Goal: Task Accomplishment & Management: Use online tool/utility

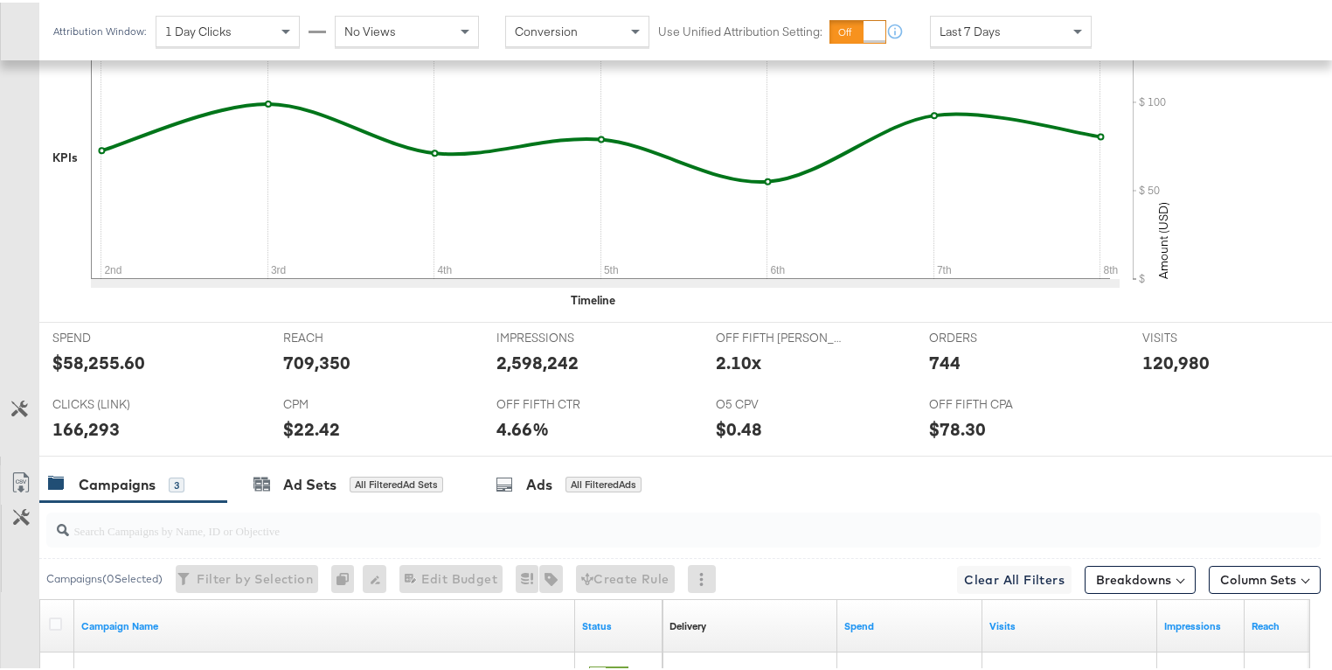
scroll to position [840, 0]
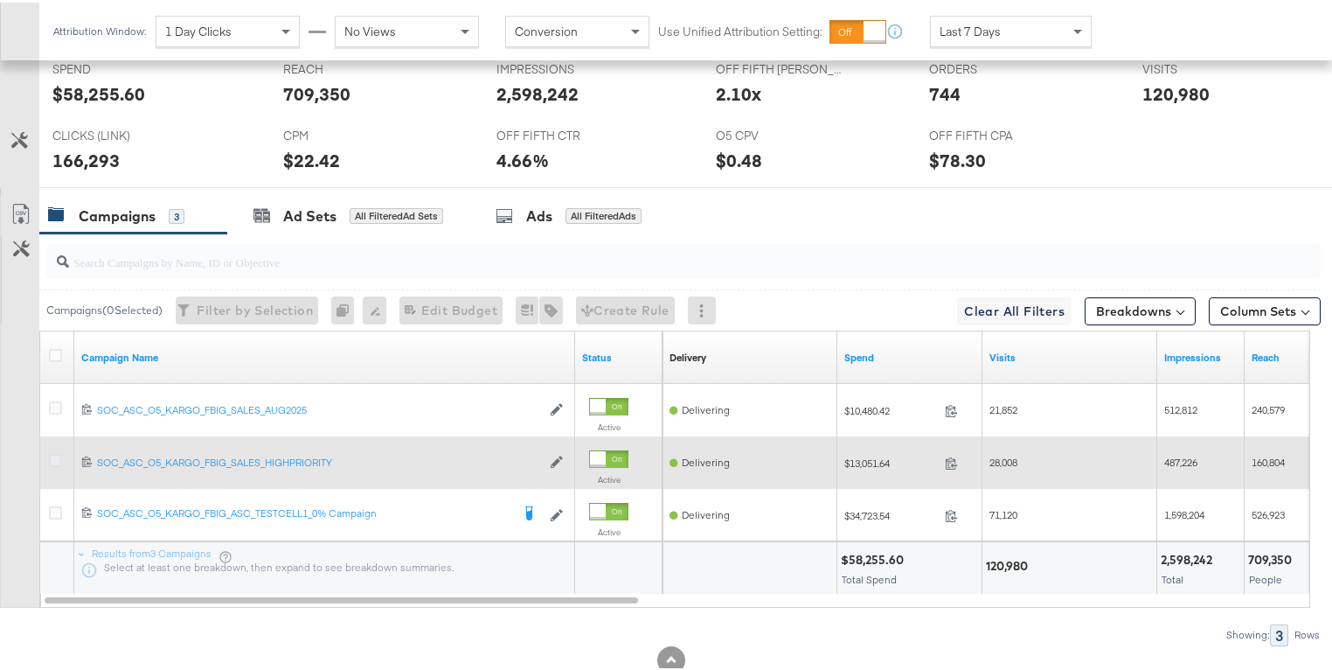
click at [58, 455] on icon at bounding box center [55, 457] width 13 height 13
click at [0, 0] on input "checkbox" at bounding box center [0, 0] width 0 height 0
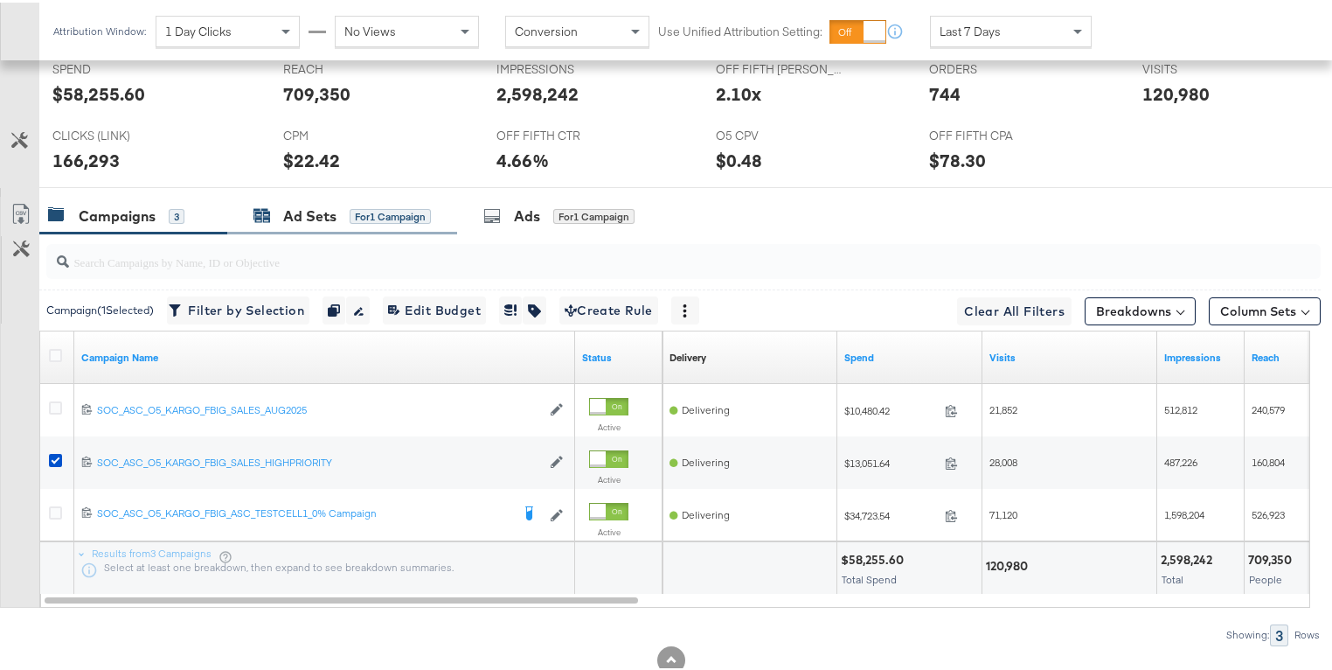
click at [289, 214] on div "Ad Sets" at bounding box center [309, 214] width 53 height 20
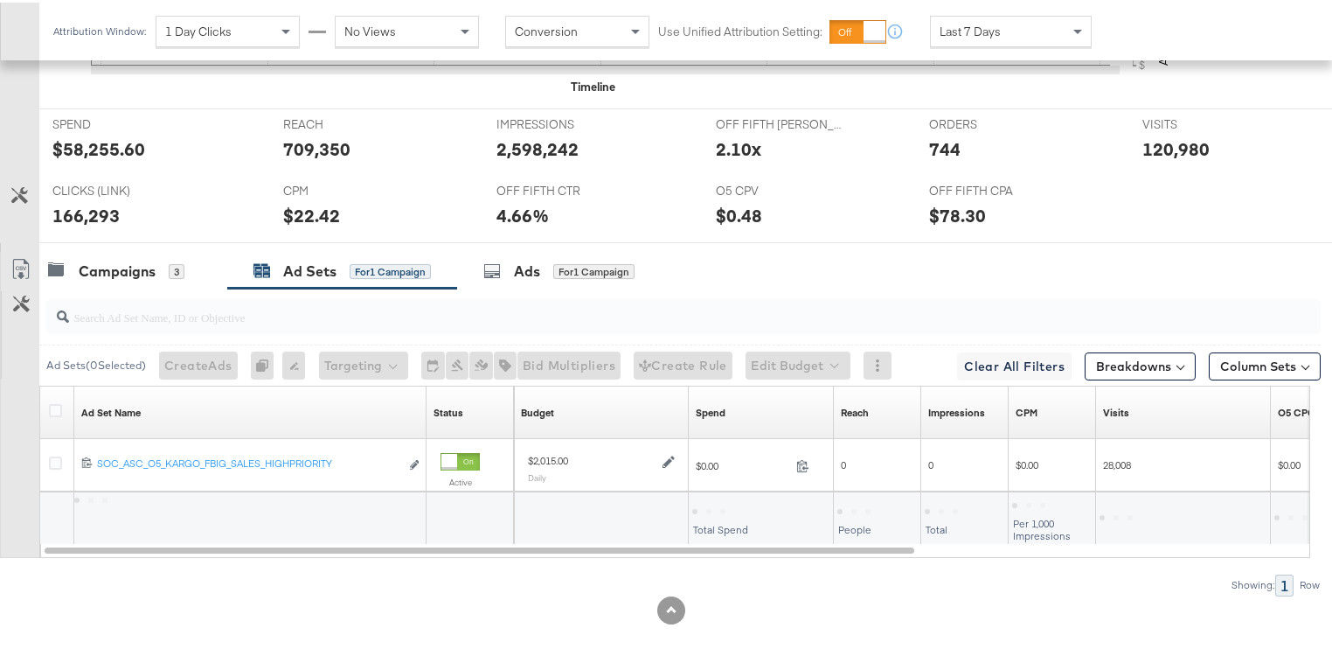
scroll to position [781, 0]
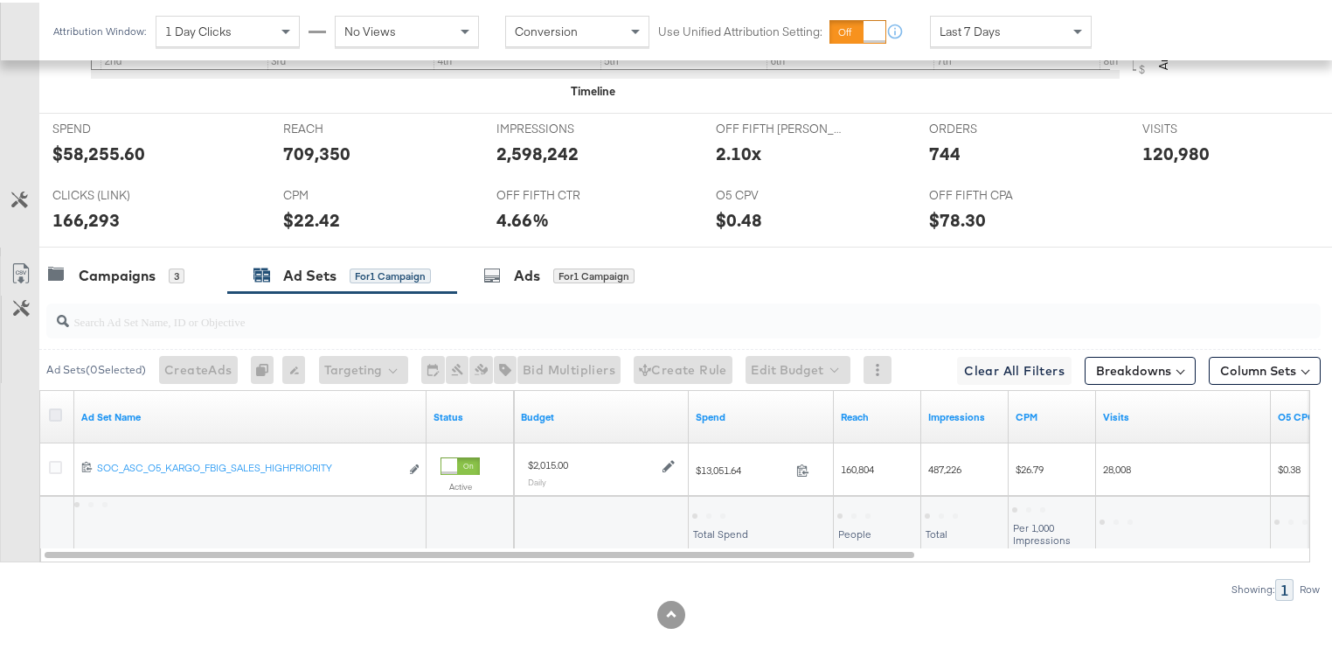
click at [55, 406] on icon at bounding box center [55, 412] width 13 height 13
click at [0, 0] on input "checkbox" at bounding box center [0, 0] width 0 height 0
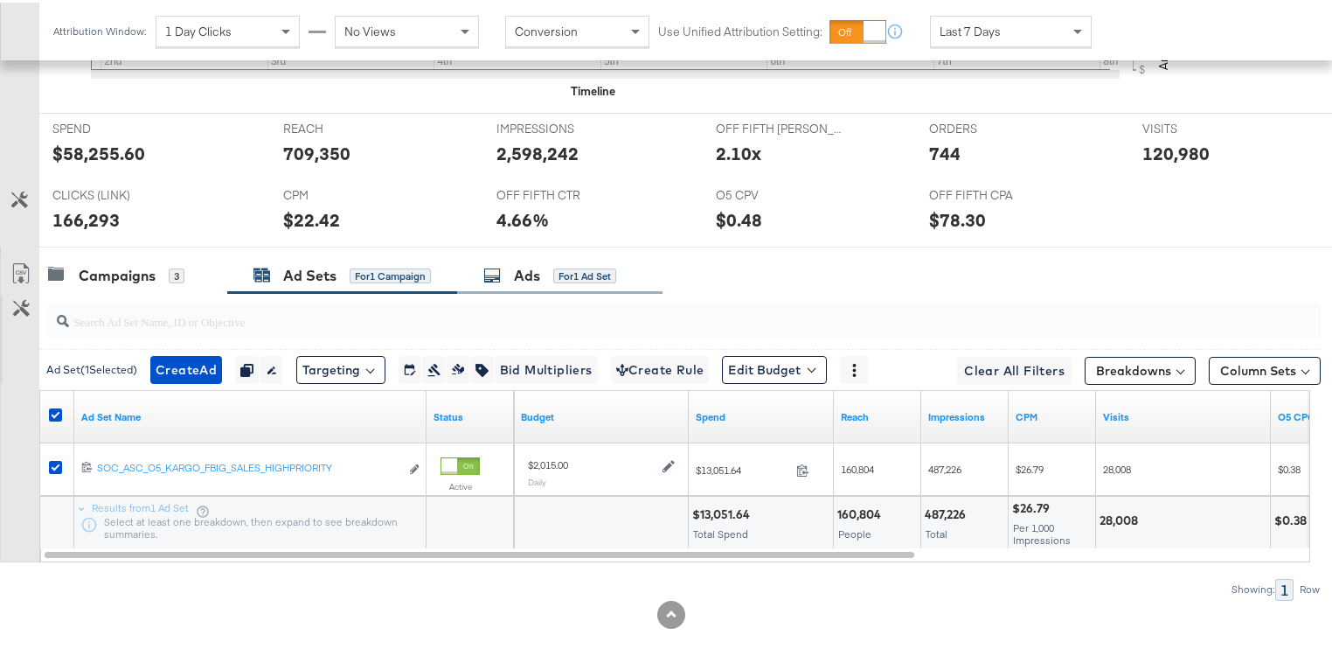
click at [501, 273] on icon at bounding box center [491, 272] width 17 height 17
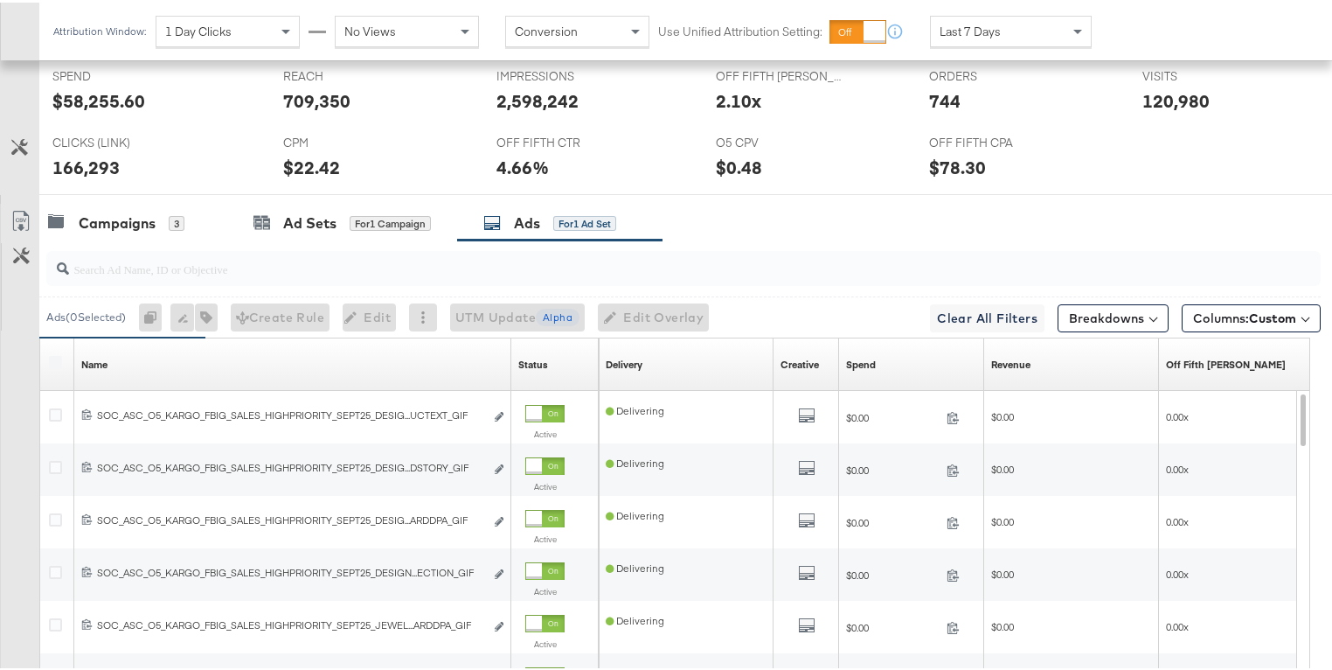
scroll to position [840, 0]
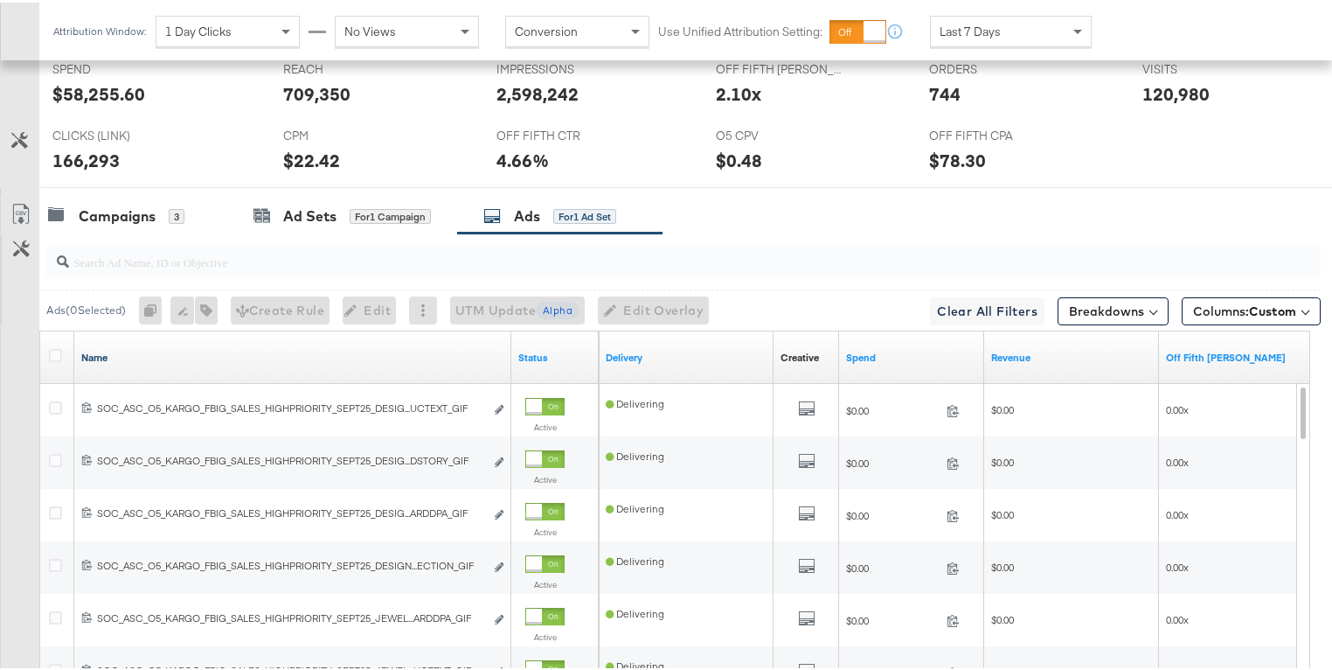
click at [206, 348] on link "Name" at bounding box center [292, 355] width 423 height 14
click at [59, 348] on icon at bounding box center [55, 352] width 13 height 13
click at [0, 0] on input "checkbox" at bounding box center [0, 0] width 0 height 0
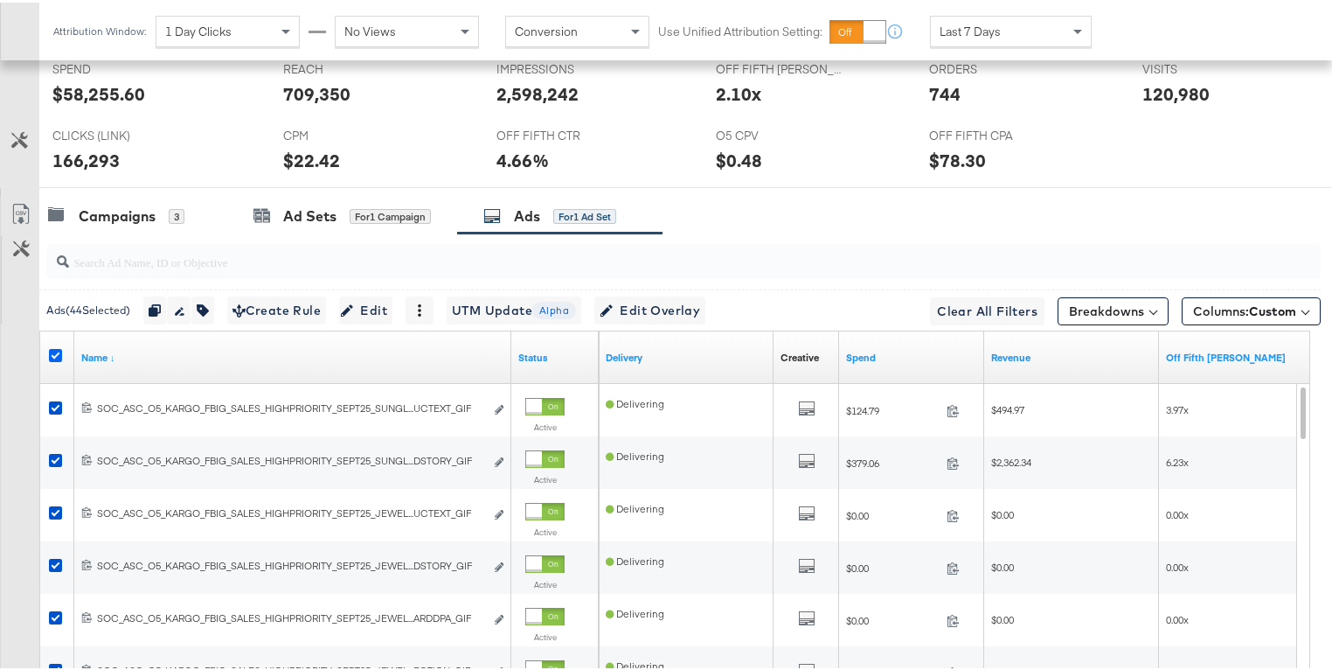
click at [59, 348] on icon at bounding box center [55, 352] width 13 height 13
click at [0, 0] on input "checkbox" at bounding box center [0, 0] width 0 height 0
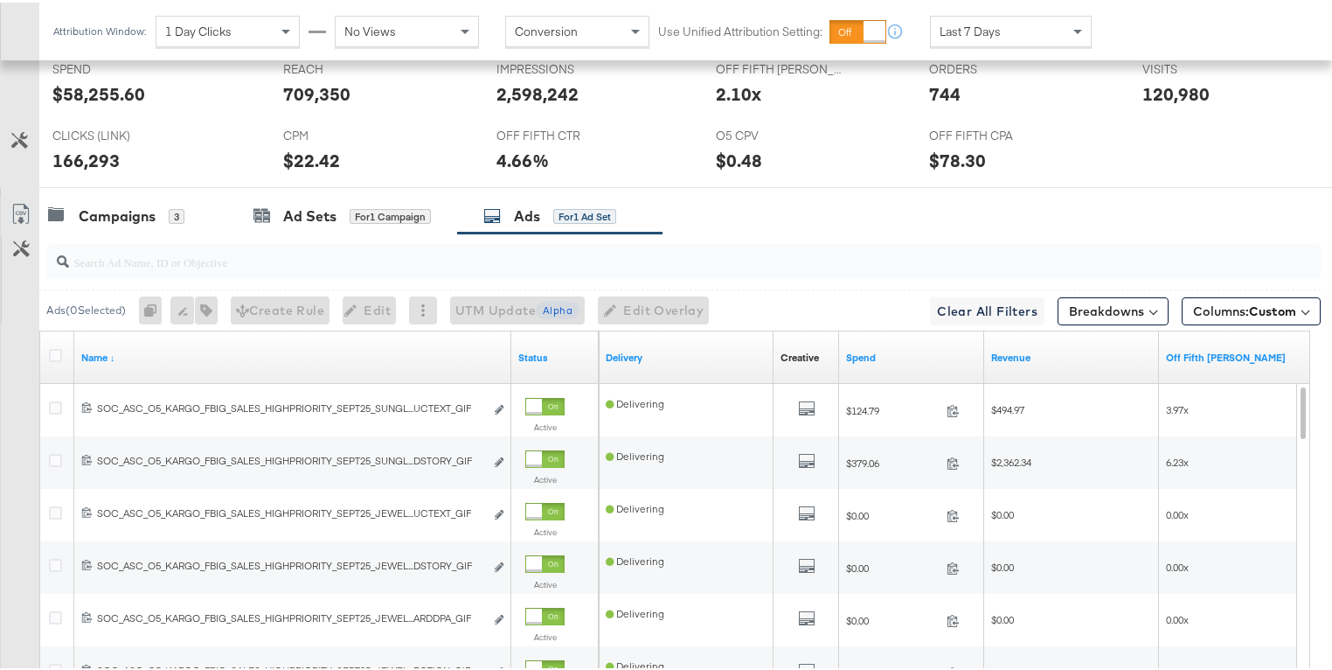
click at [433, 305] on div at bounding box center [423, 308] width 28 height 28
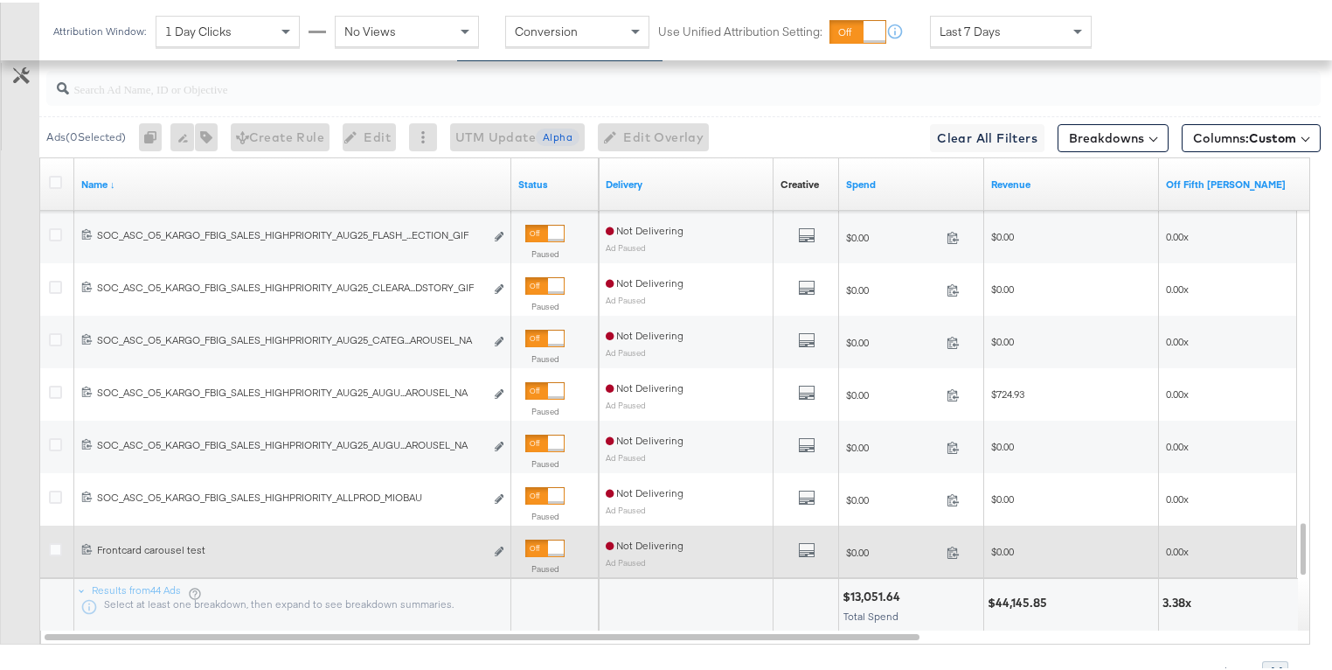
scroll to position [1095, 0]
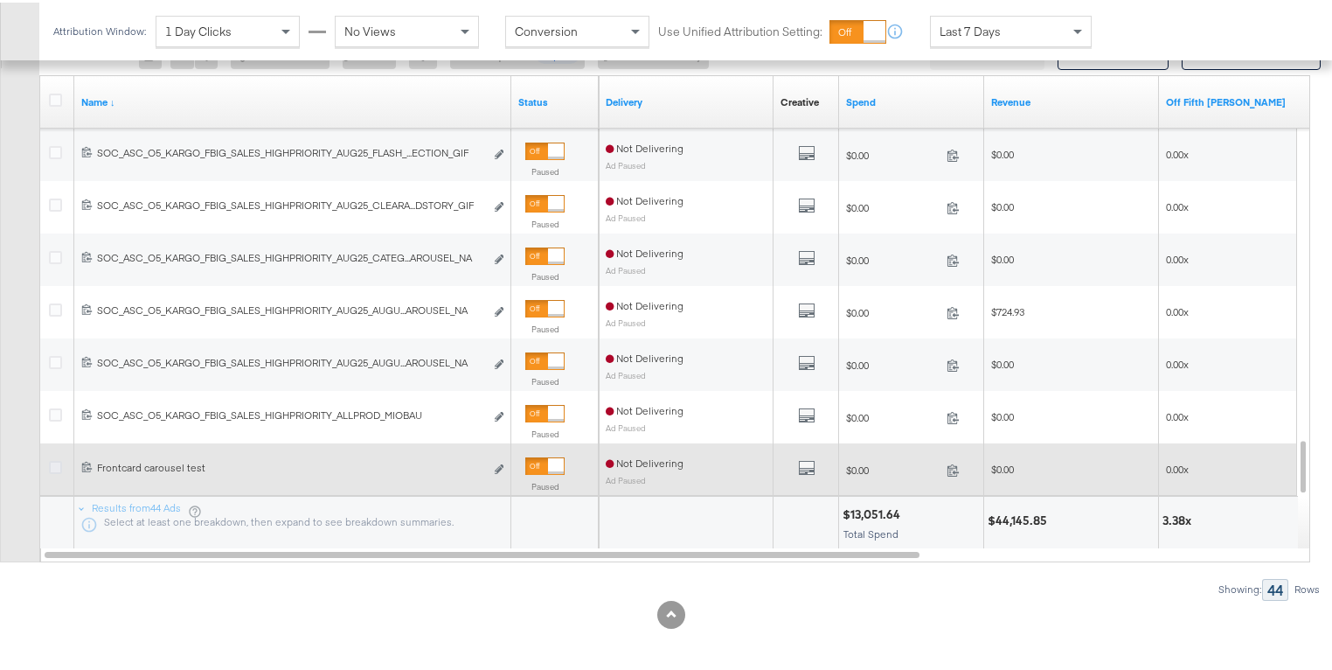
click at [55, 459] on icon at bounding box center [55, 464] width 13 height 13
click at [0, 0] on input "checkbox" at bounding box center [0, 0] width 0 height 0
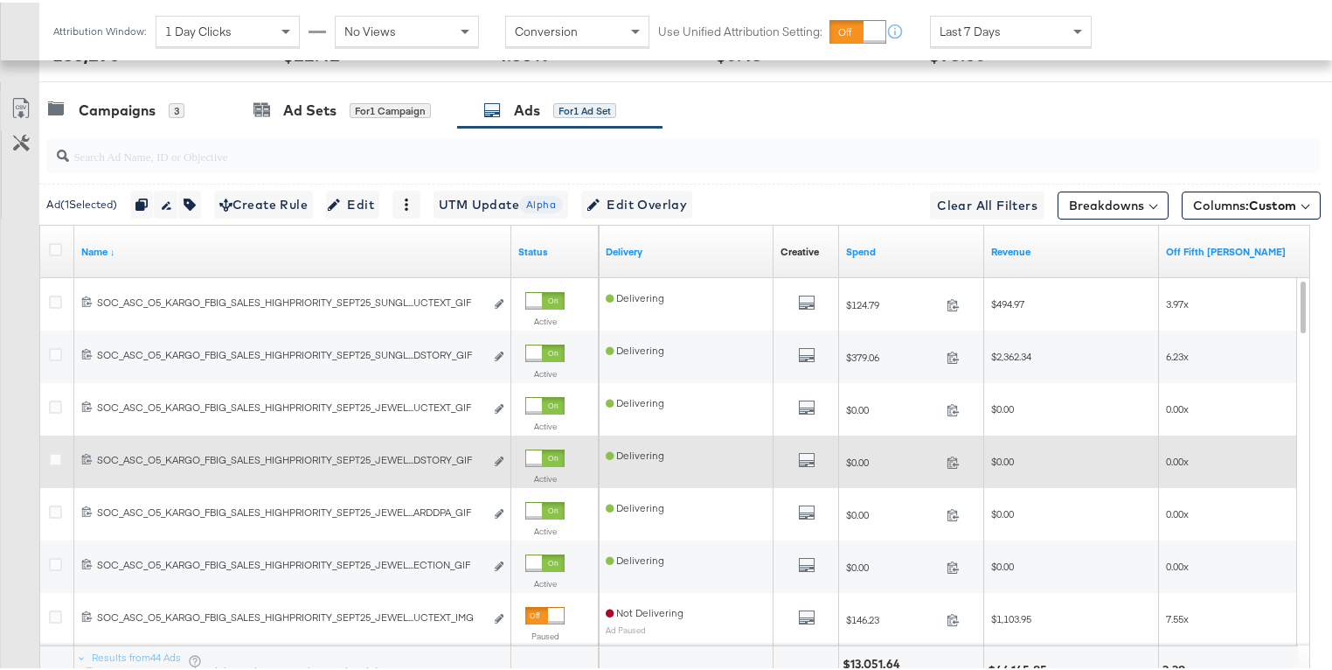
scroll to position [945, 0]
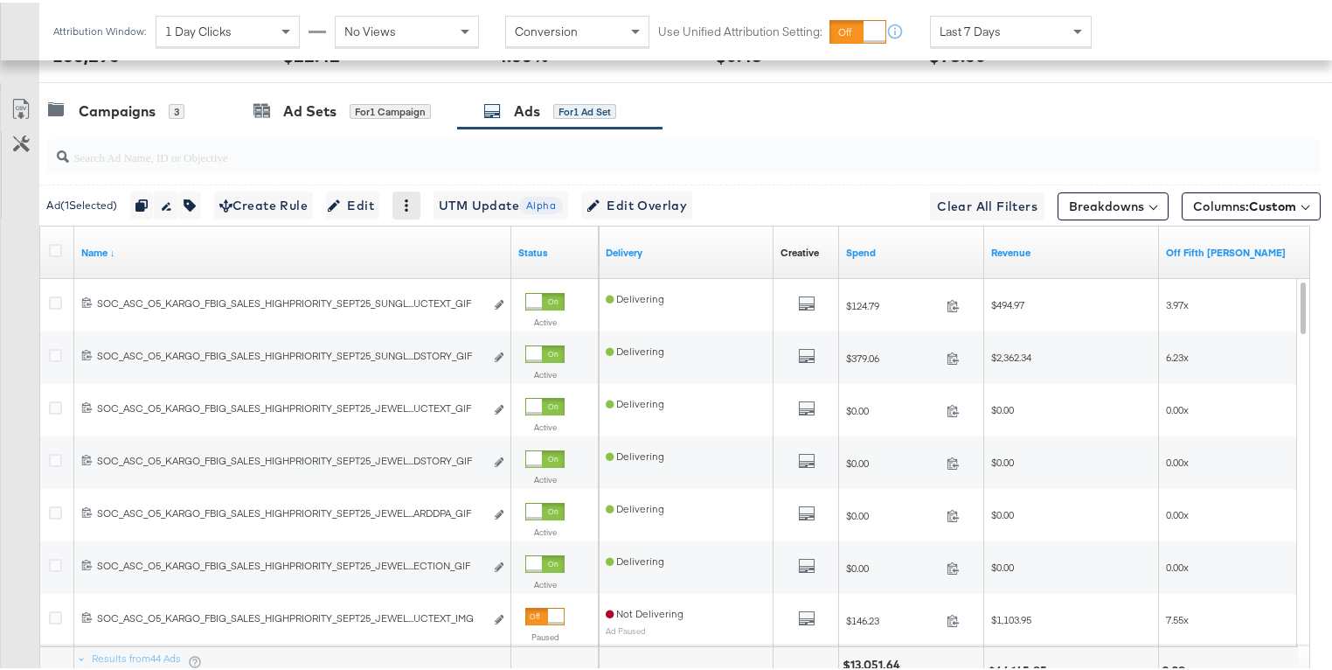
click at [413, 203] on icon at bounding box center [406, 203] width 12 height 12
click at [447, 280] on div "Delete" at bounding box center [468, 288] width 96 height 28
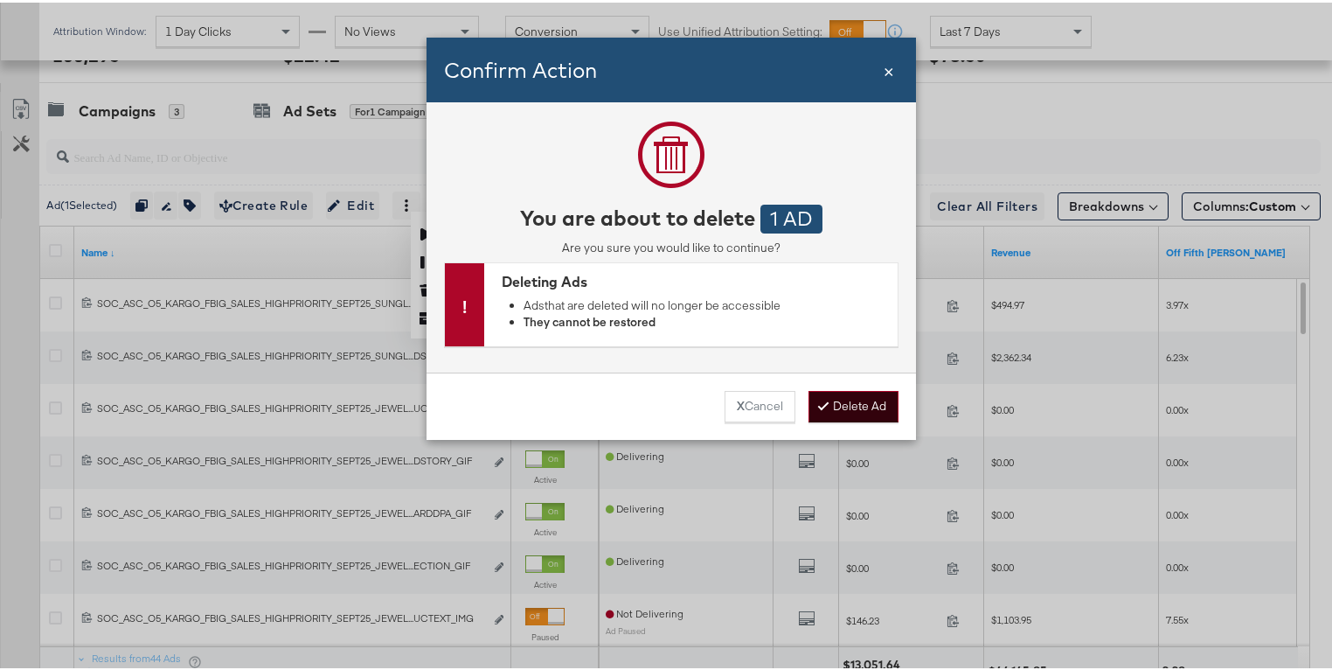
click at [836, 414] on button "Delete Ad" at bounding box center [854, 403] width 90 height 31
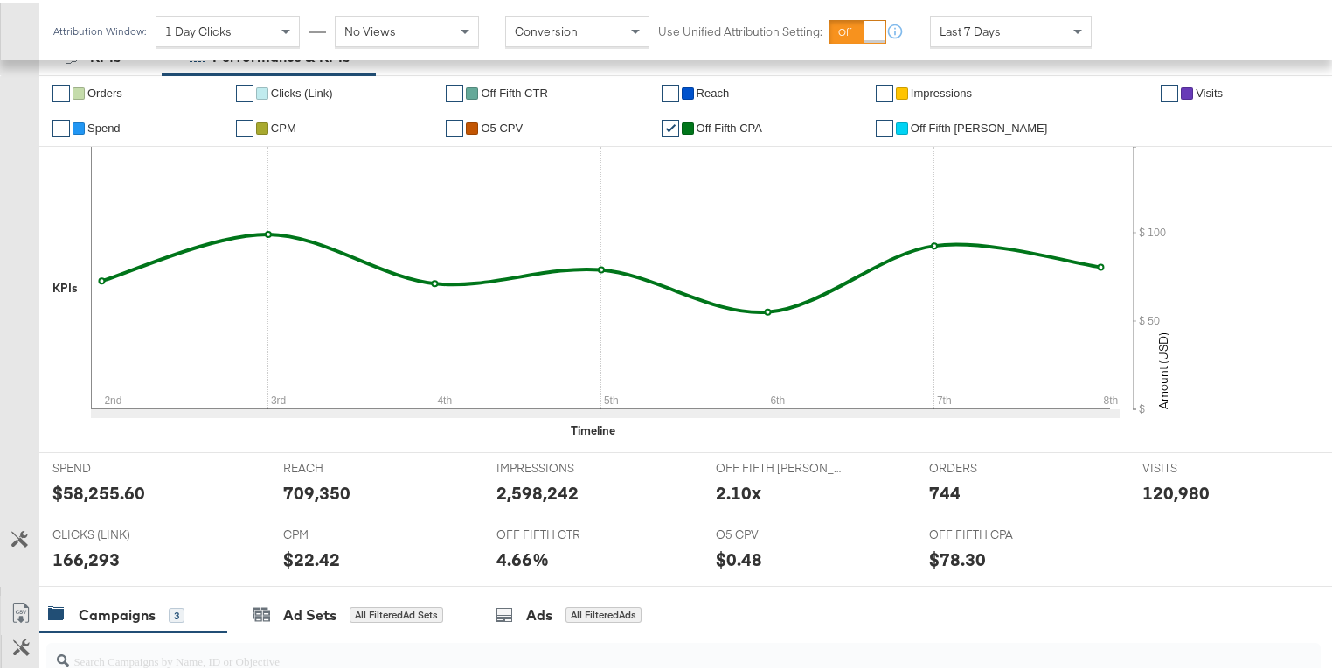
scroll to position [886, 0]
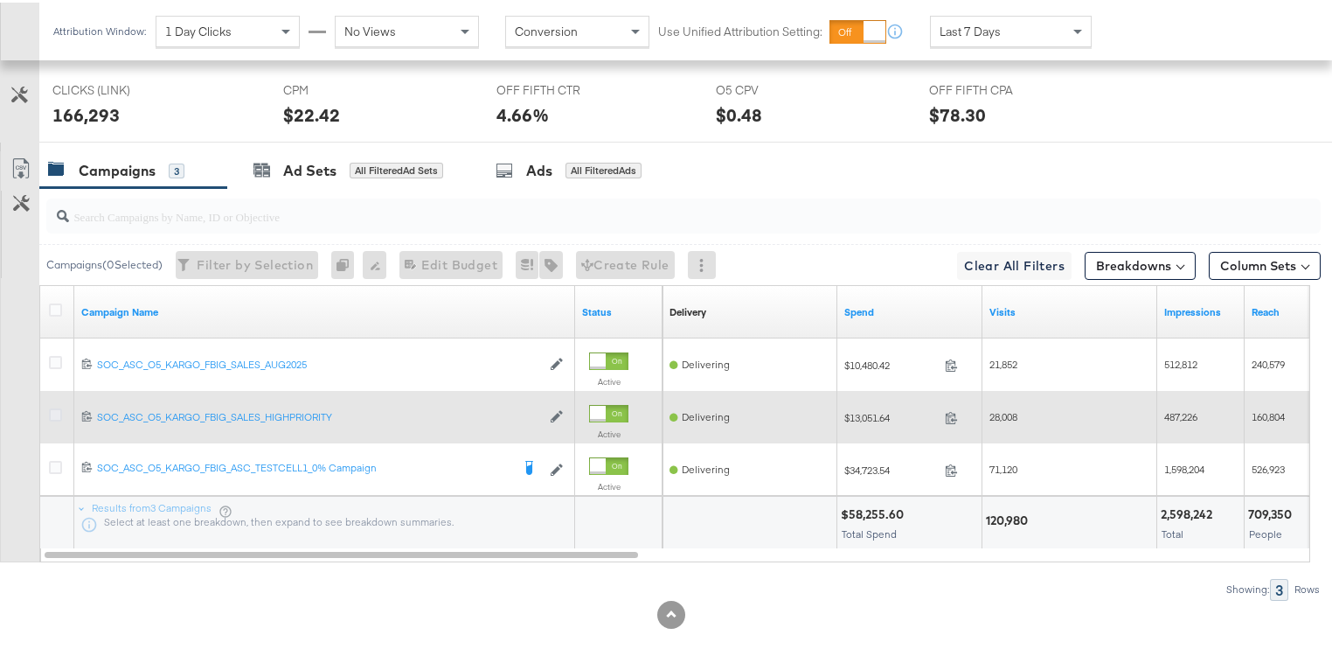
click at [54, 406] on icon at bounding box center [55, 412] width 13 height 13
click at [0, 0] on input "checkbox" at bounding box center [0, 0] width 0 height 0
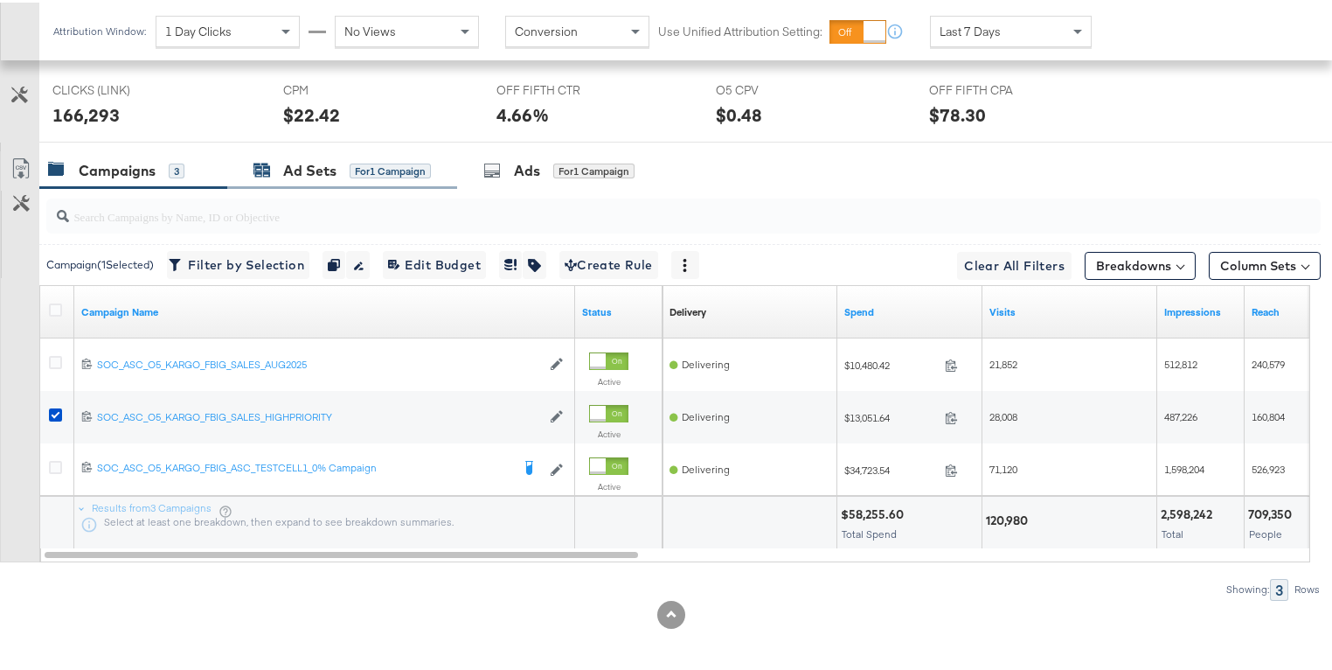
click at [281, 159] on div "Ad Sets for 1 Campaign" at bounding box center [342, 168] width 177 height 20
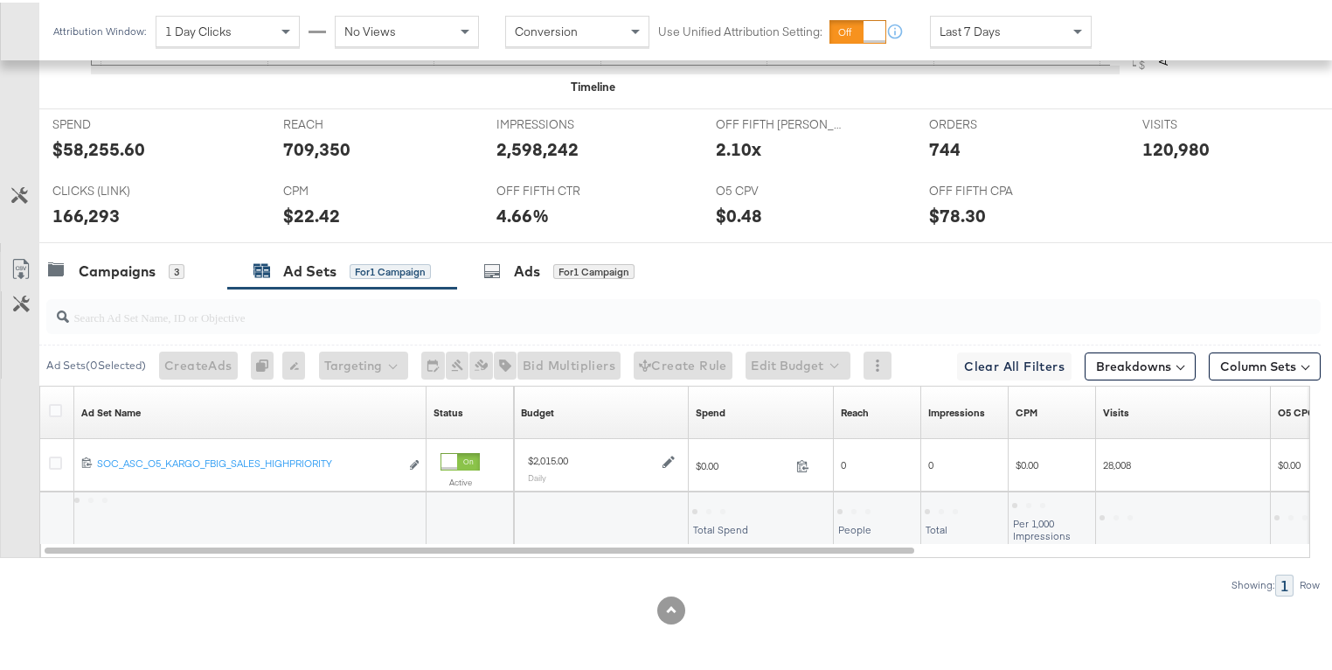
scroll to position [781, 0]
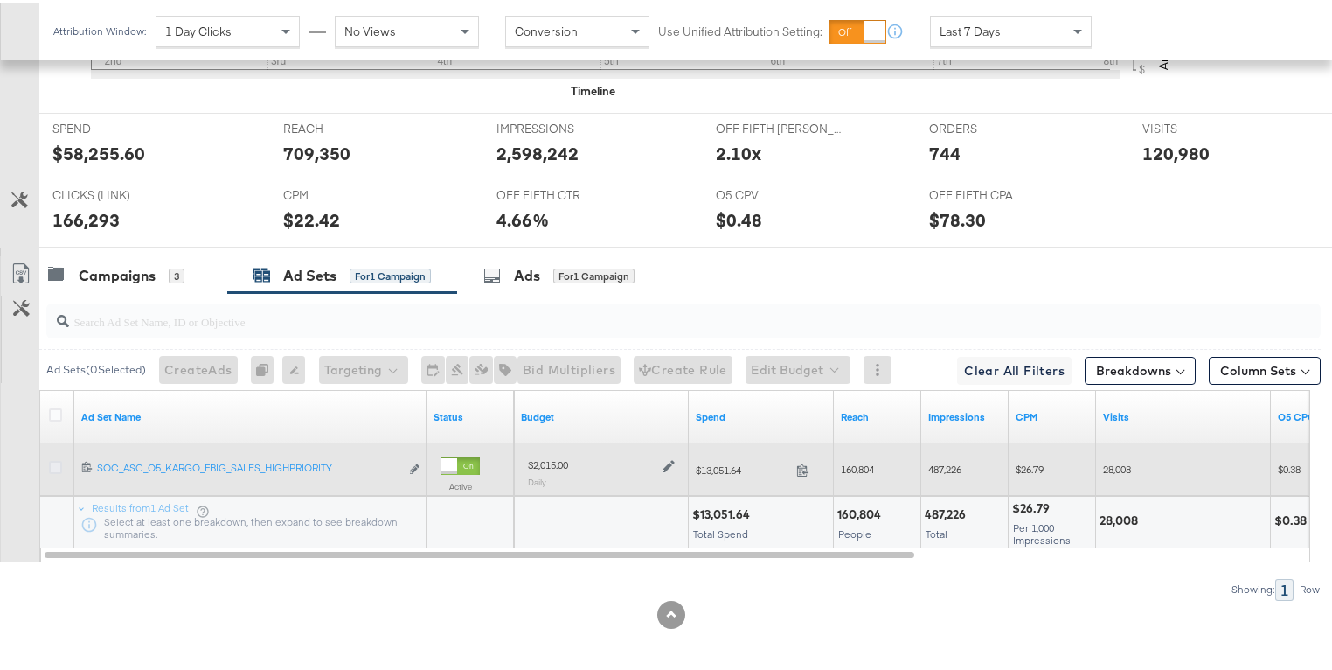
click at [53, 458] on icon at bounding box center [55, 464] width 13 height 13
click at [0, 0] on input "checkbox" at bounding box center [0, 0] width 0 height 0
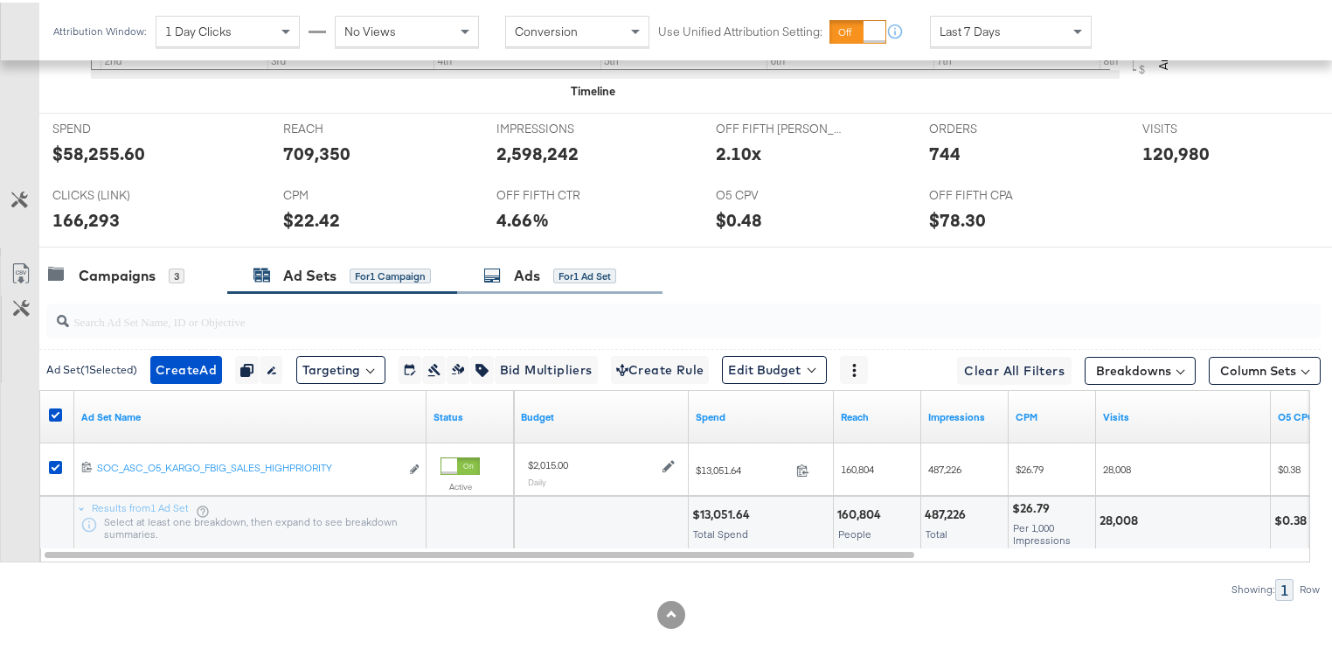
click at [513, 263] on div "Ads for 1 Ad Set" at bounding box center [549, 273] width 133 height 20
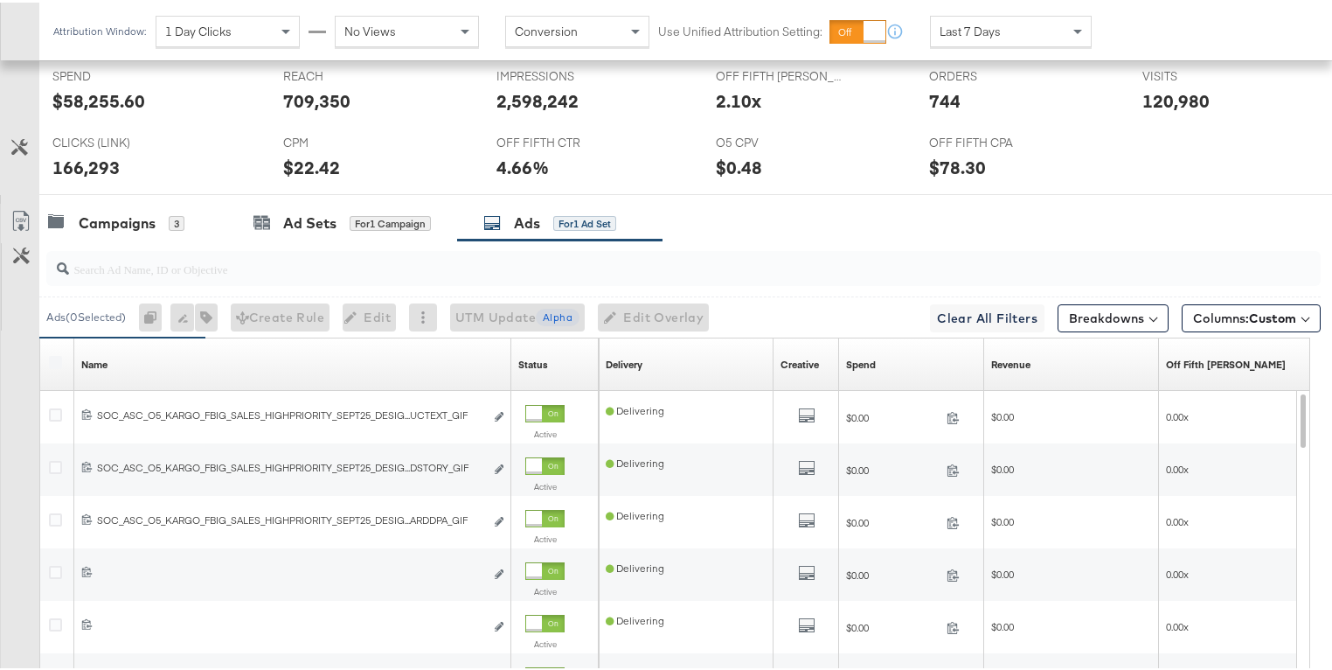
scroll to position [886, 0]
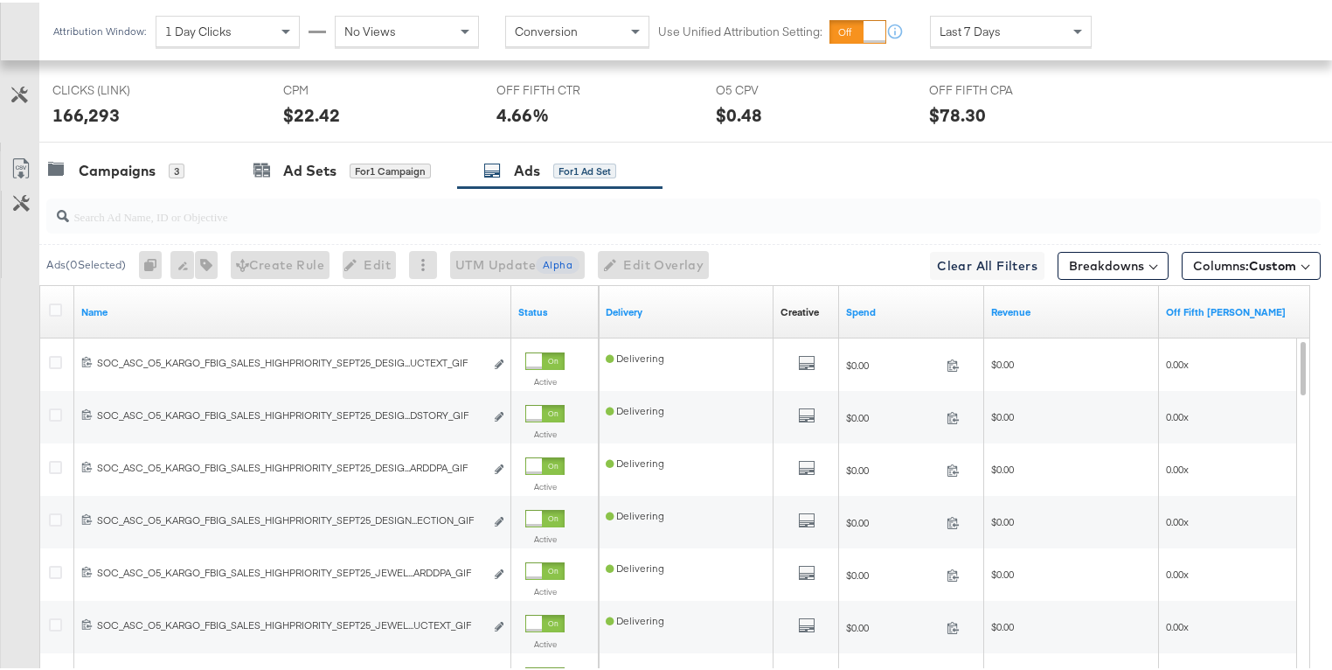
click at [189, 267] on div "Rename 0 ads" at bounding box center [182, 262] width 24 height 28
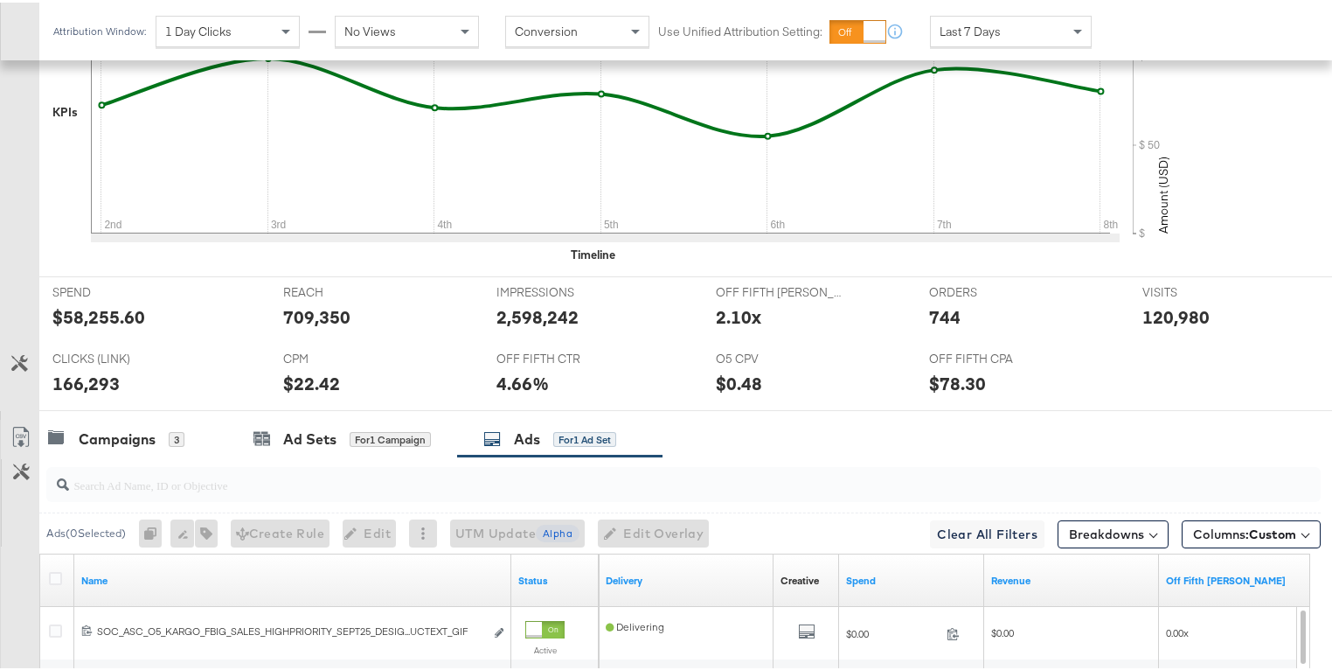
scroll to position [876, 0]
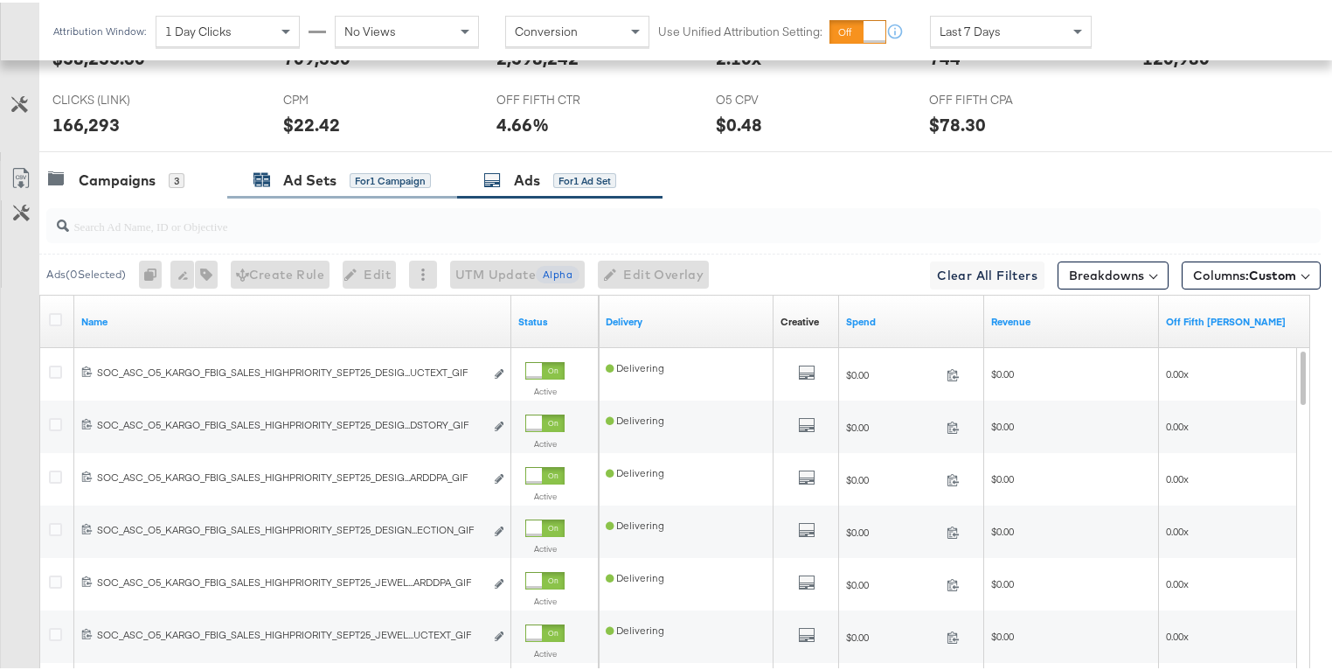
click at [288, 170] on div "Ad Sets" at bounding box center [309, 178] width 53 height 20
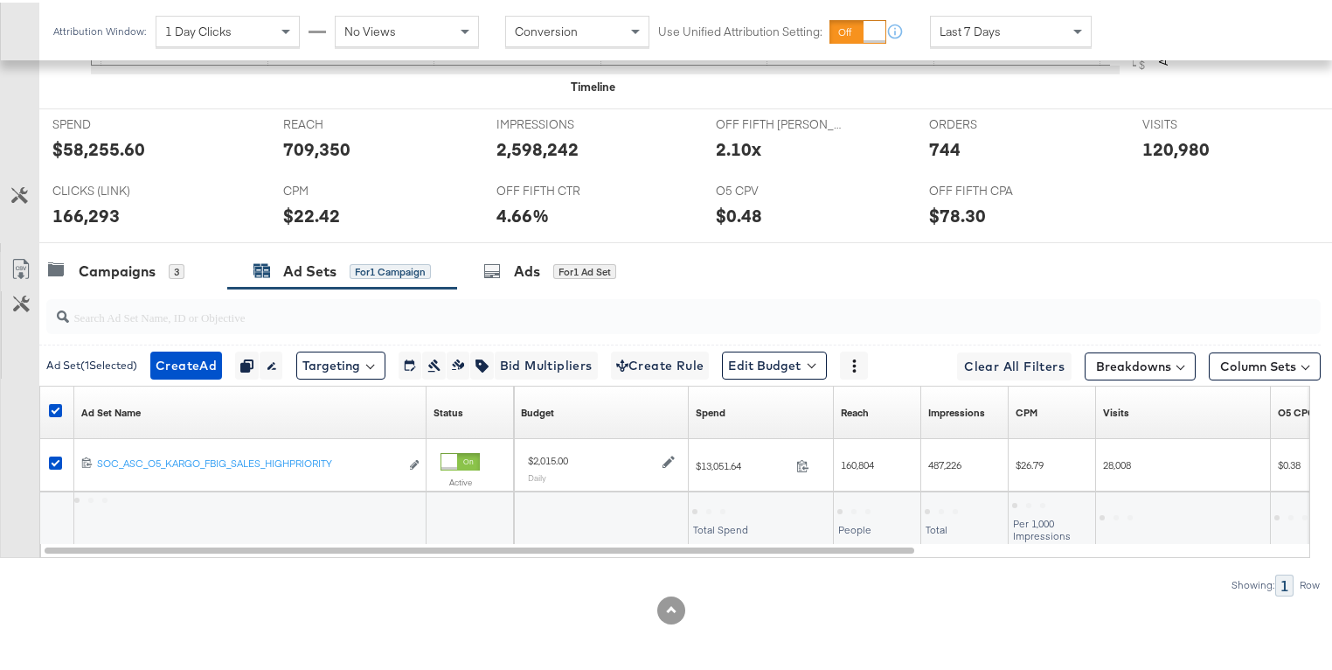
scroll to position [781, 0]
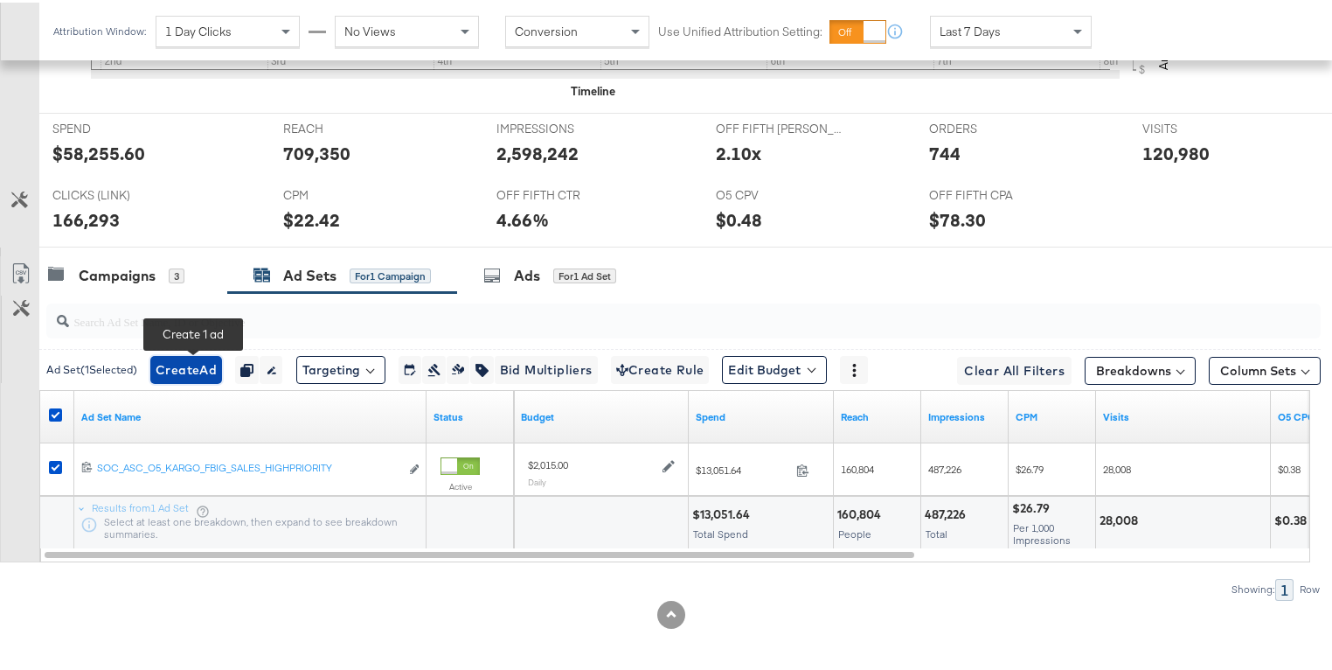
click at [217, 363] on span "Create Ad" at bounding box center [186, 368] width 61 height 22
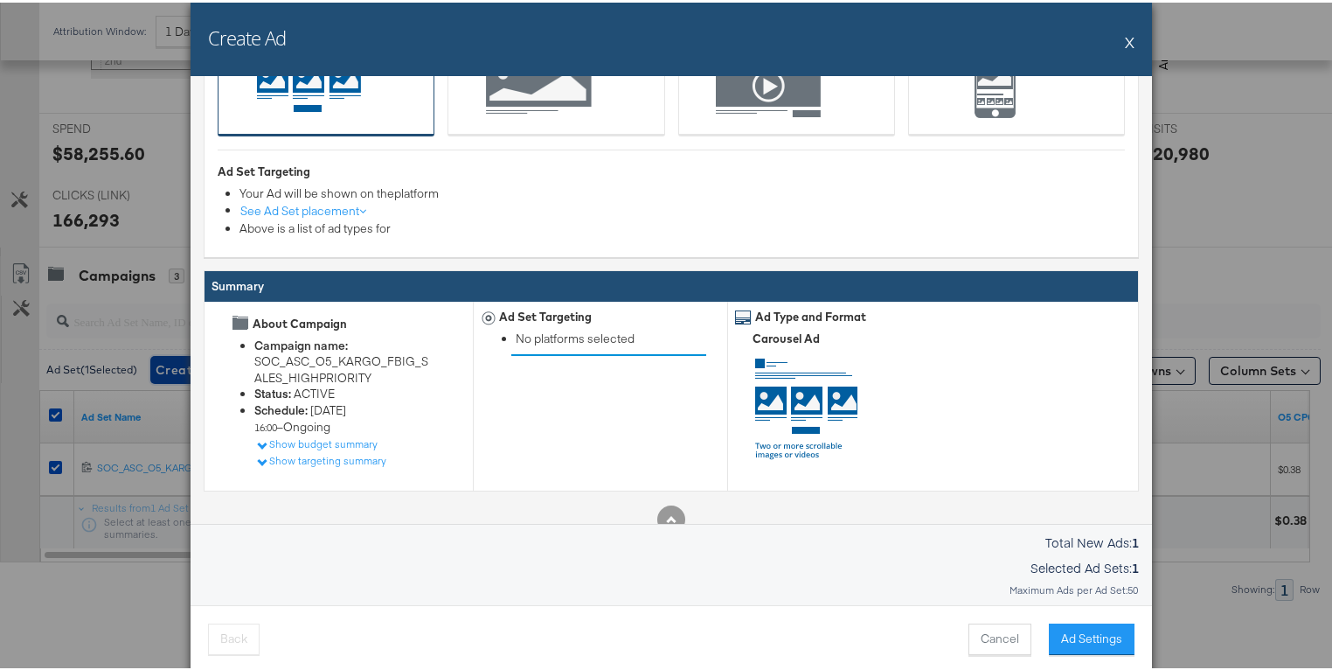
scroll to position [232, 0]
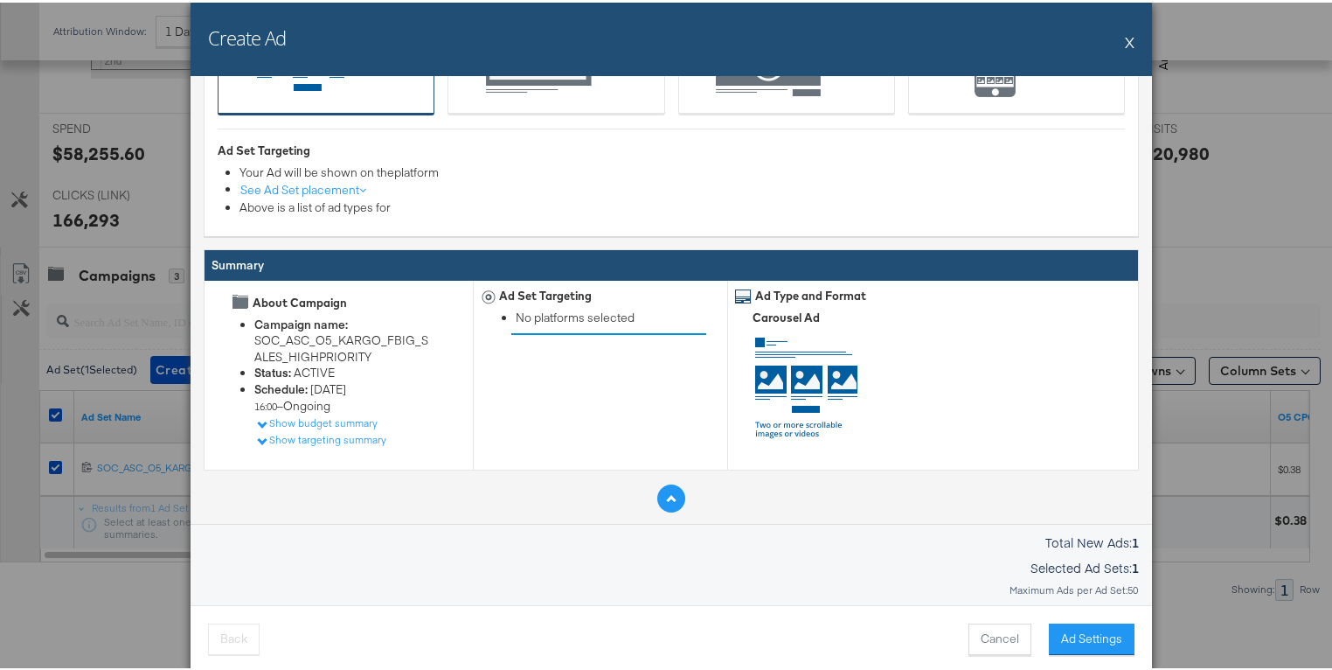
click at [666, 500] on icon at bounding box center [671, 497] width 10 height 10
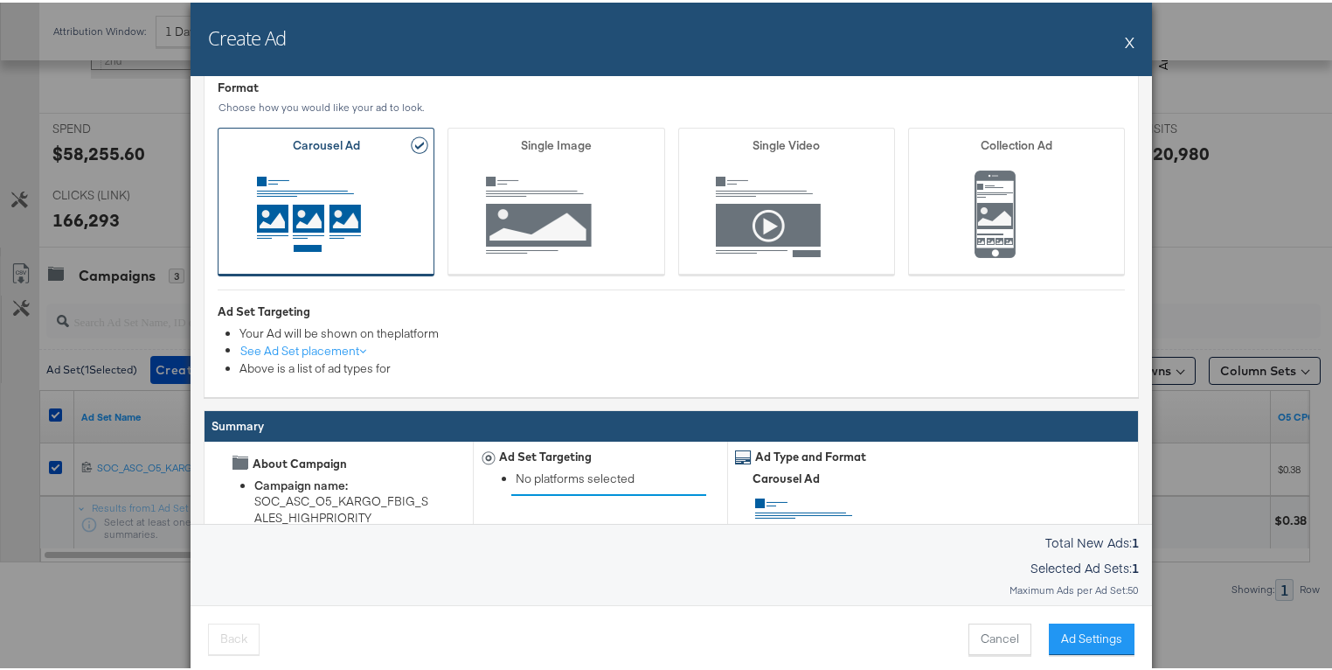
scroll to position [0, 0]
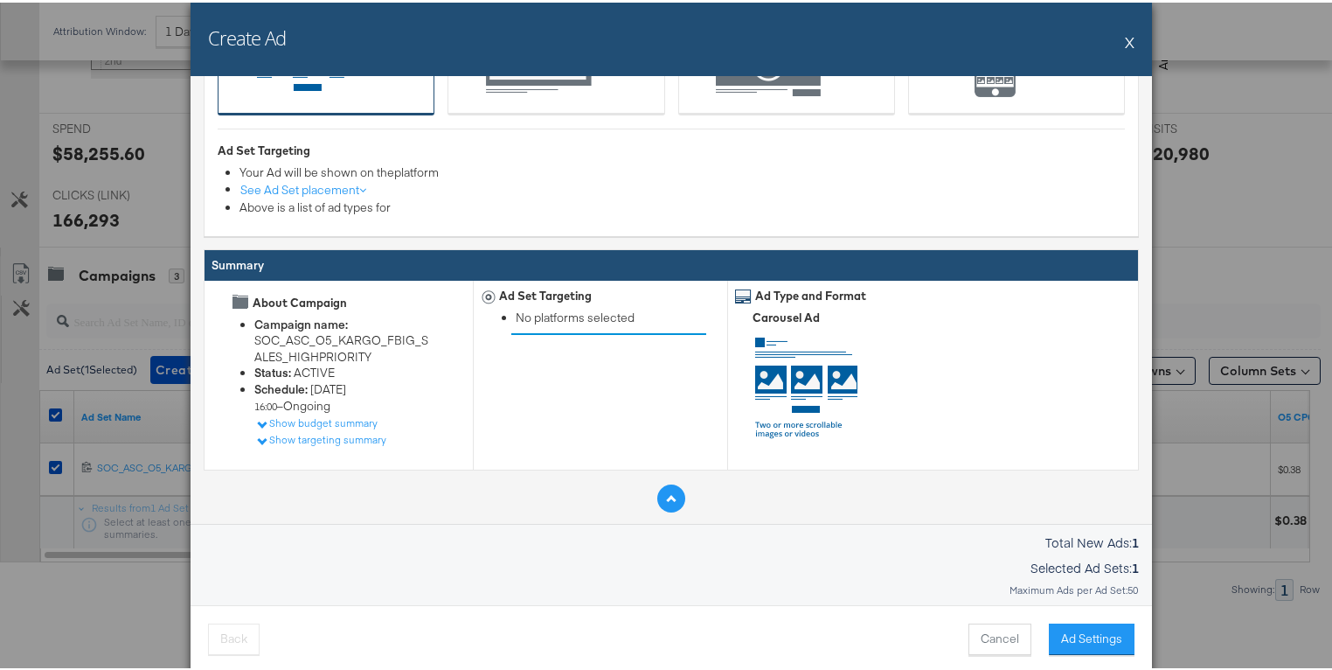
click at [666, 500] on icon at bounding box center [671, 497] width 10 height 10
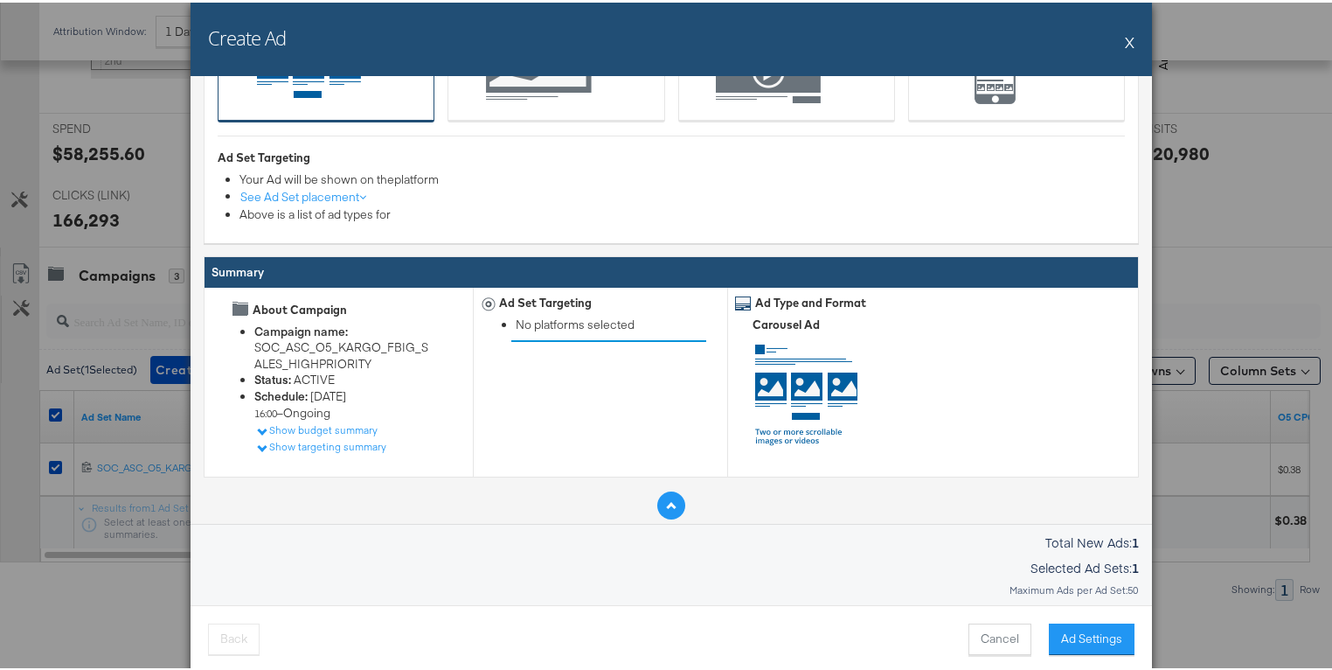
scroll to position [232, 0]
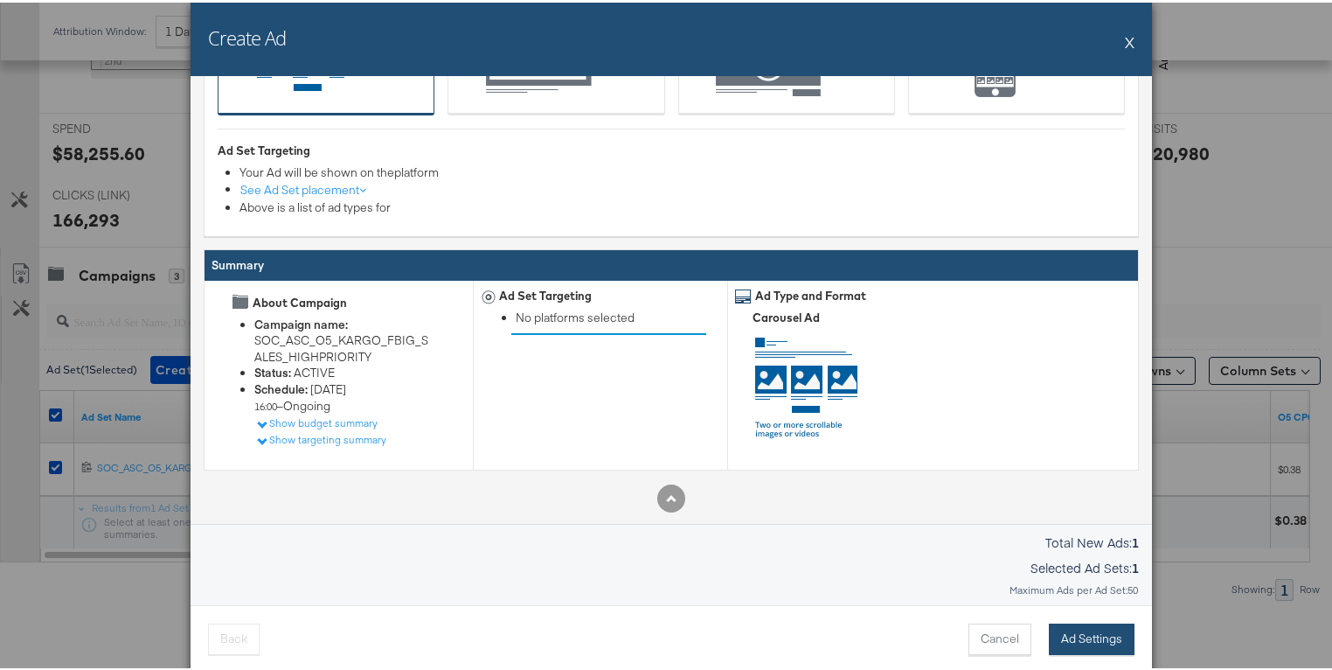
click at [1070, 634] on button "Ad Settings" at bounding box center [1092, 636] width 86 height 31
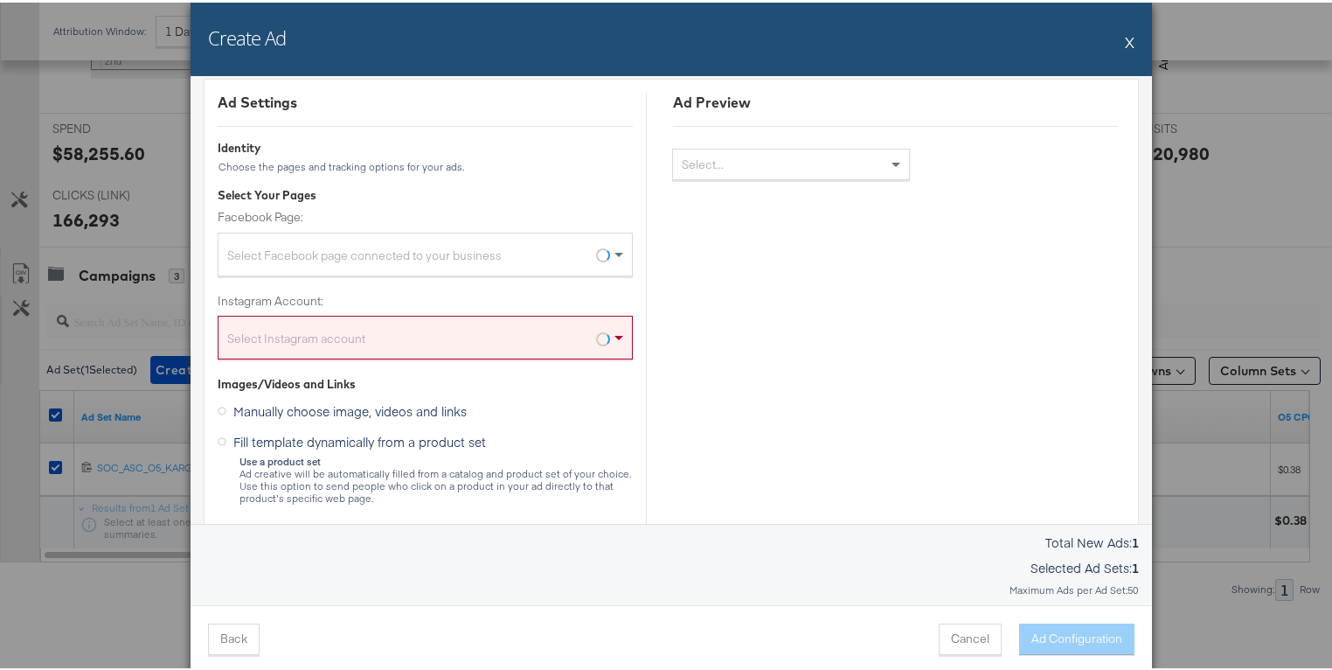
scroll to position [0, 0]
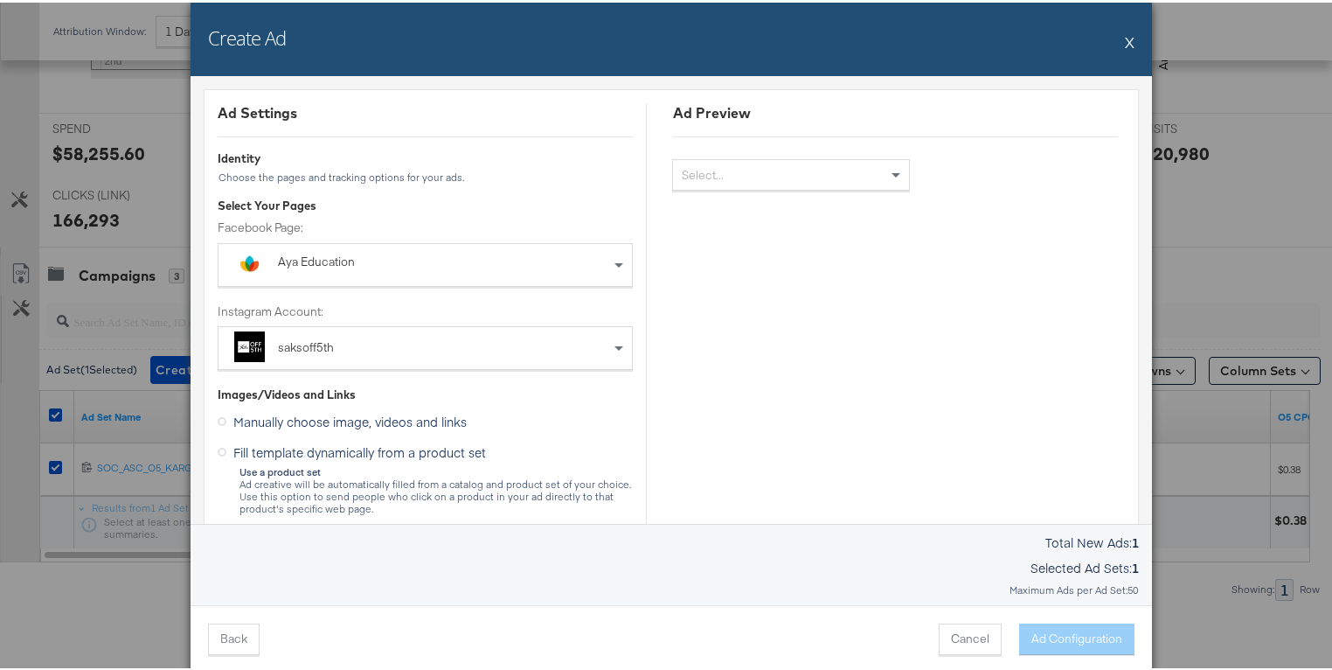
click at [355, 269] on div "Aya Education" at bounding box center [422, 262] width 288 height 23
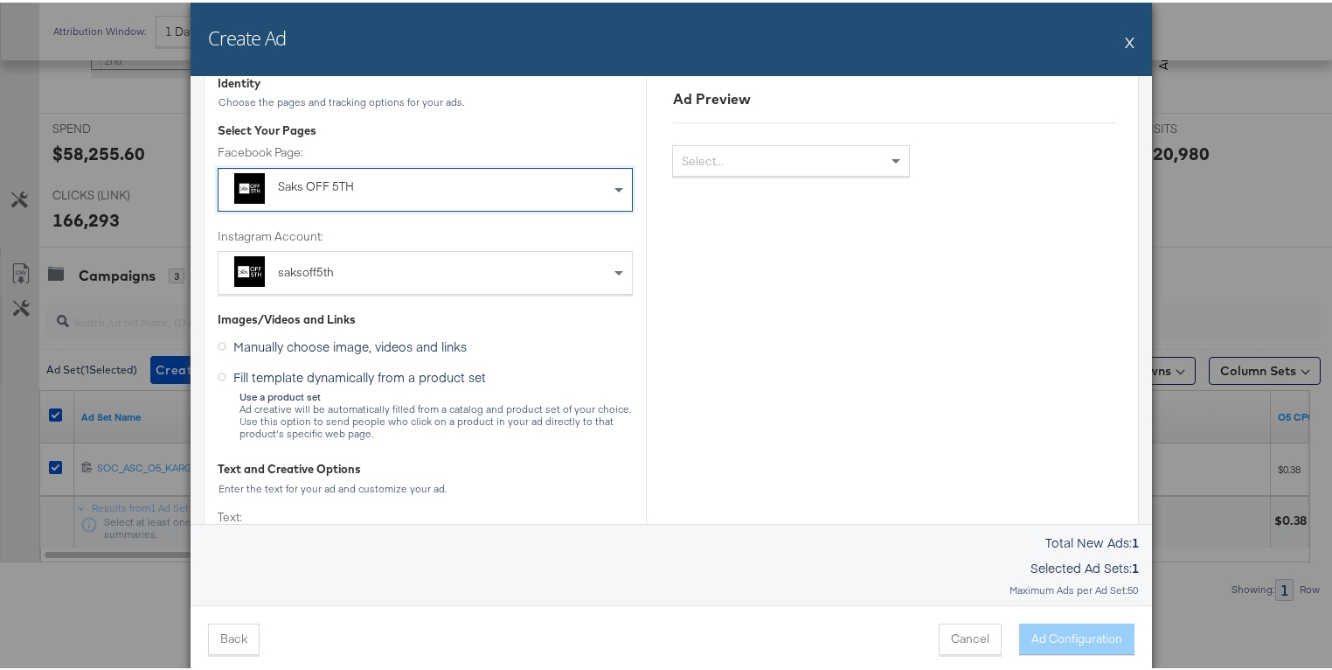
scroll to position [81, 0]
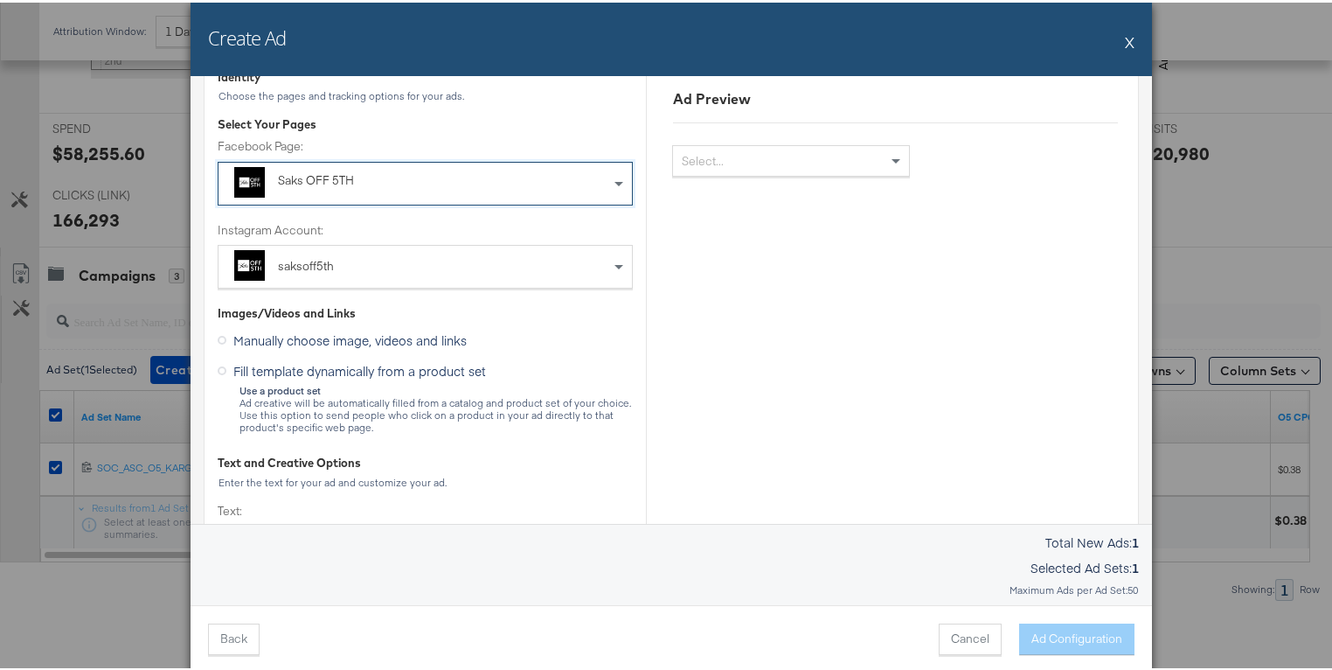
click at [462, 371] on span "Fill template dynamically from a product set" at bounding box center [359, 367] width 253 height 17
click at [0, 0] on input "Fill template dynamically from a product set" at bounding box center [0, 0] width 0 height 0
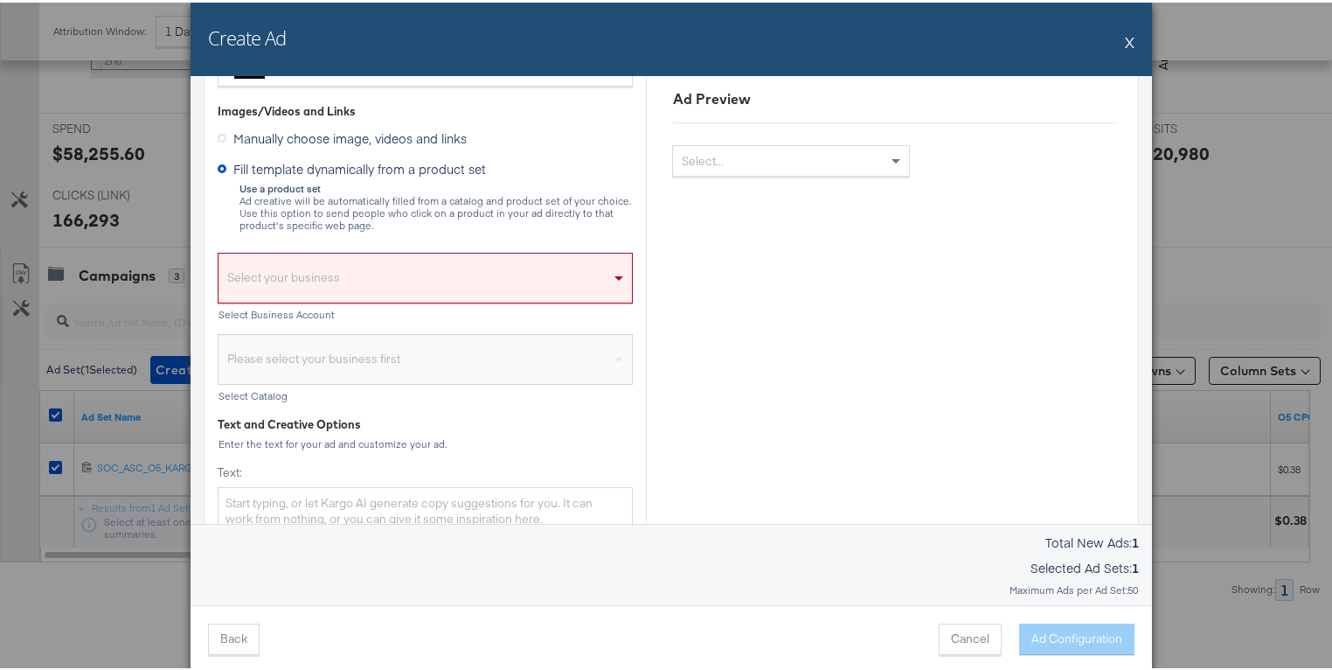
scroll to position [300, 0]
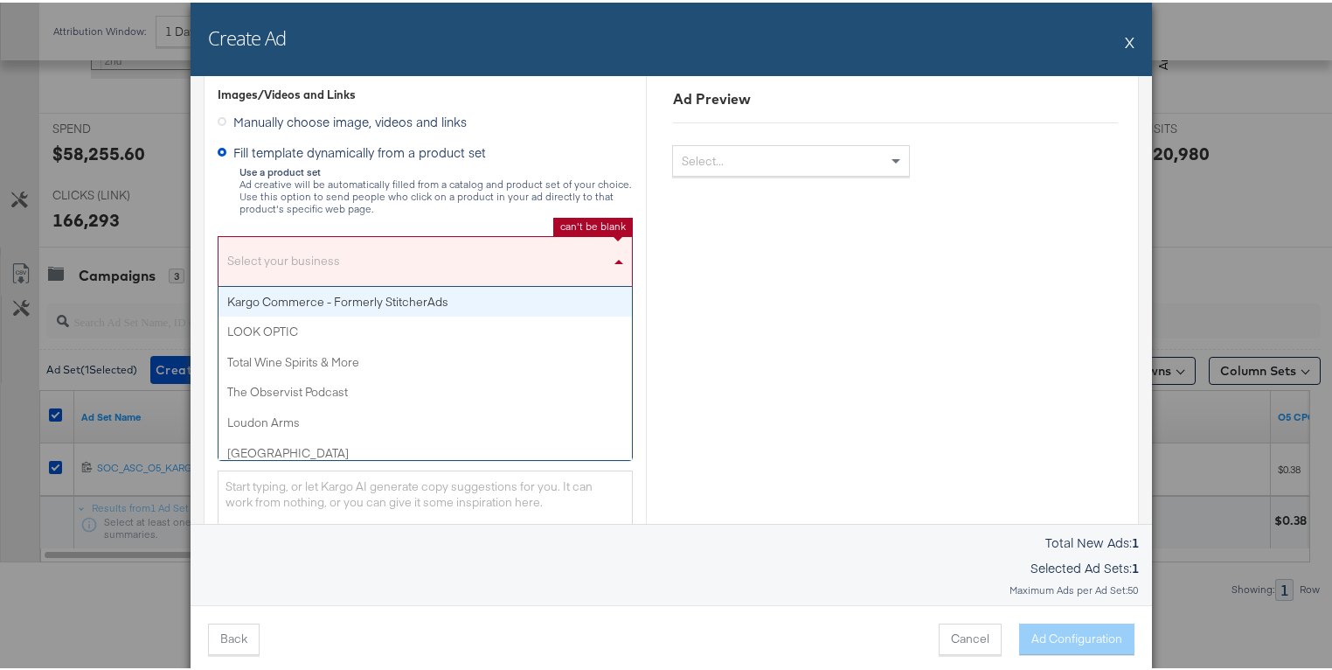
click at [366, 270] on div "Select your business" at bounding box center [426, 263] width 414 height 40
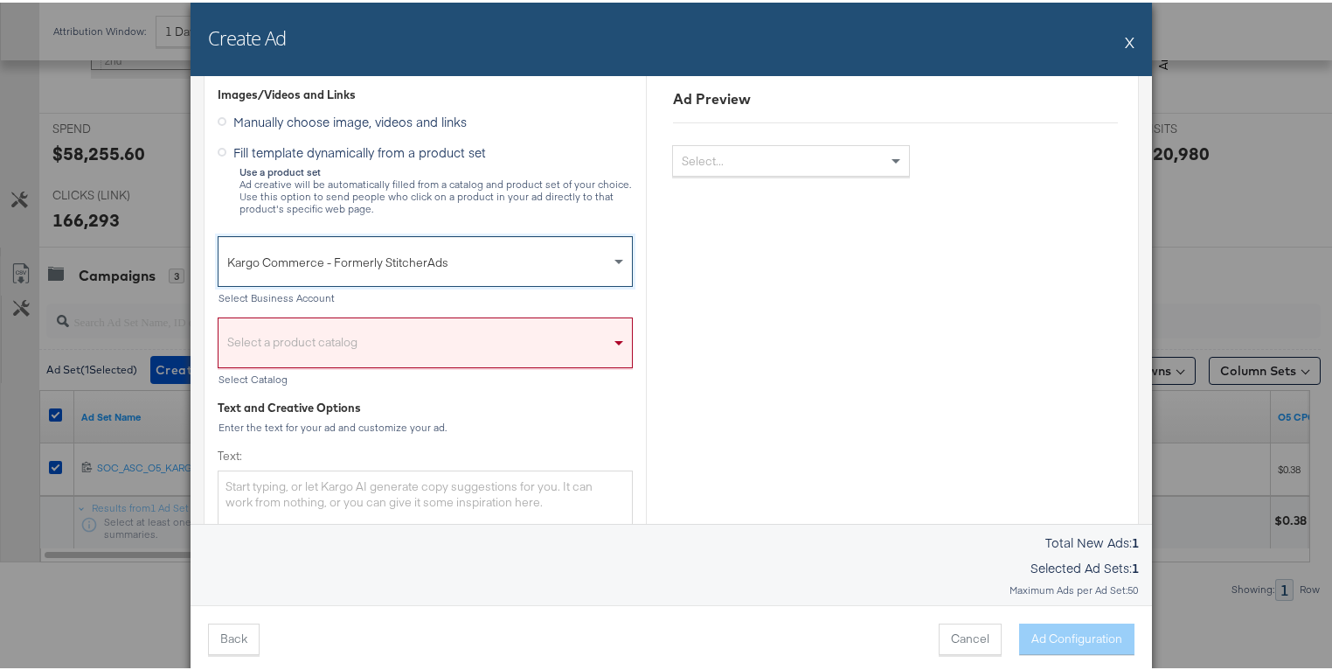
click at [358, 330] on div "Select a product catalog" at bounding box center [426, 344] width 414 height 40
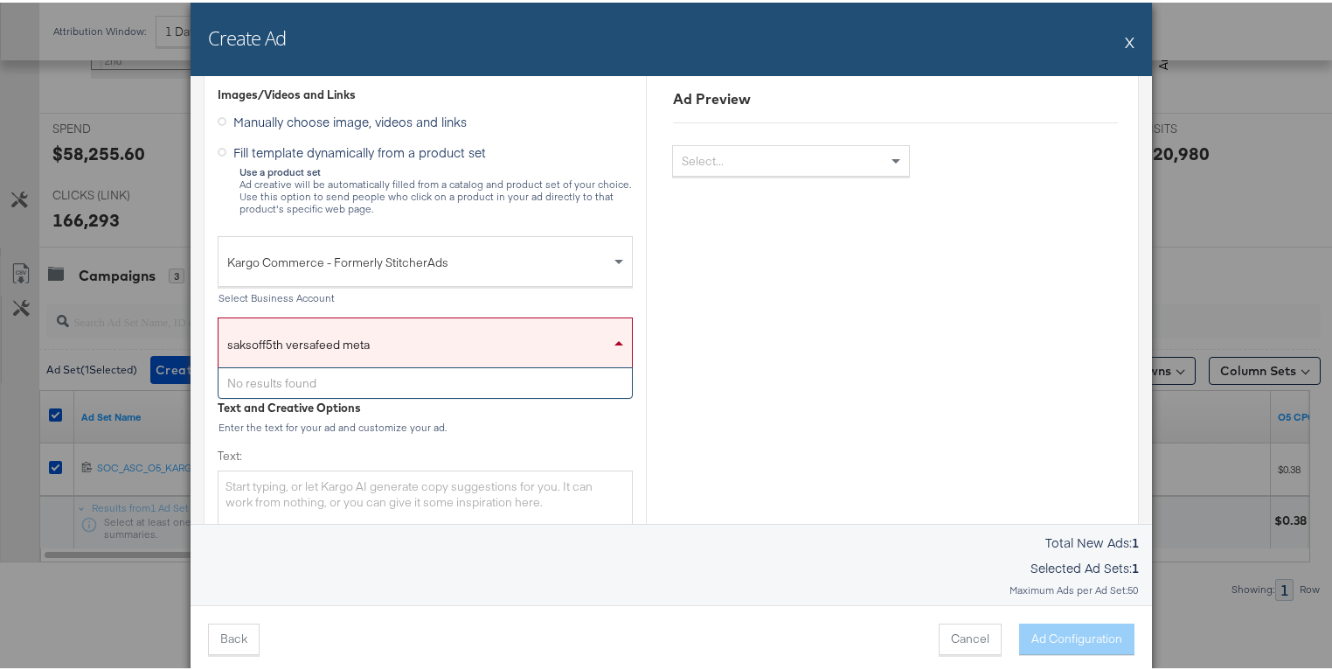
type input "saksoff5th versafeed meta"
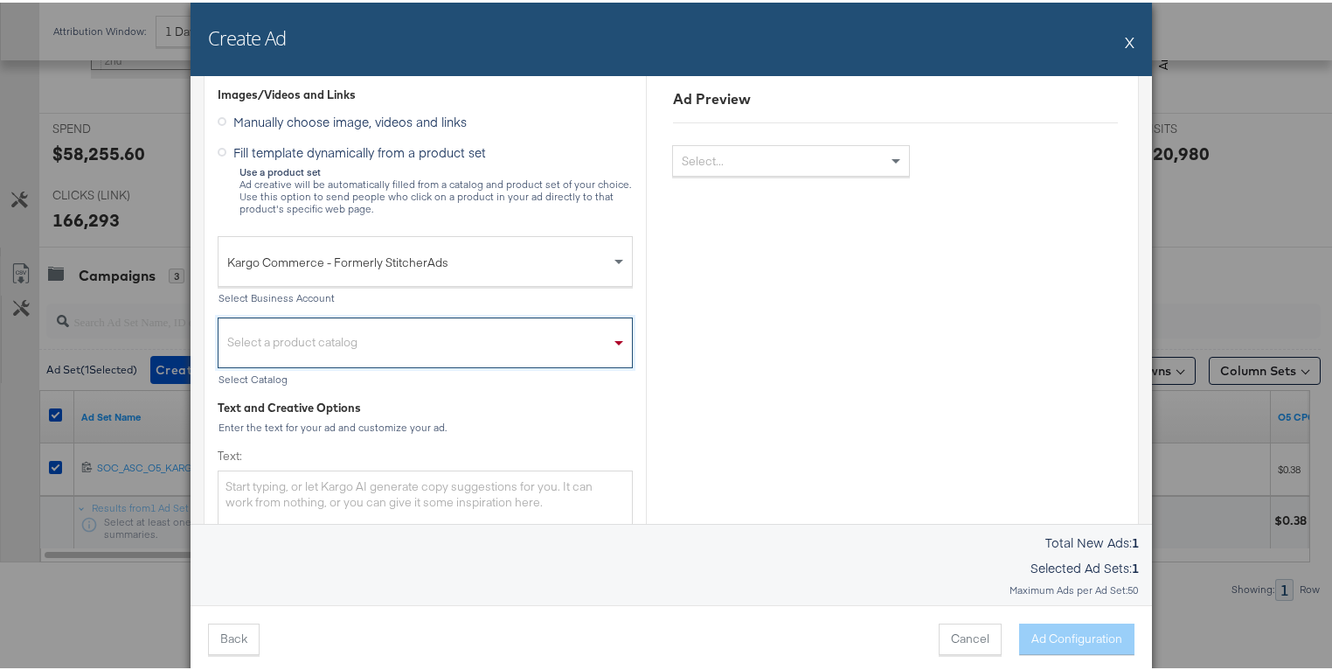
paste input "959457925079606"
type input "959457925079606"
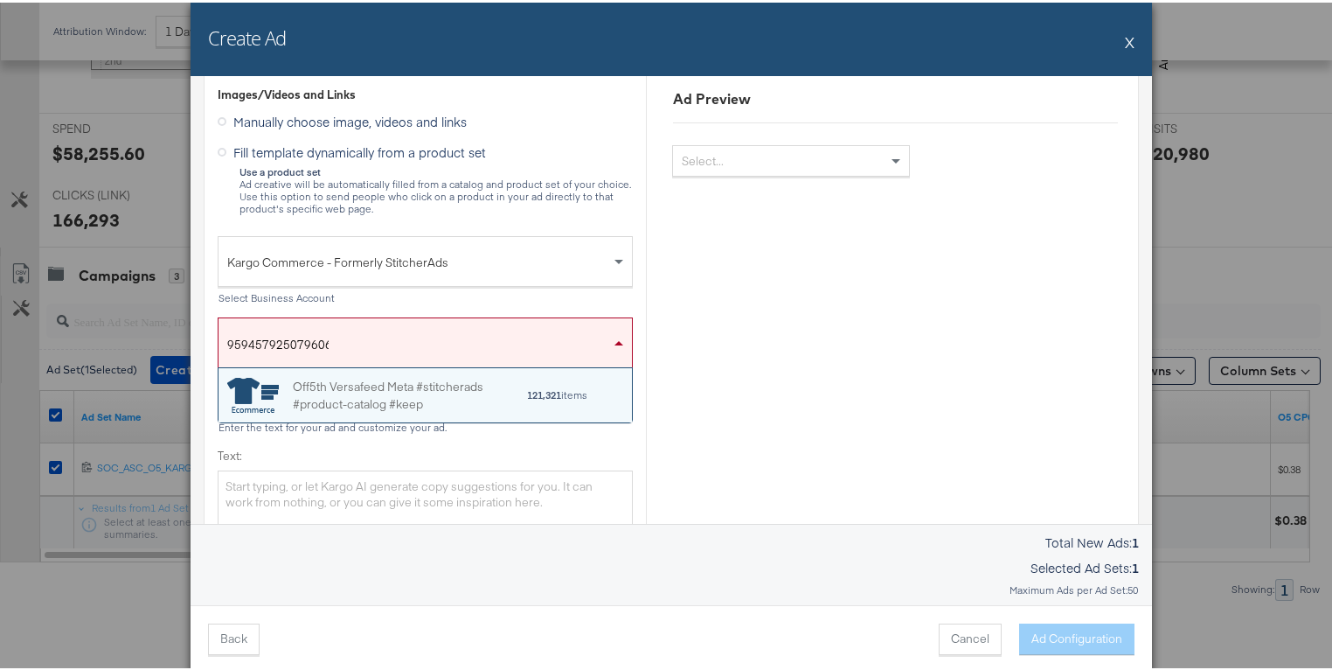
scroll to position [45, 403]
click at [372, 391] on div "Off5th Versafeed Meta #stitcherads #product-catalog #keep" at bounding box center [409, 392] width 233 height 37
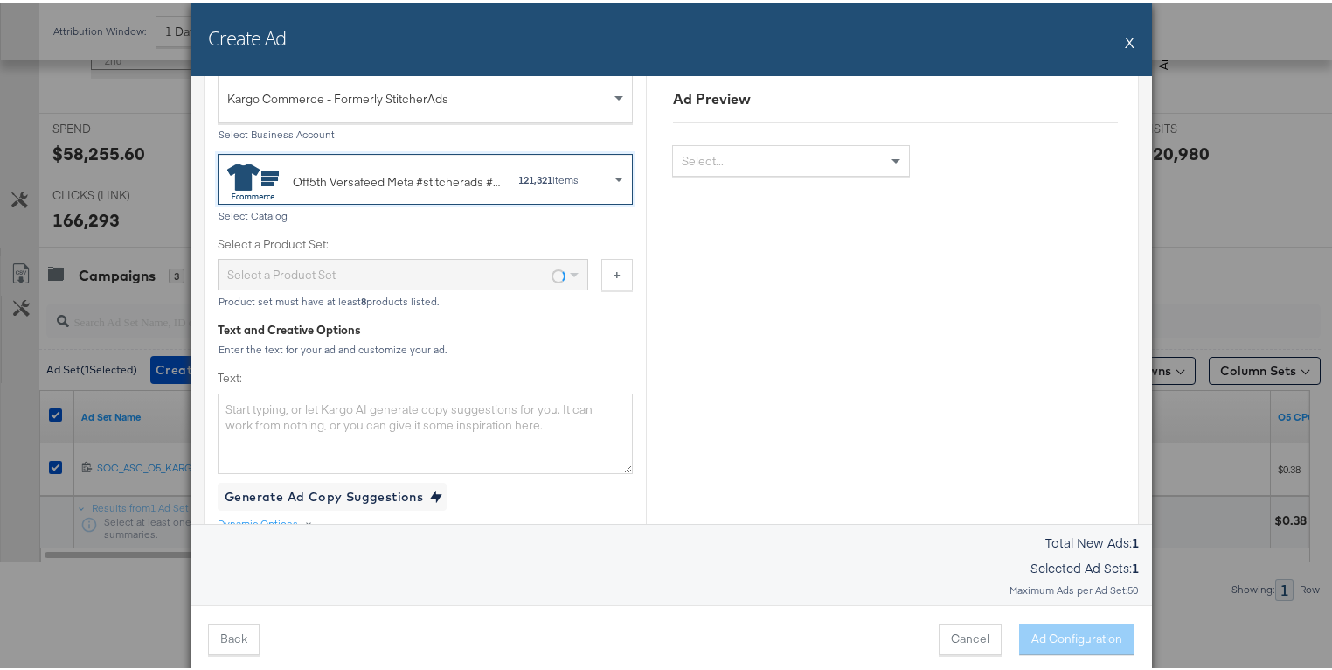
scroll to position [489, 0]
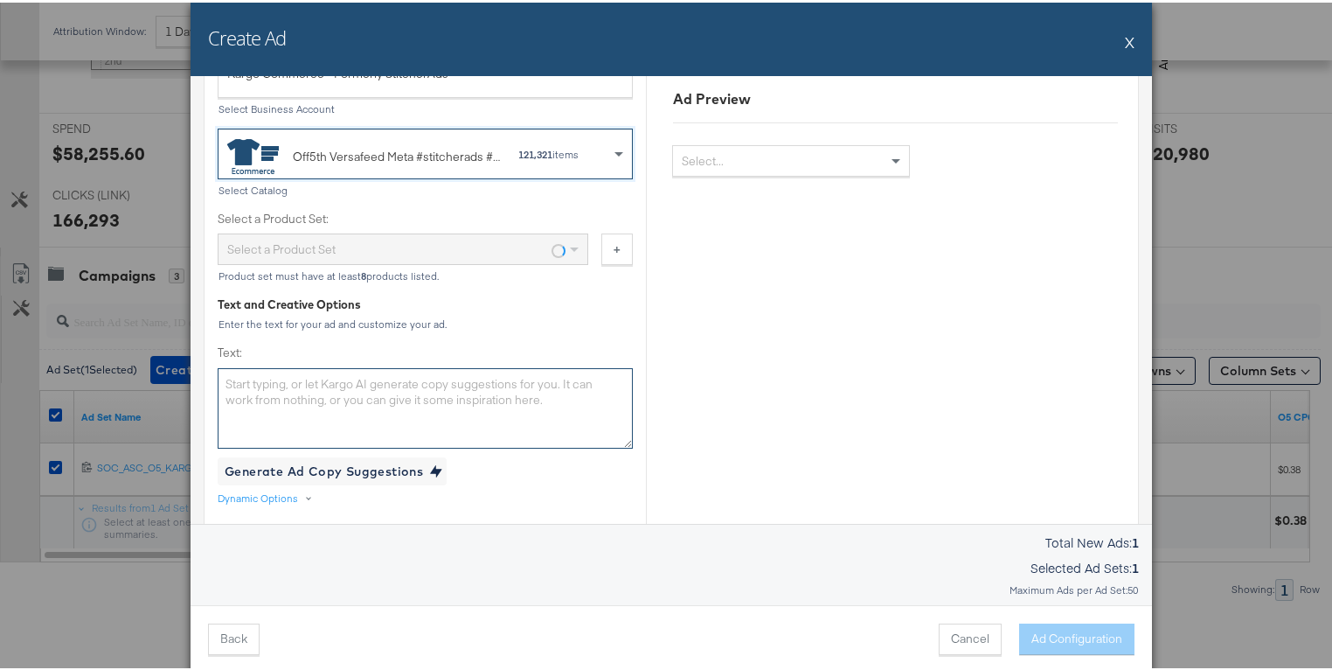
click at [576, 403] on textarea "Text:" at bounding box center [425, 405] width 415 height 80
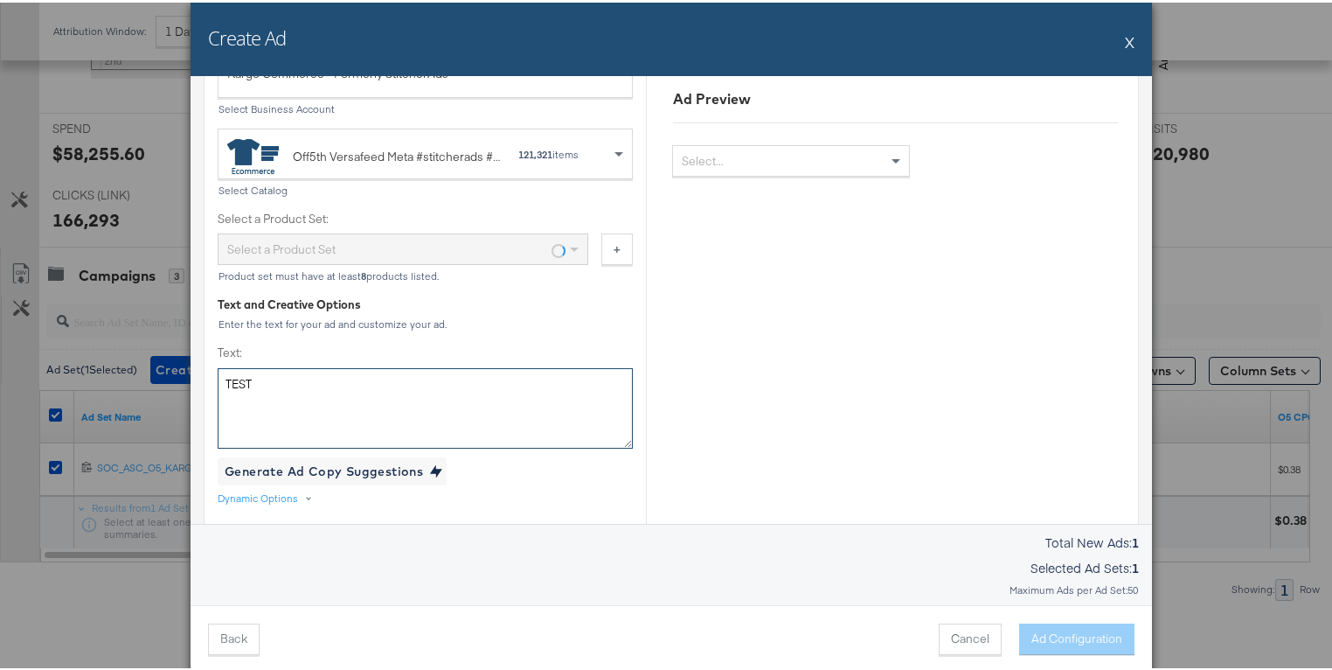
type textarea "TEST"
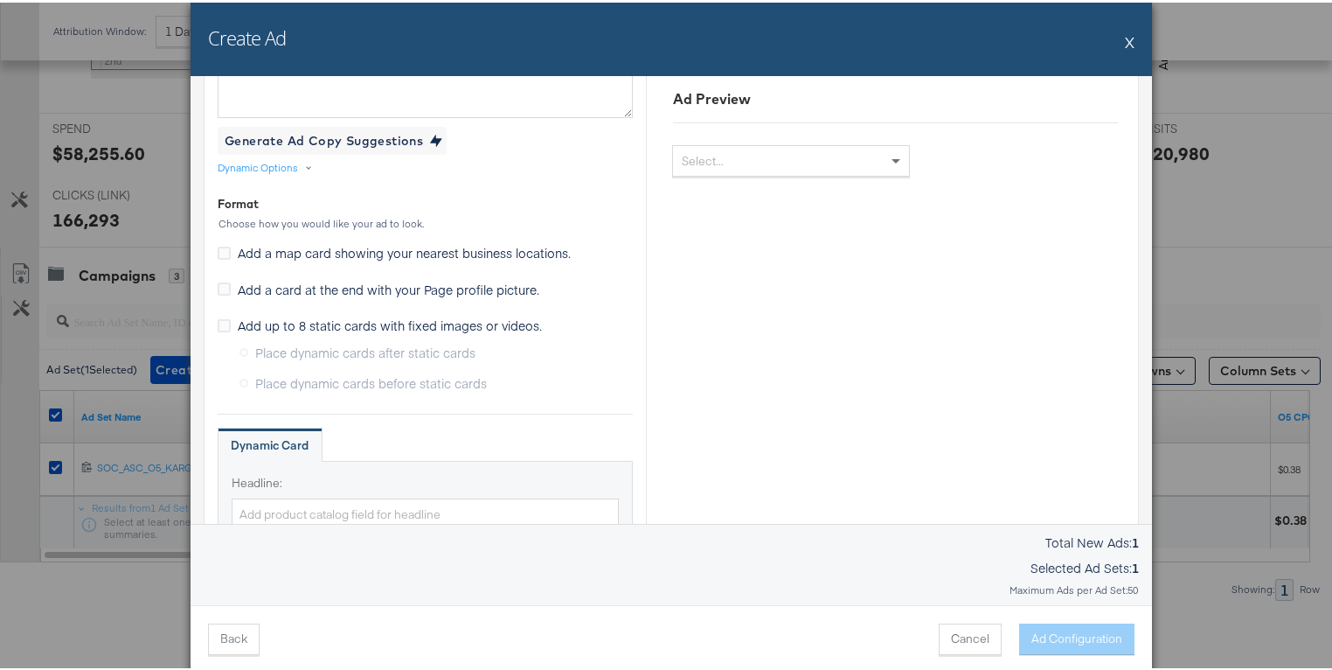
scroll to position [828, 0]
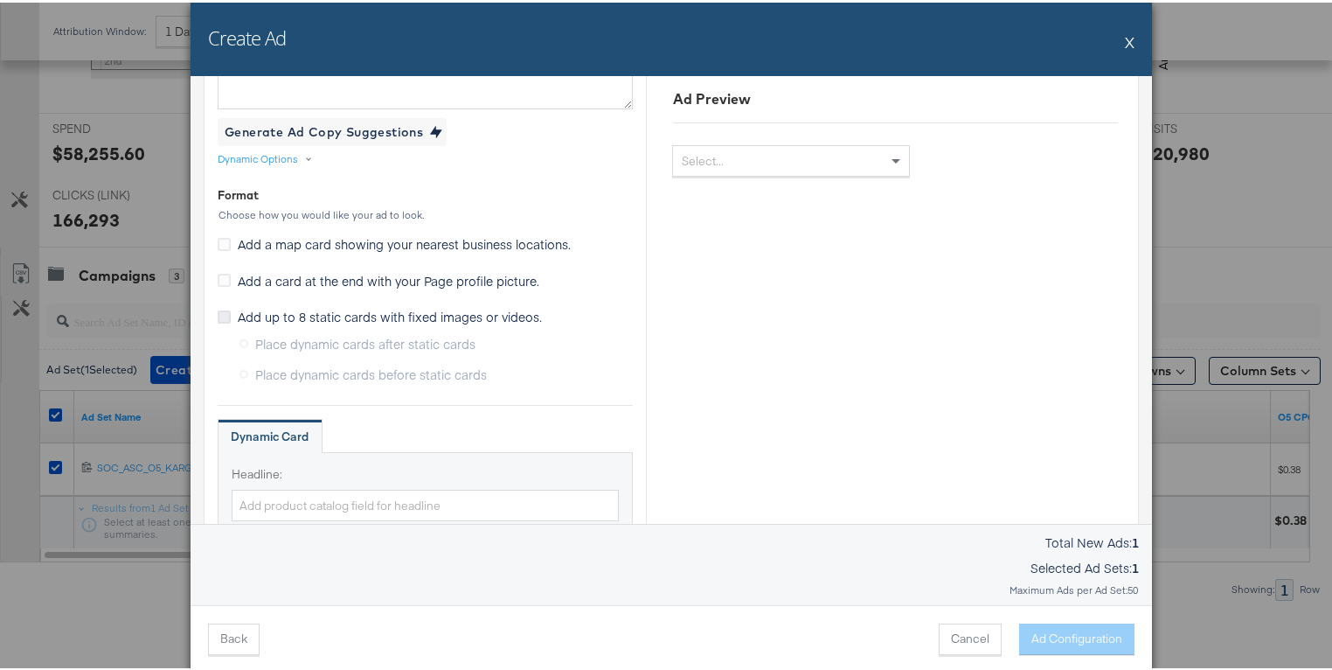
click at [219, 316] on icon at bounding box center [224, 314] width 13 height 13
click at [0, 0] on input "Add up to 8 static cards with fixed images or videos." at bounding box center [0, 0] width 0 height 0
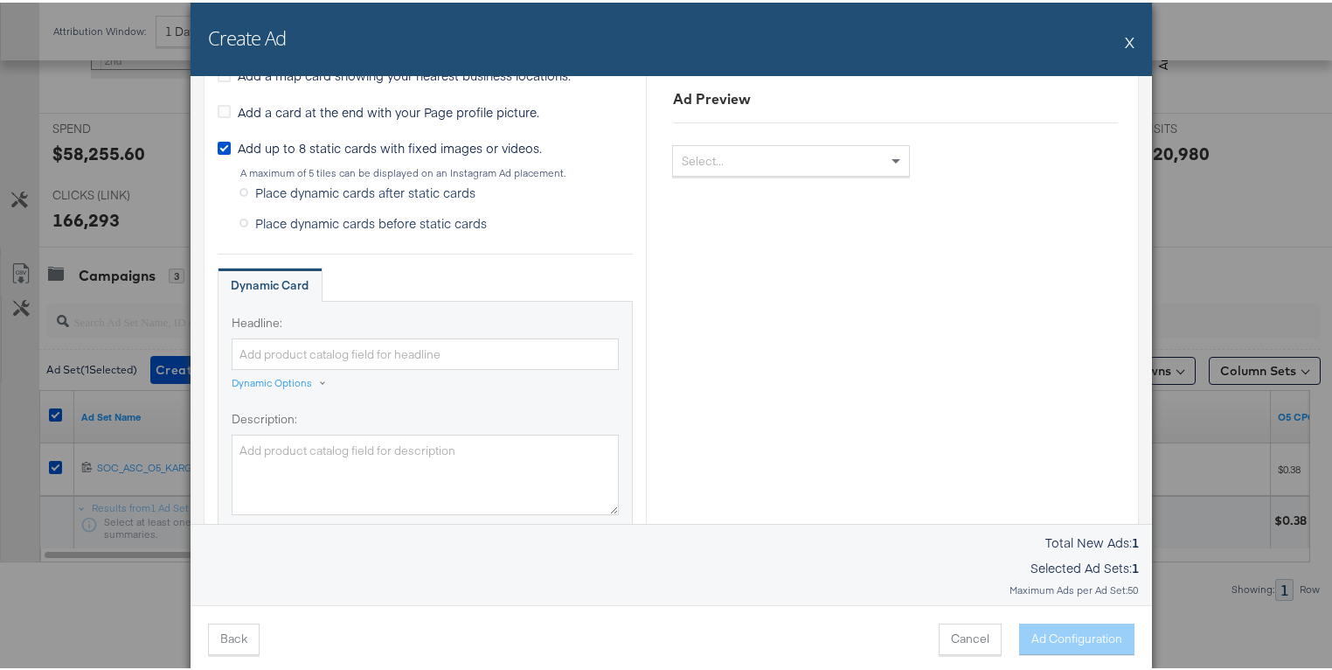
scroll to position [1013, 0]
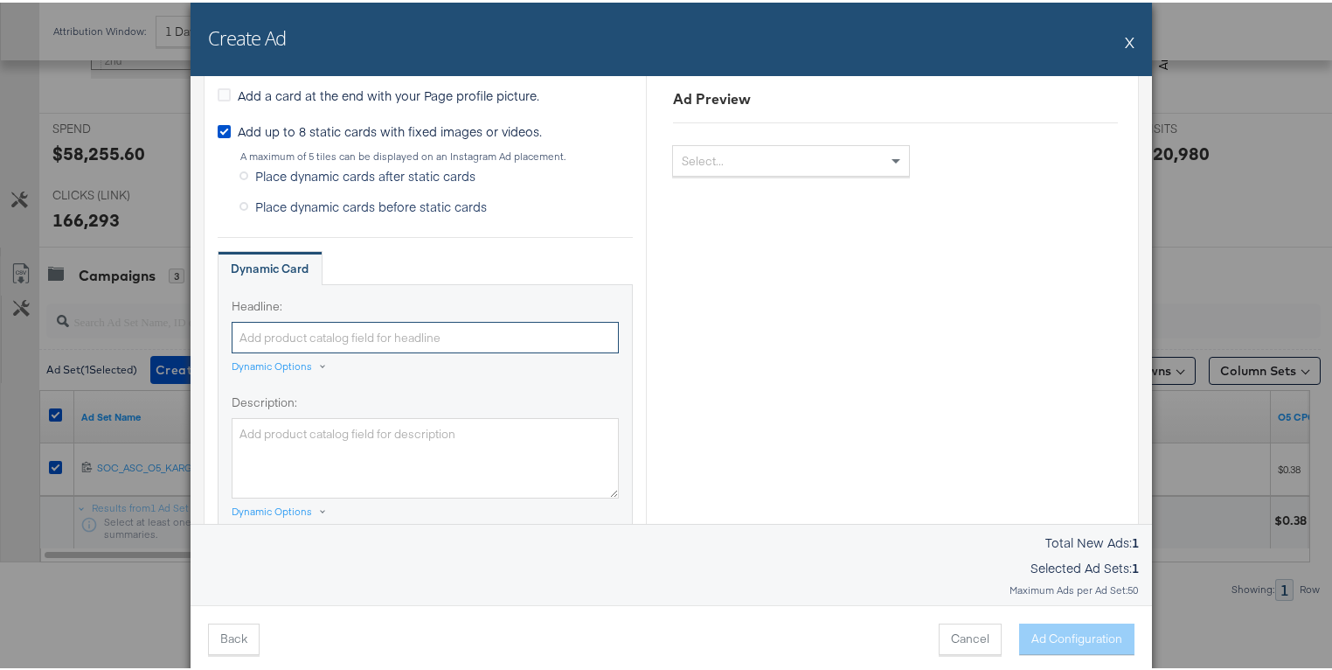
click at [444, 332] on input "Headline:" at bounding box center [425, 335] width 387 height 32
click at [294, 365] on div "Dynamic Options" at bounding box center [272, 364] width 80 height 14
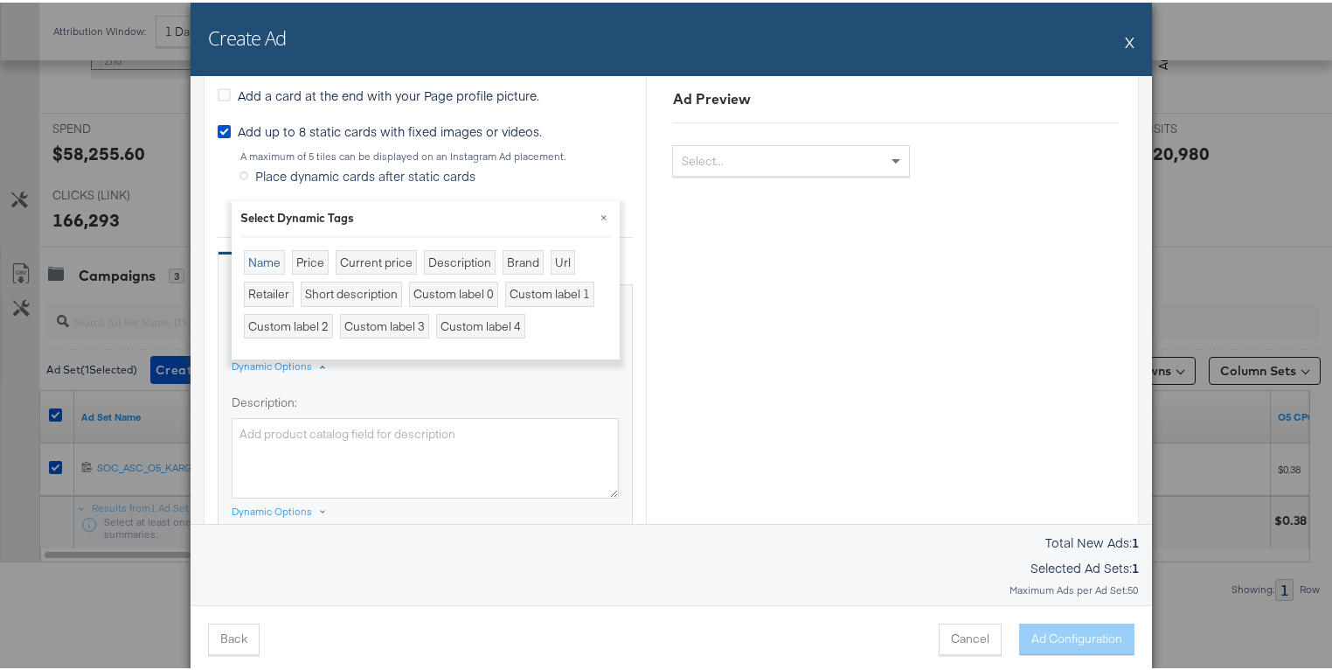
click at [269, 261] on div "Name" at bounding box center [264, 259] width 41 height 25
click at [357, 378] on div "Headline: {{[DOMAIN_NAME]}} Dynamic Options × Select Dynamic Tags Name Price Cu…" at bounding box center [425, 409] width 415 height 254
click at [511, 261] on div "Brand" at bounding box center [523, 259] width 41 height 25
type input "{{[DOMAIN_NAME]}}{{[DOMAIN_NAME]}}"
click at [531, 401] on label "Description:" at bounding box center [425, 400] width 387 height 17
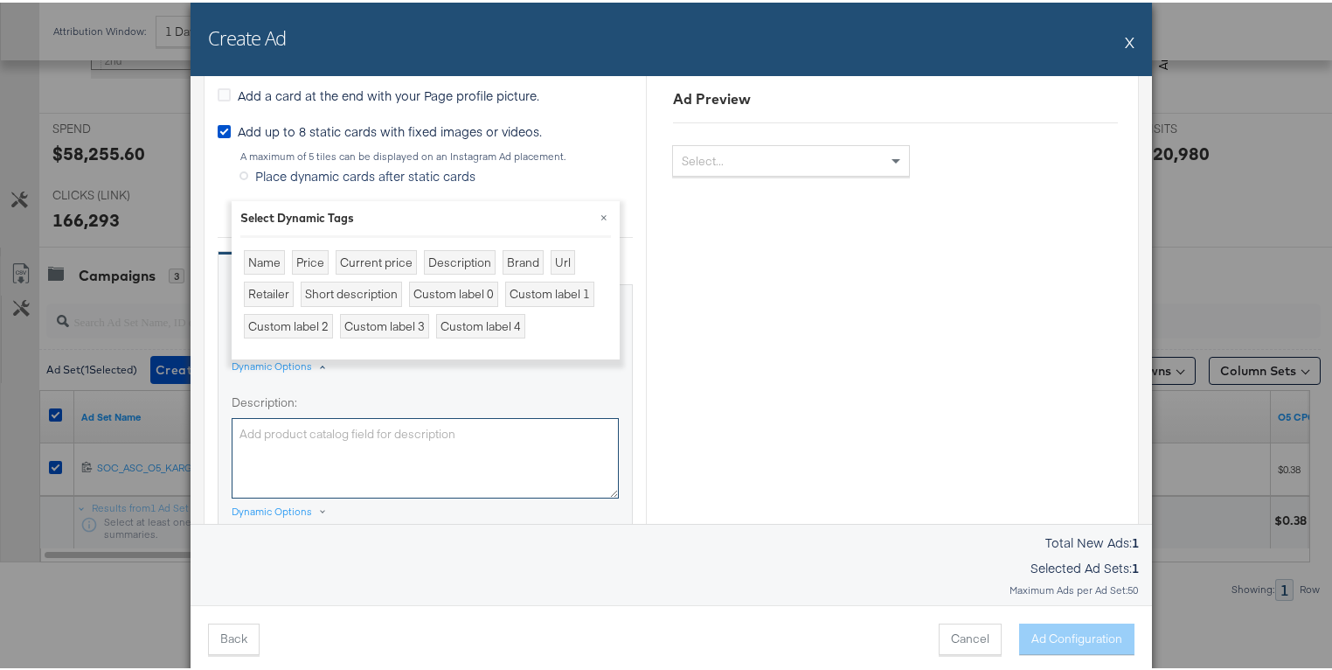
click at [531, 415] on textarea "Description:" at bounding box center [425, 455] width 387 height 80
click at [600, 215] on button "×" at bounding box center [603, 213] width 31 height 31
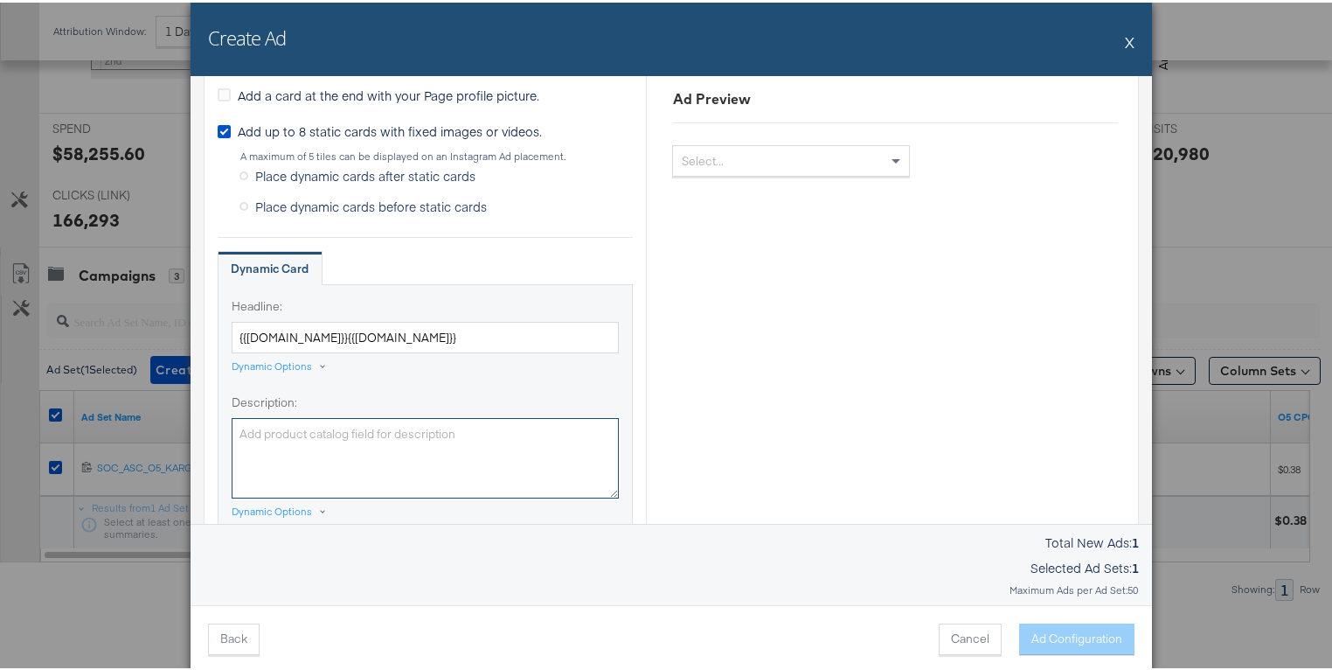
click at [338, 437] on textarea "Description:" at bounding box center [425, 455] width 387 height 80
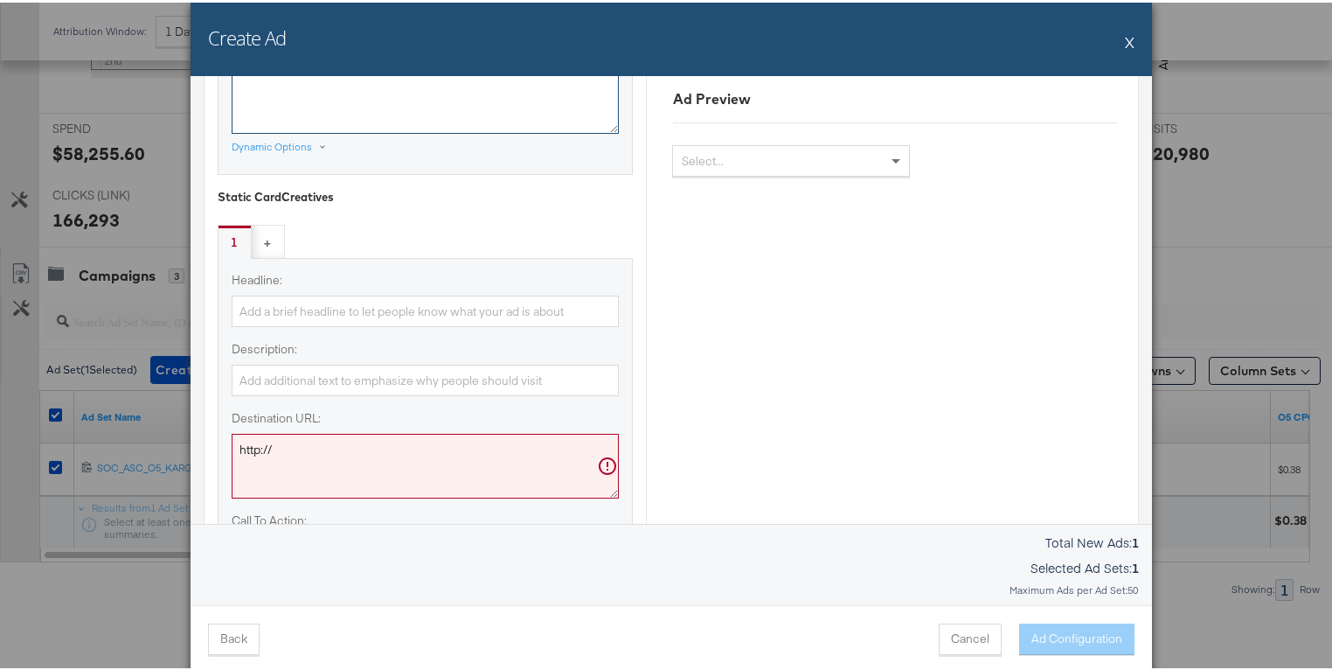
scroll to position [1380, 0]
type textarea "TEST"
click at [457, 304] on input "Headline:" at bounding box center [425, 306] width 387 height 32
type input "TEST"
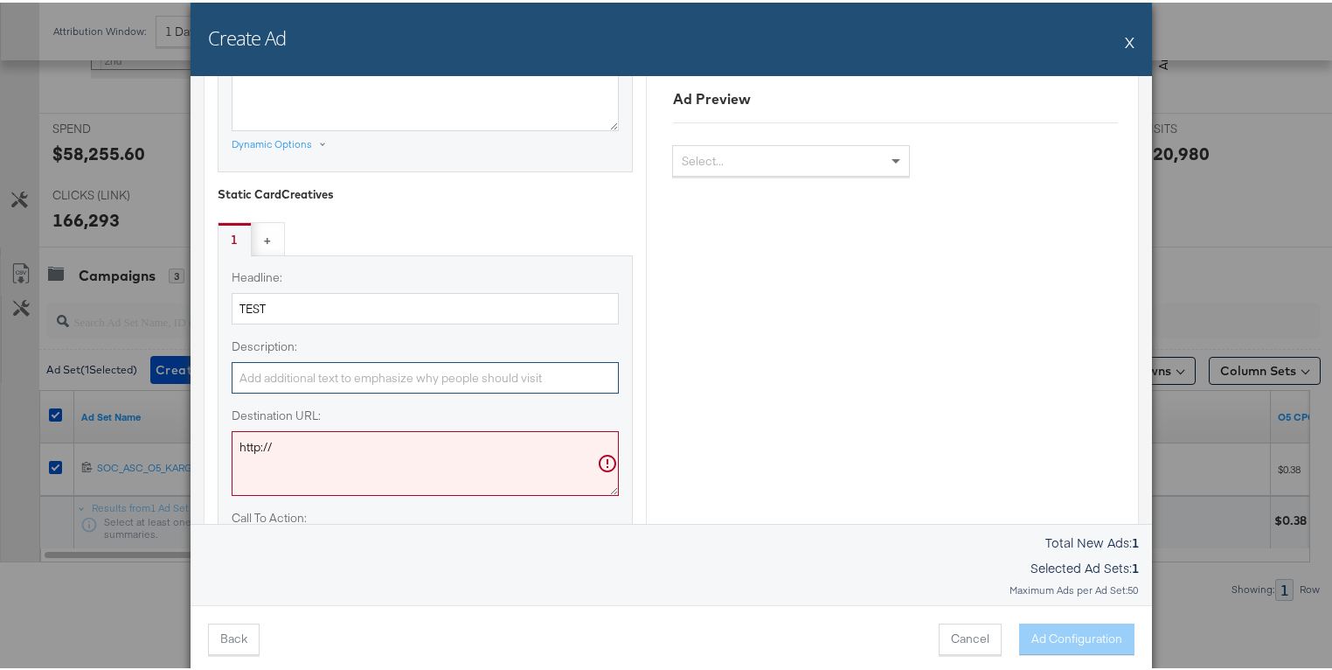
click at [455, 371] on input "Description:" at bounding box center [425, 375] width 387 height 32
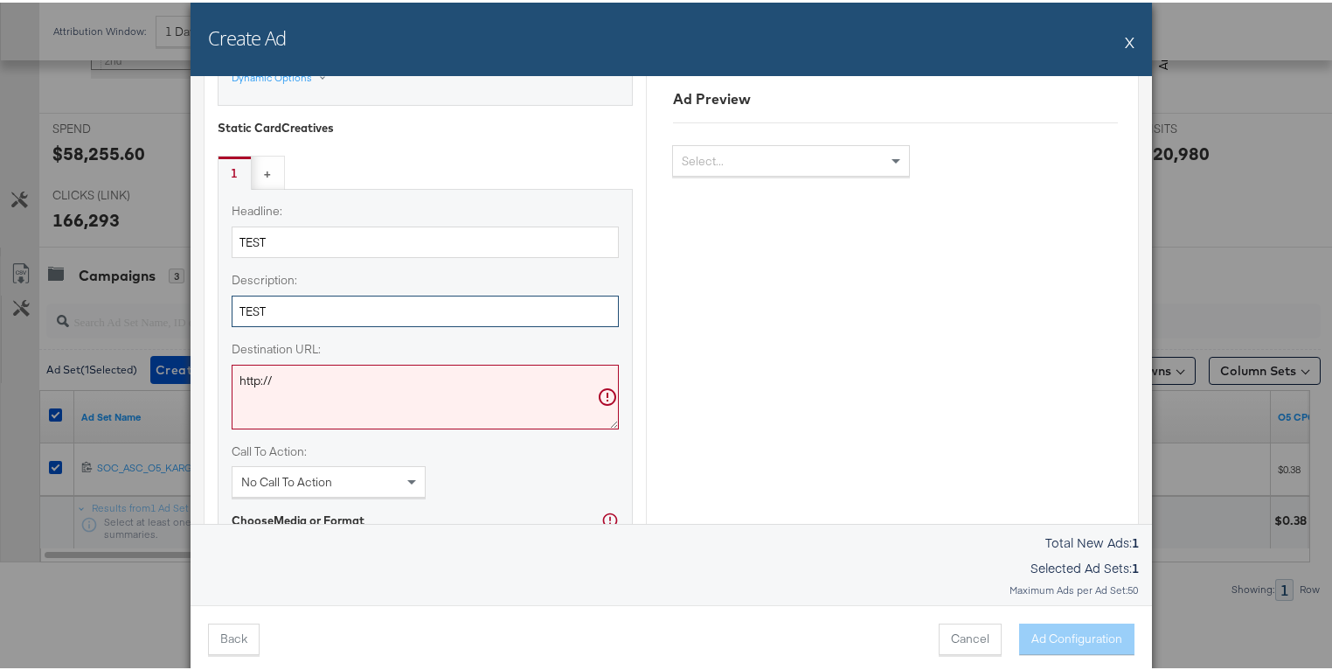
scroll to position [1448, 0]
type input "TEST"
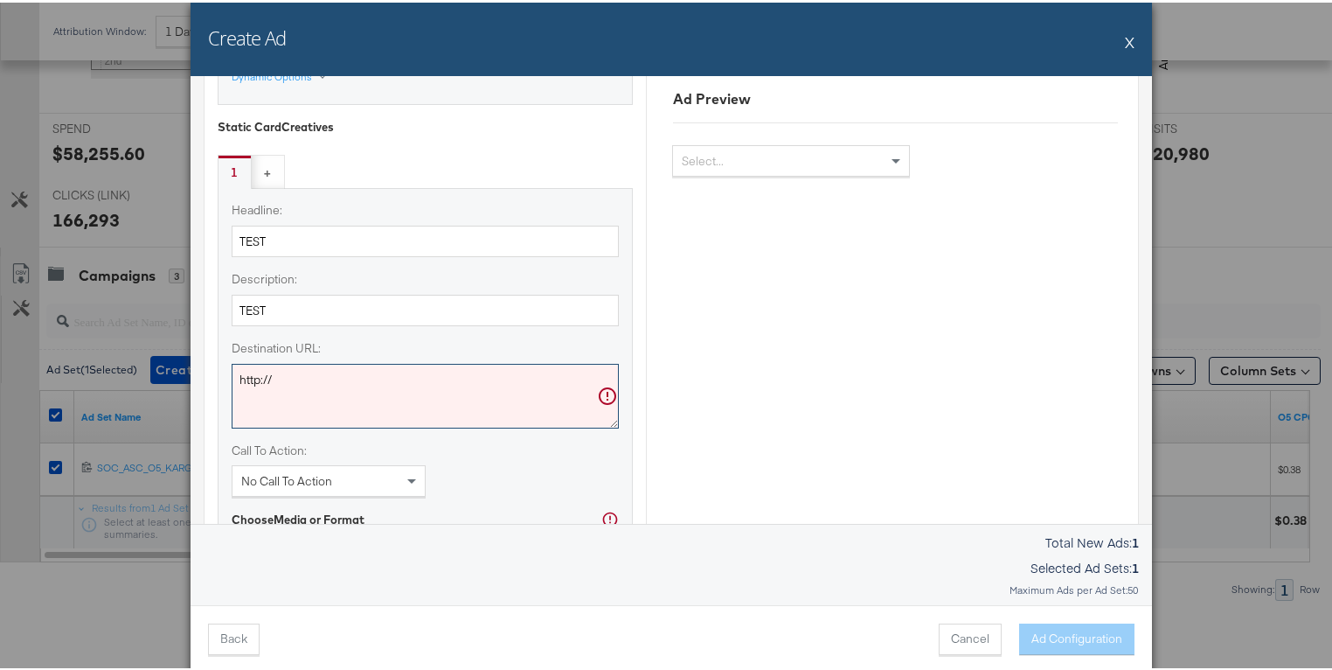
click at [447, 393] on textarea "http://" at bounding box center [425, 393] width 387 height 65
click at [255, 375] on textarea "http://" at bounding box center [425, 393] width 387 height 65
paste textarea "s://[DOMAIN_NAME]"
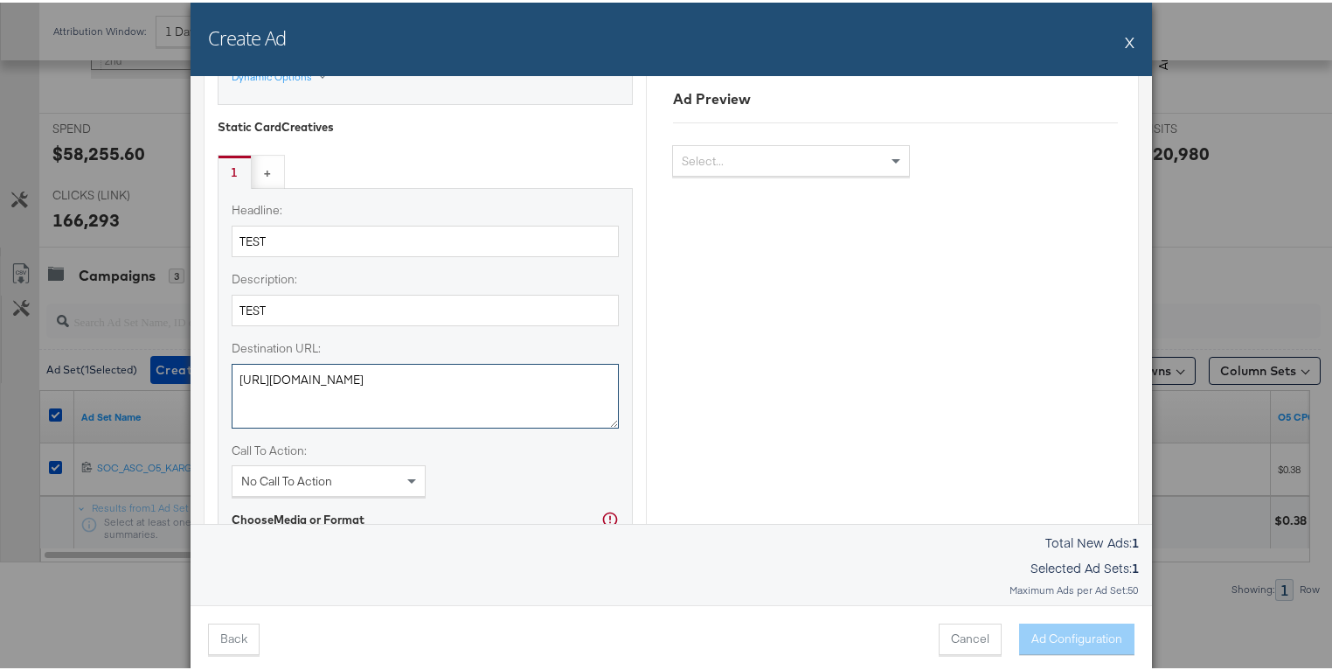
type textarea "[URL][DOMAIN_NAME]"
click at [218, 428] on div "Headline: TEST Description: TEST Destination URL: [URL][DOMAIN_NAME] Call To Ac…" at bounding box center [425, 416] width 415 height 462
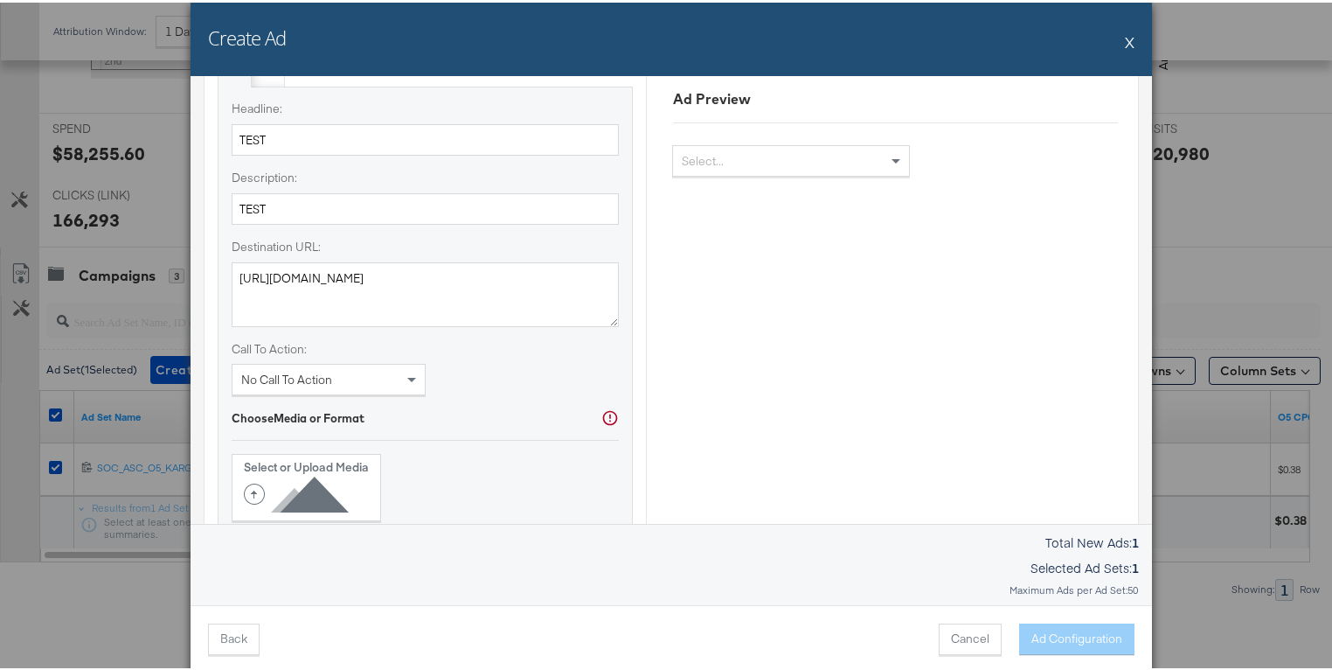
scroll to position [1627, 0]
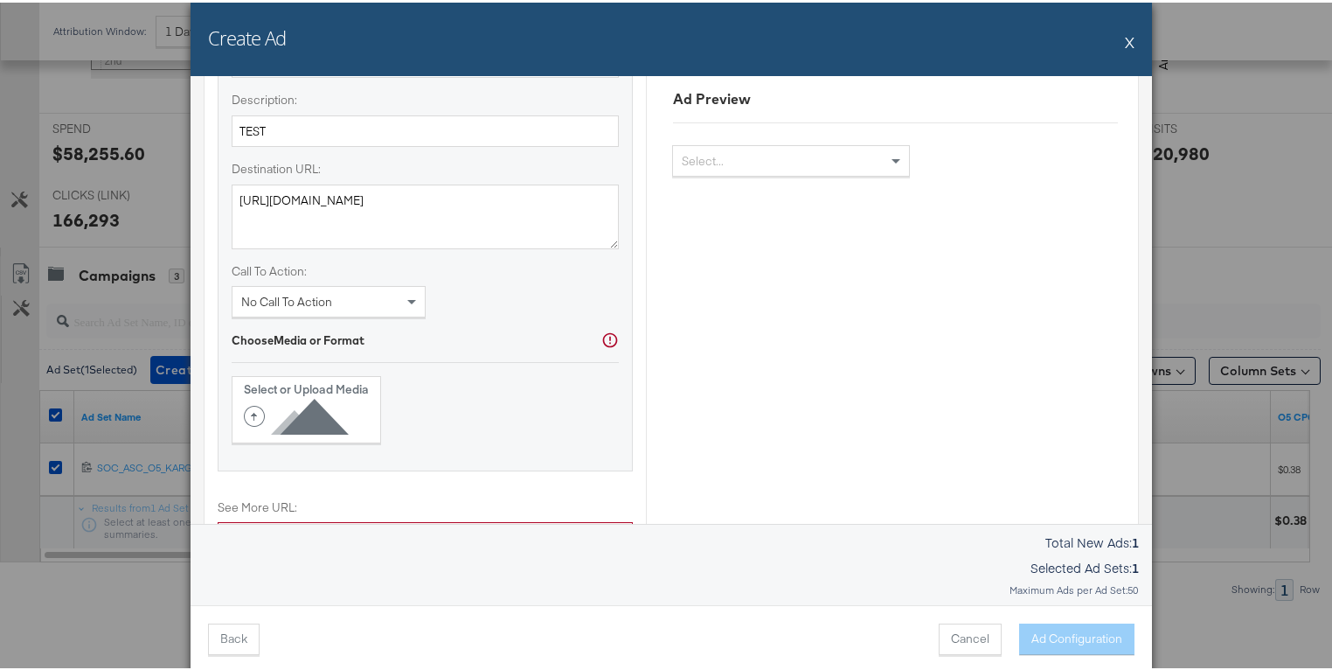
click at [317, 300] on span "No Call To Action" at bounding box center [286, 299] width 91 height 16
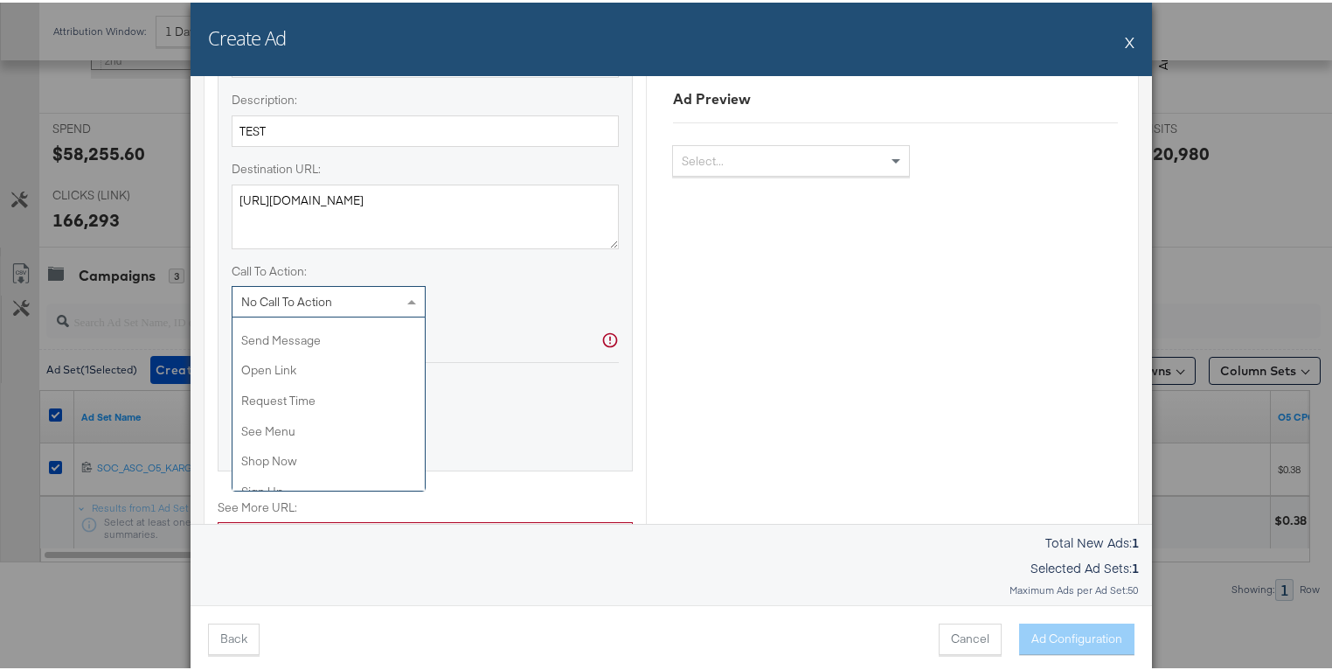
scroll to position [308, 0]
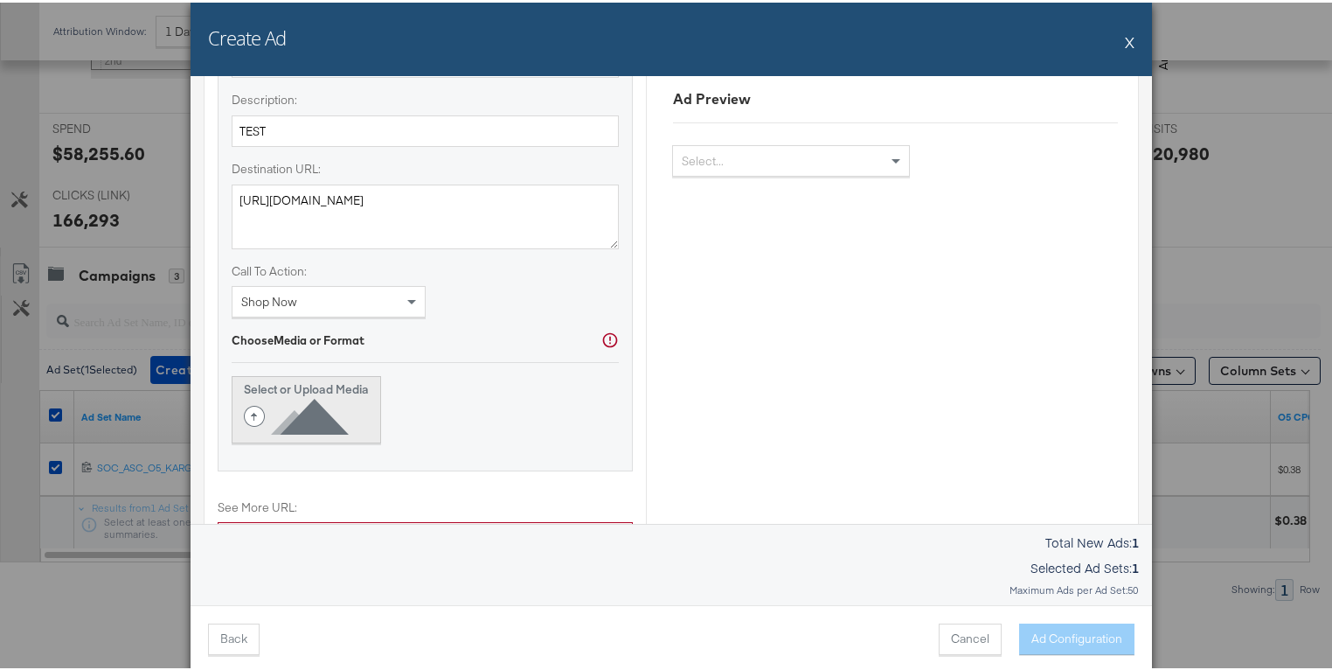
click at [316, 412] on icon at bounding box center [300, 413] width 112 height 39
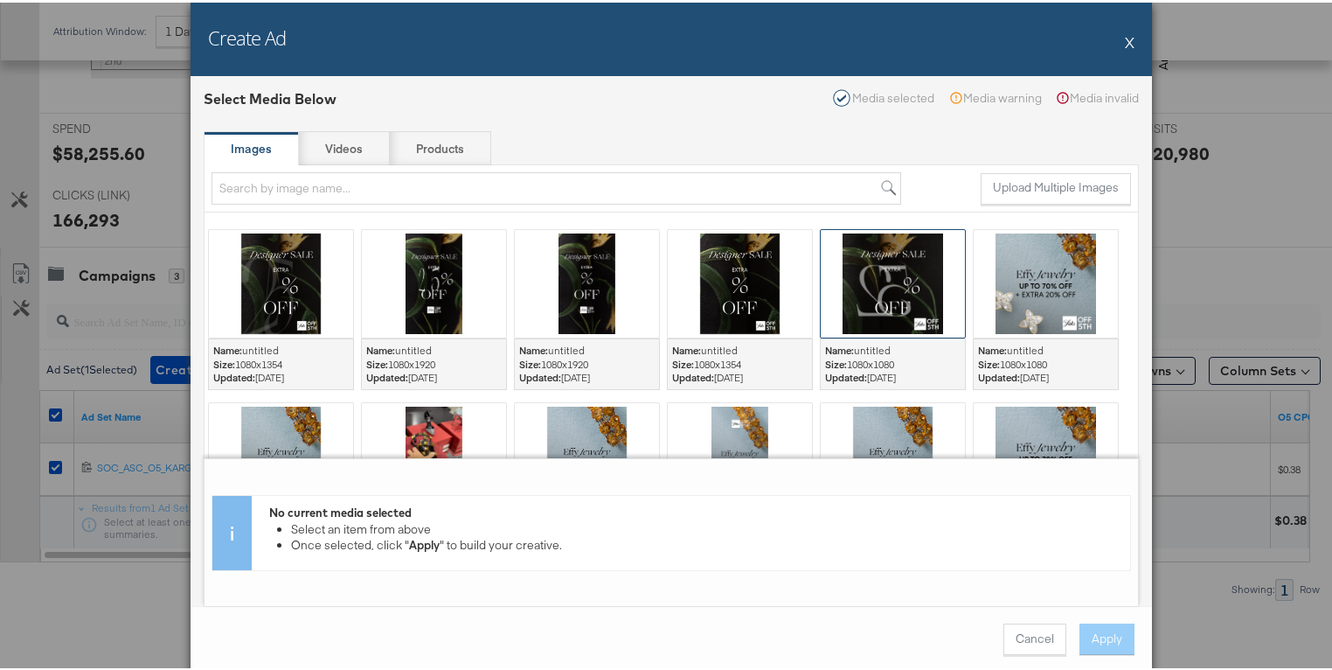
click at [850, 295] on div at bounding box center [893, 281] width 144 height 108
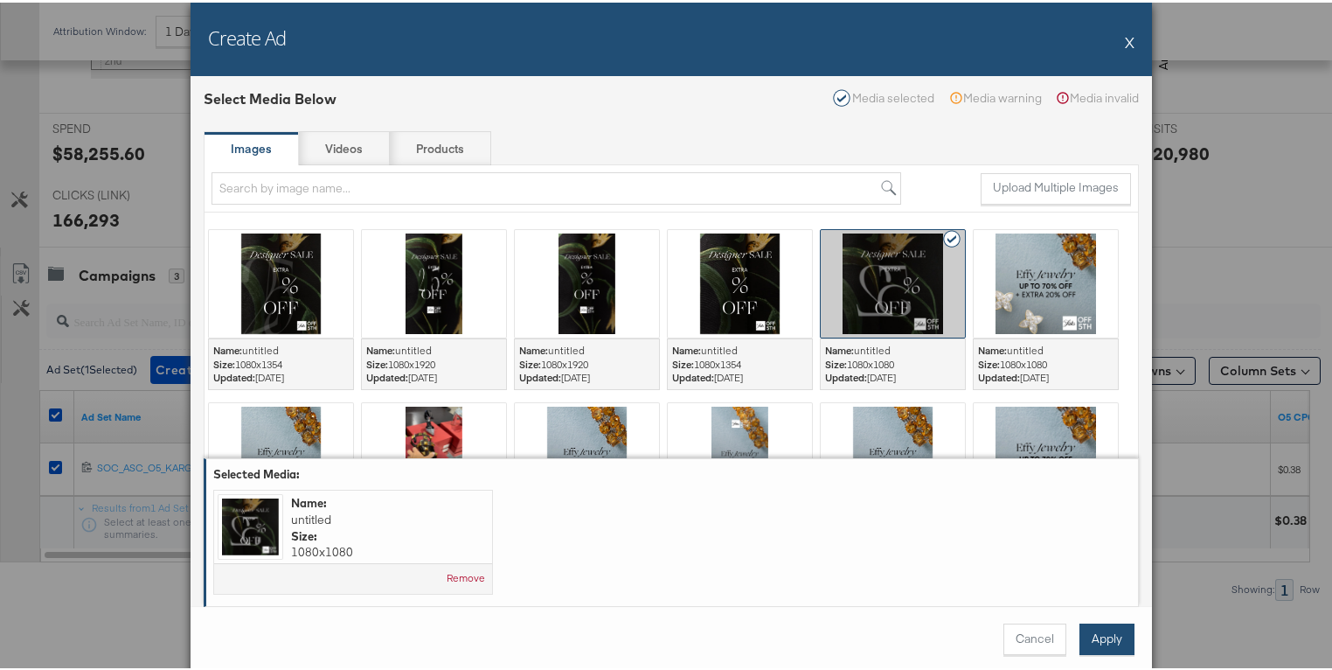
click at [1104, 630] on button "Apply" at bounding box center [1107, 636] width 55 height 31
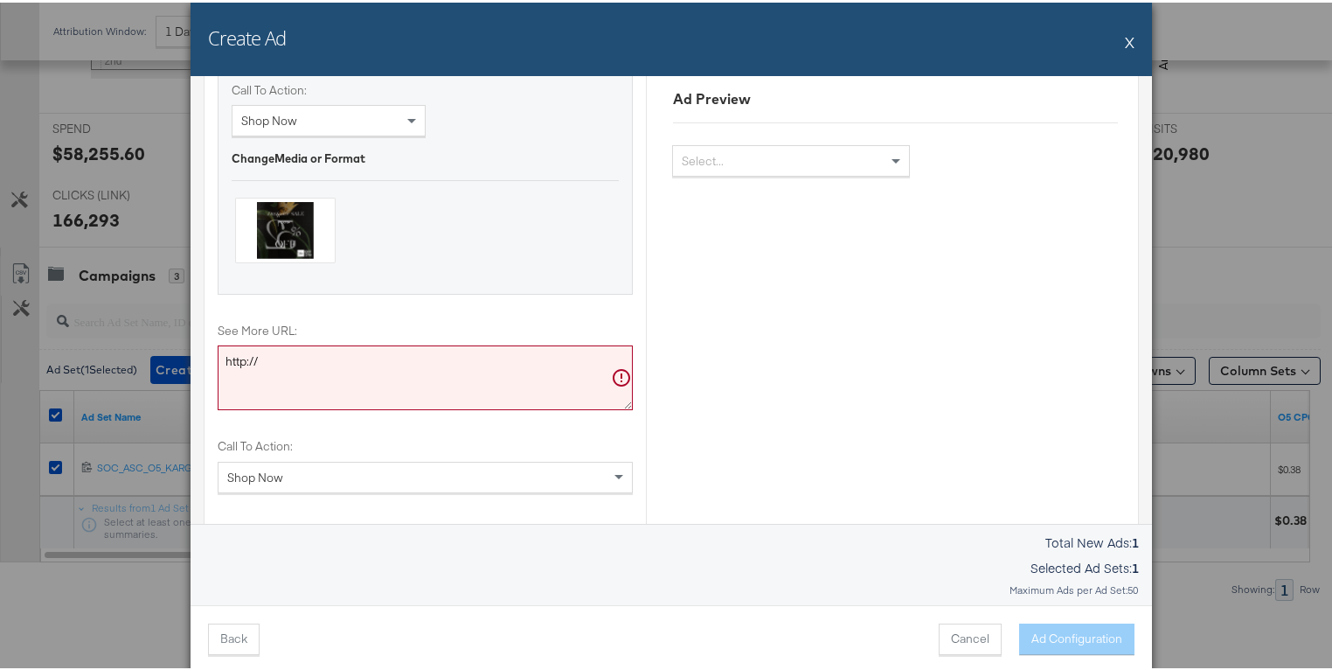
scroll to position [1832, 0]
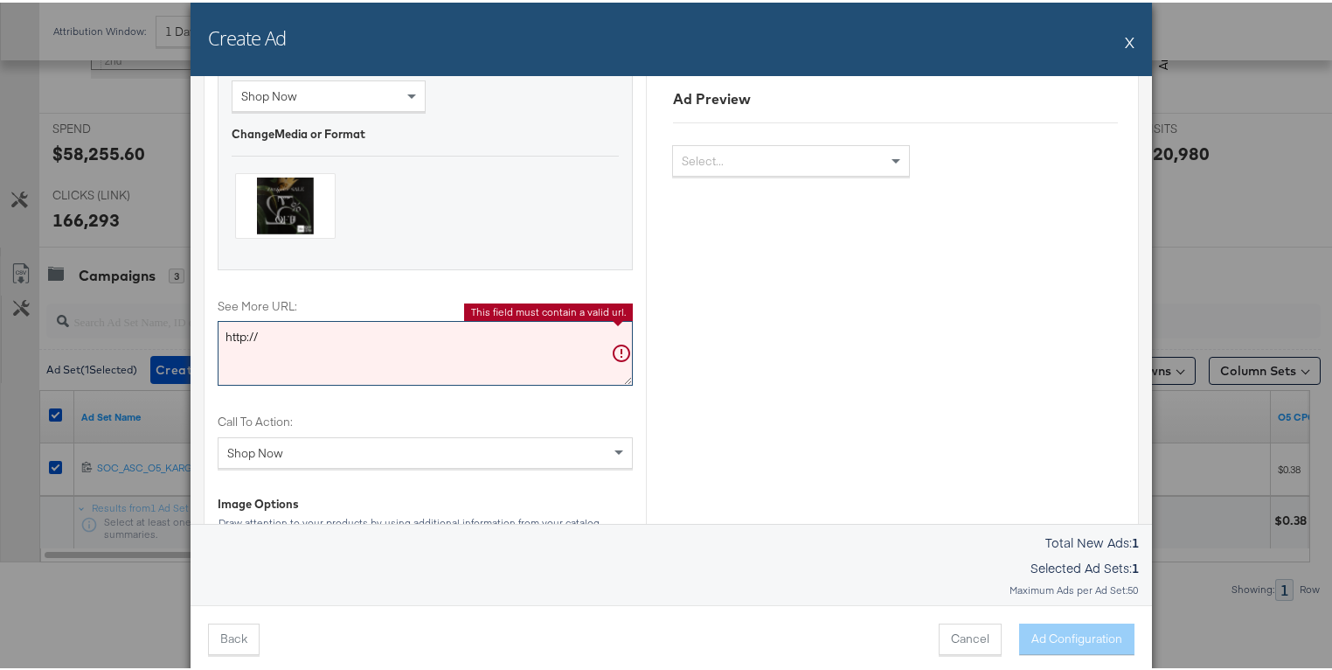
click at [245, 332] on textarea "http://" at bounding box center [425, 350] width 415 height 65
click at [244, 332] on textarea "http://" at bounding box center [425, 350] width 415 height 65
paste textarea "s://[DOMAIN_NAME]"
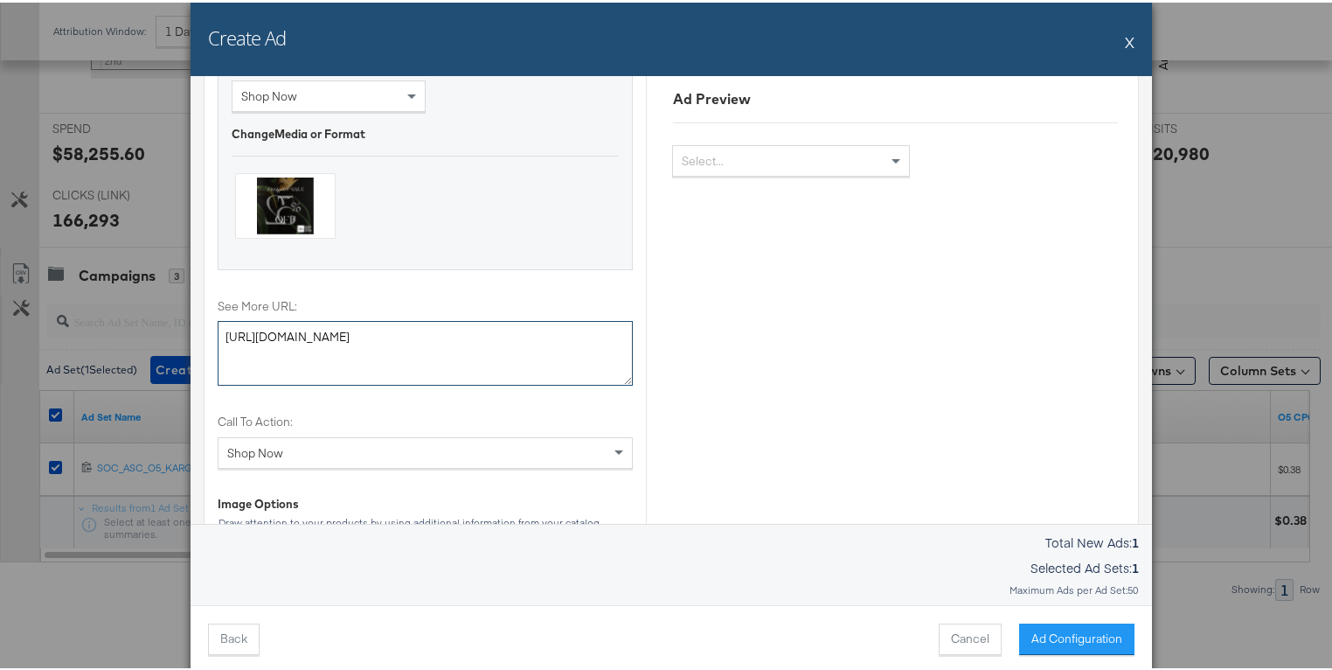
type textarea "[URL][DOMAIN_NAME]"
click at [384, 411] on label "Call To Action:" at bounding box center [425, 419] width 415 height 17
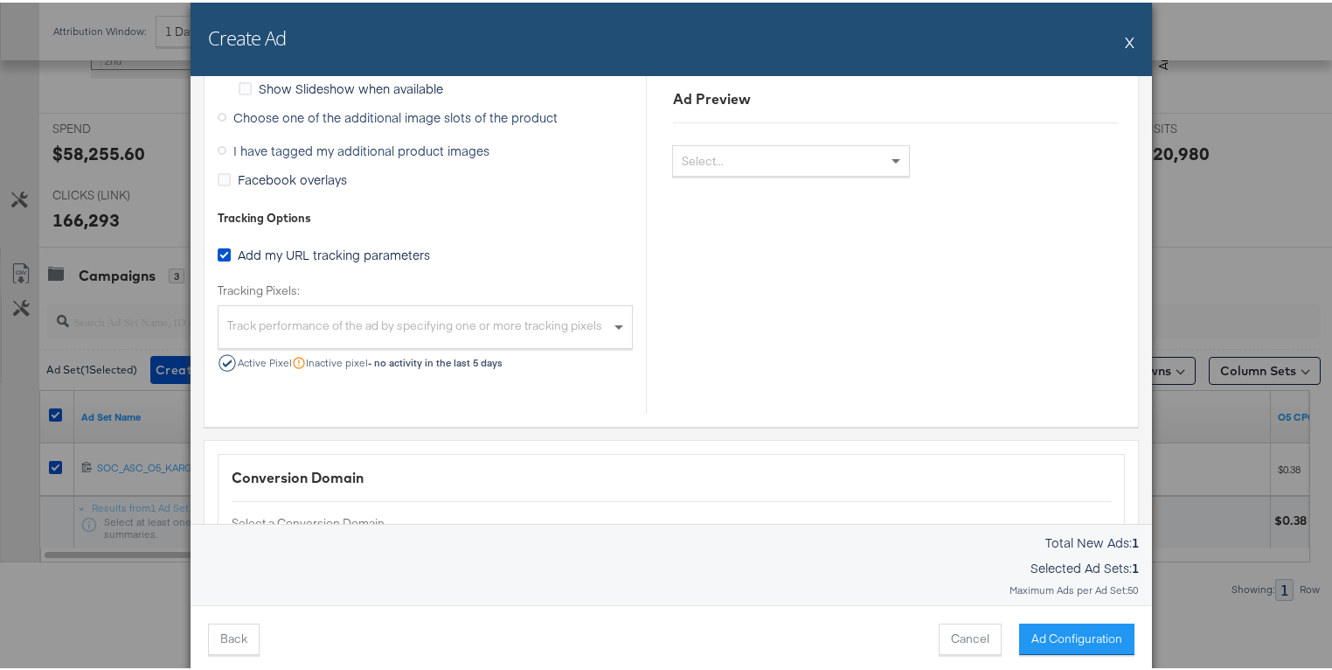
scroll to position [2414, 0]
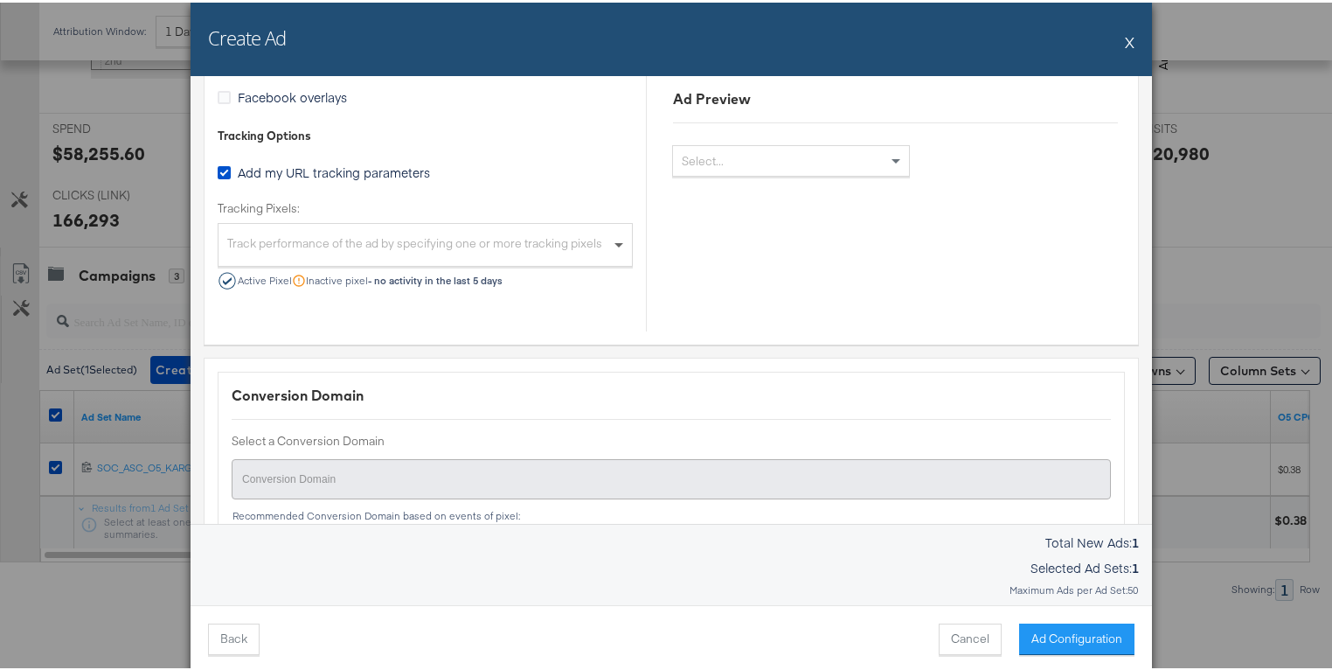
click at [622, 234] on span at bounding box center [621, 242] width 22 height 42
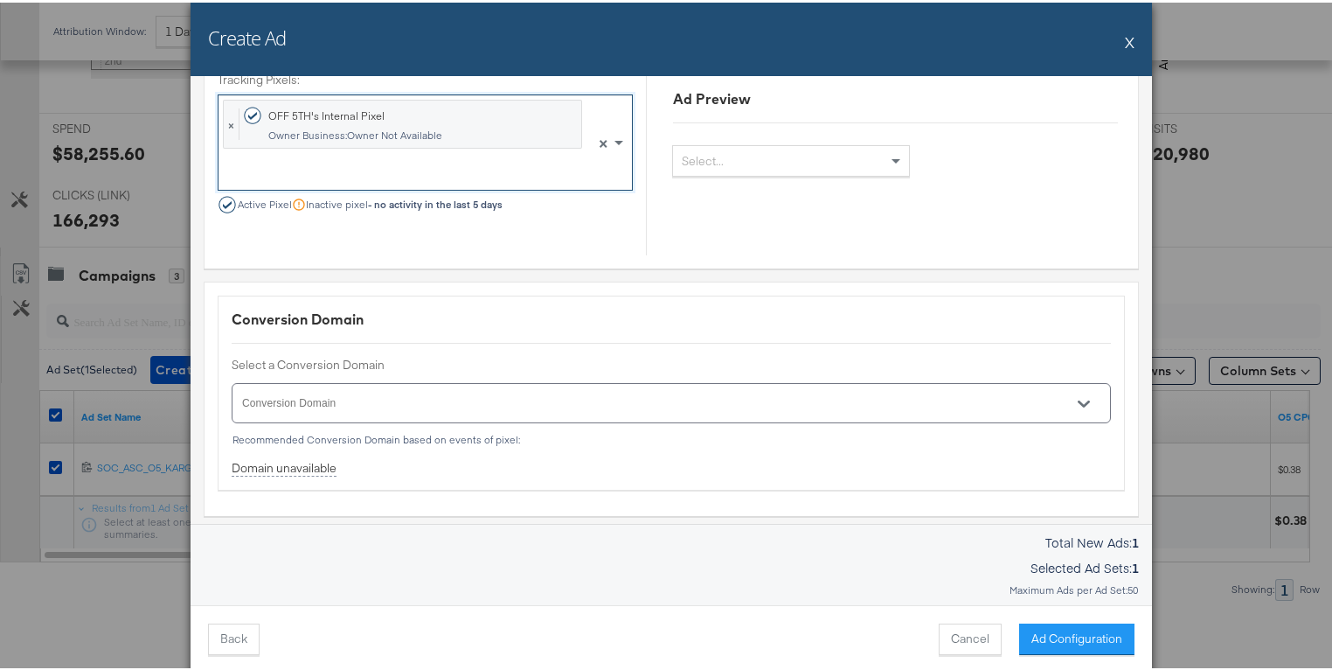
scroll to position [2614, 0]
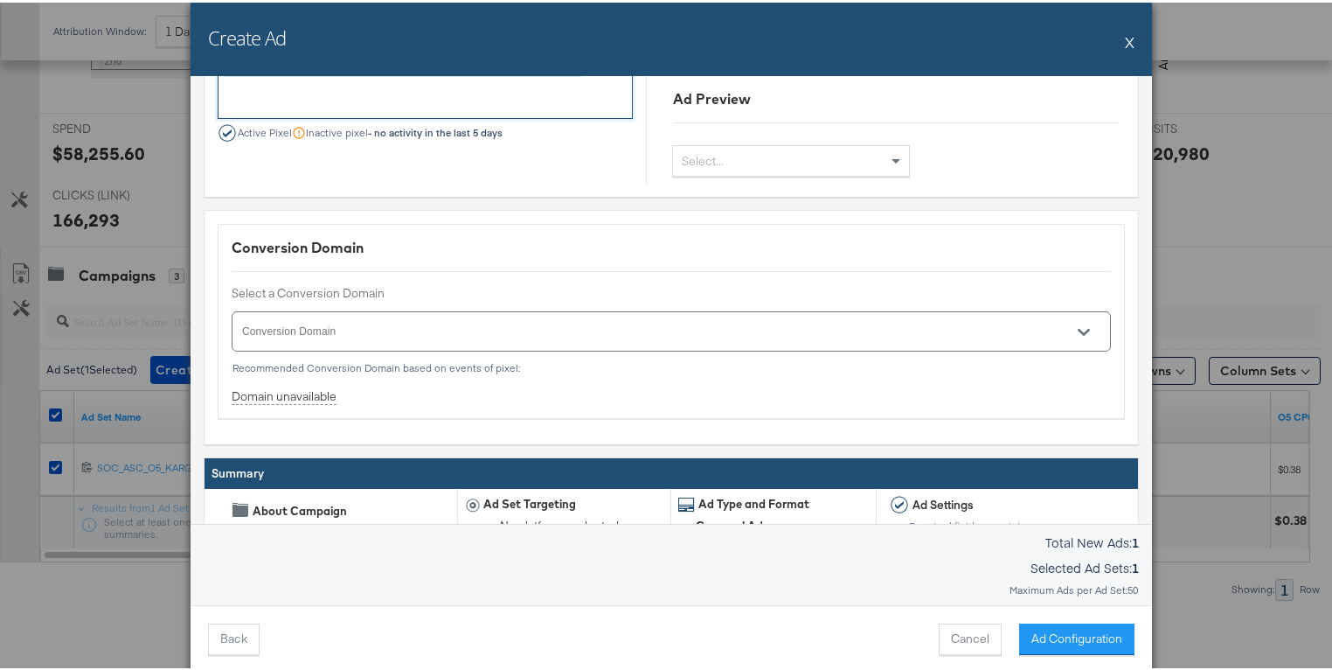
click at [525, 326] on input "Conversion Domain" at bounding box center [647, 336] width 814 height 20
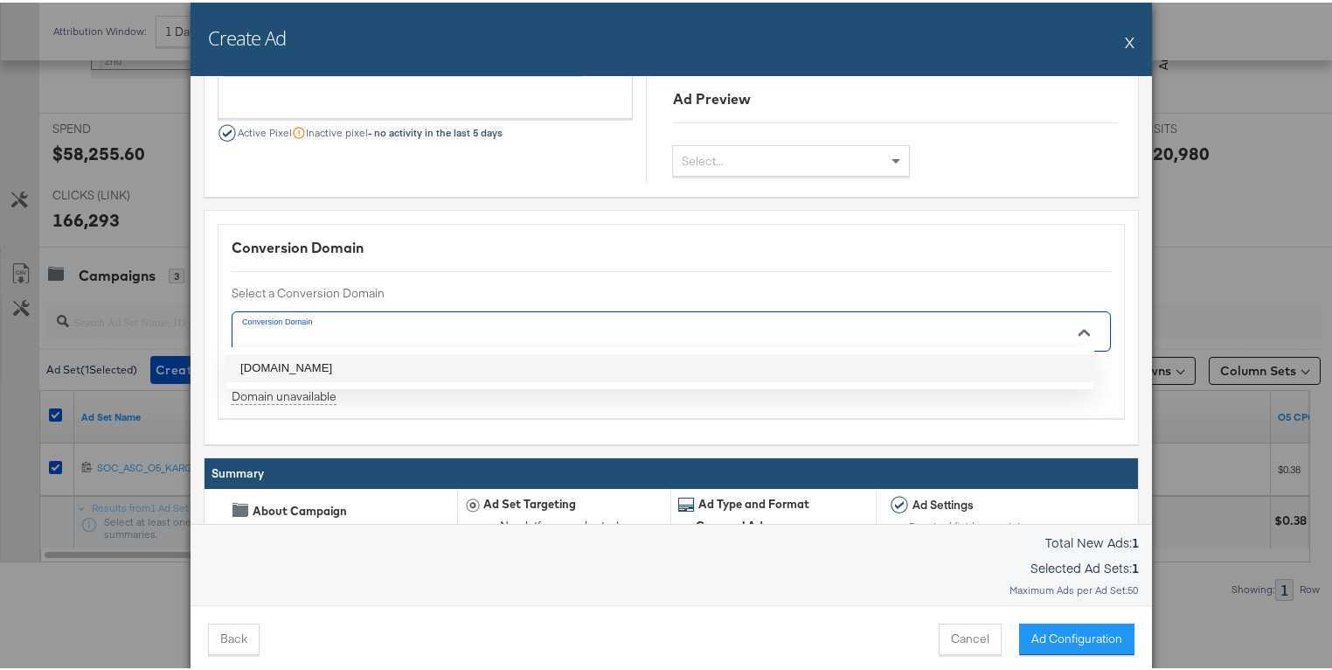
click at [519, 360] on li "[DOMAIN_NAME]" at bounding box center [660, 365] width 868 height 28
type input "[DOMAIN_NAME]"
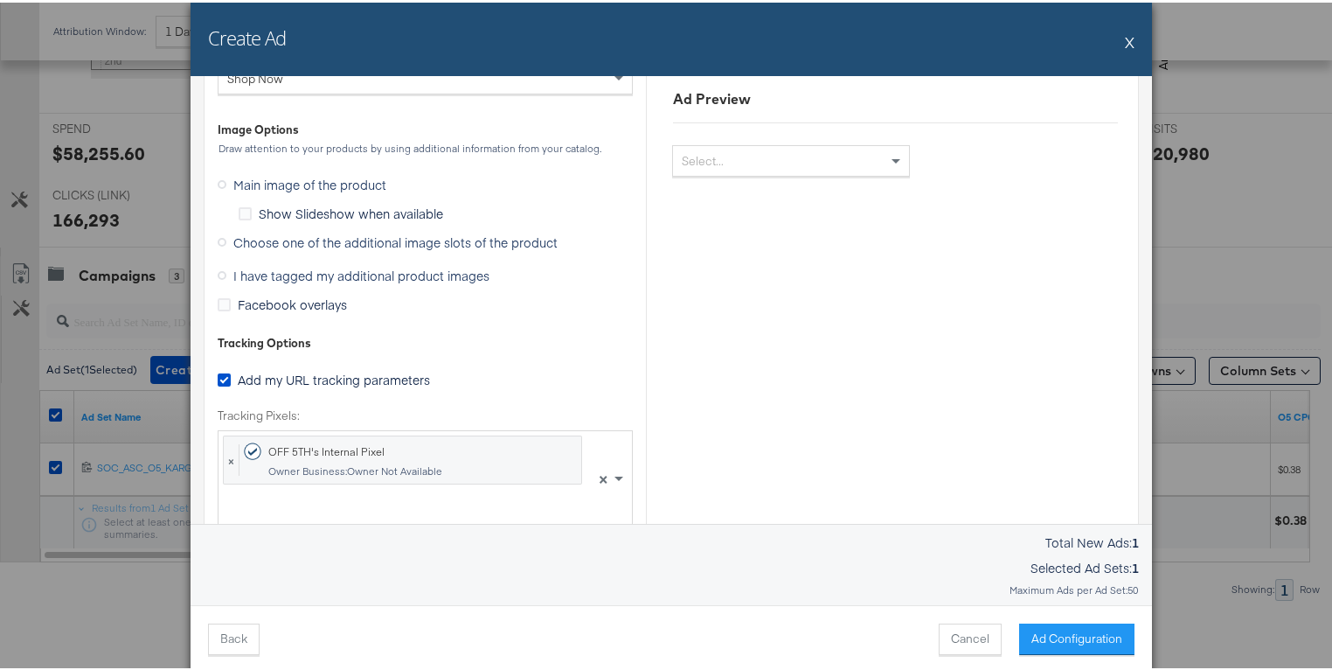
scroll to position [2217, 0]
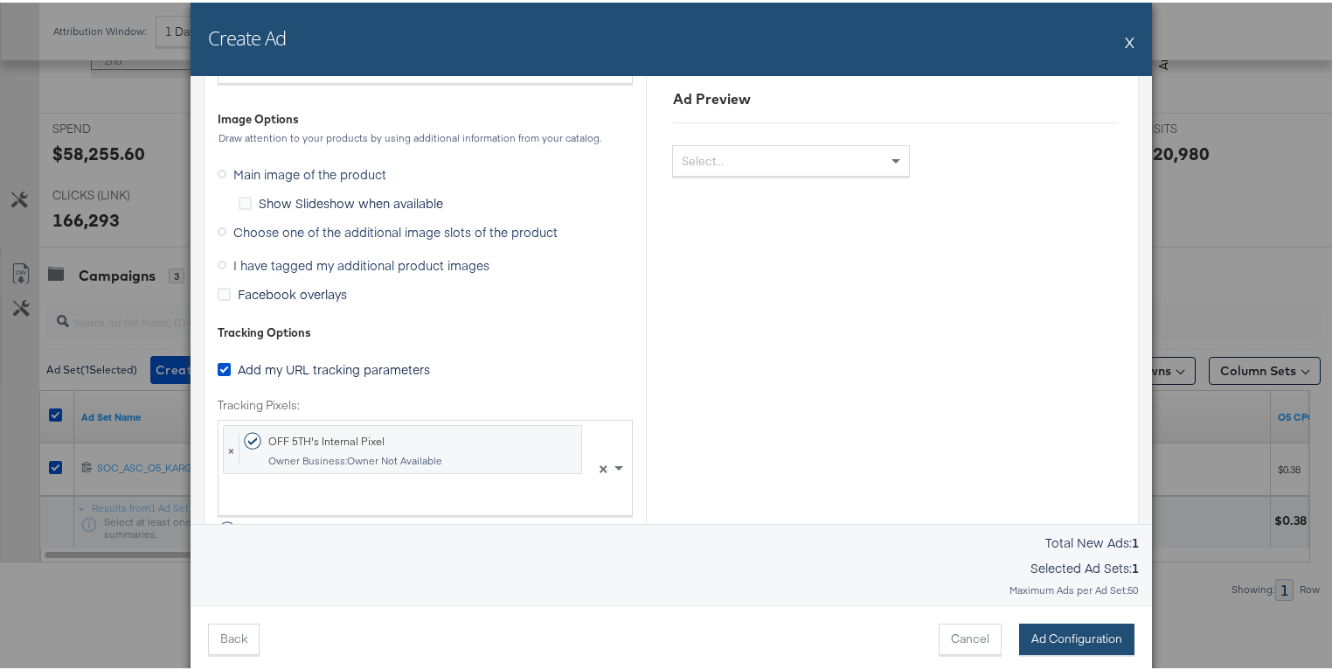
click at [1079, 629] on button "Ad Configuration" at bounding box center [1076, 636] width 115 height 31
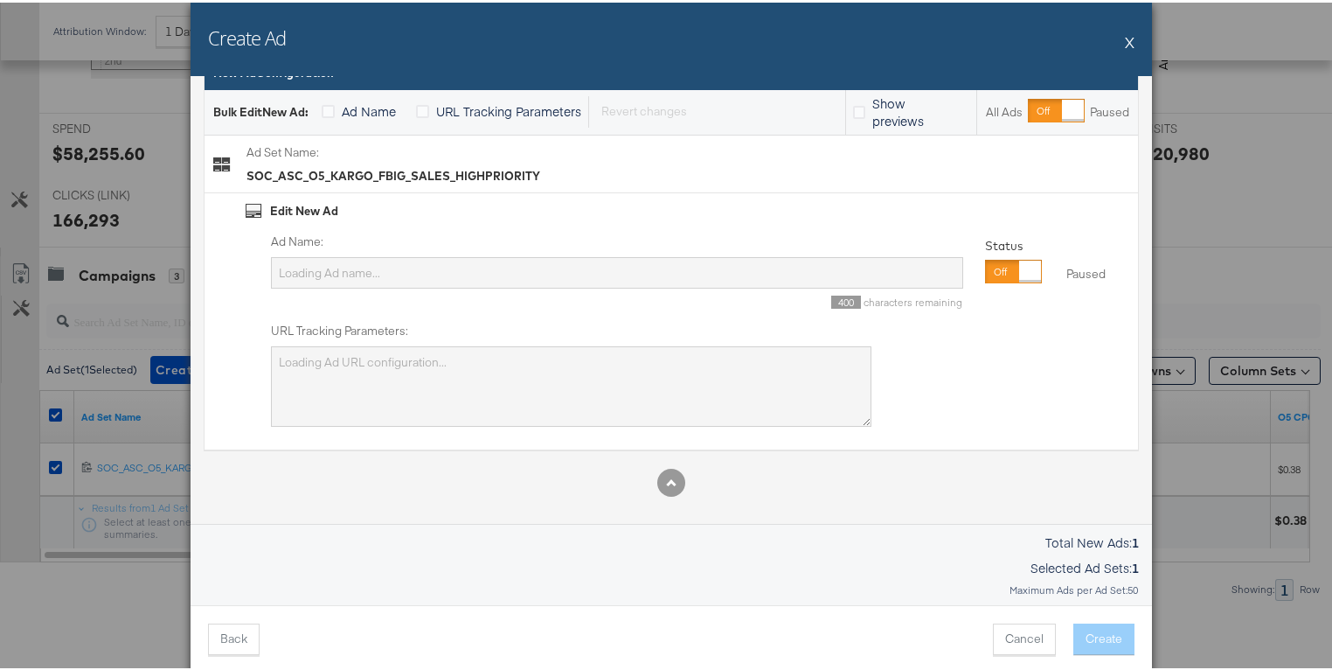
scroll to position [0, 0]
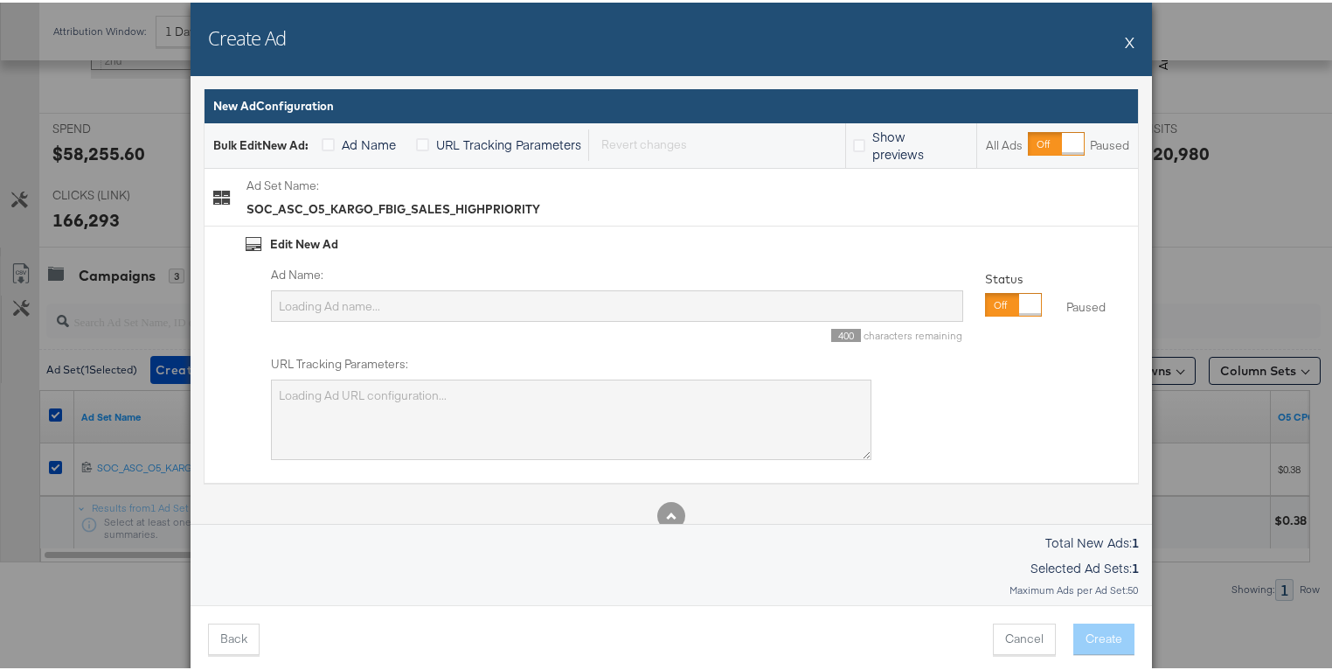
type input "44 US 18-65 Offsite conversions Impressions Autobid"
type textarea "SAID={{[DOMAIN_NAME]}}"
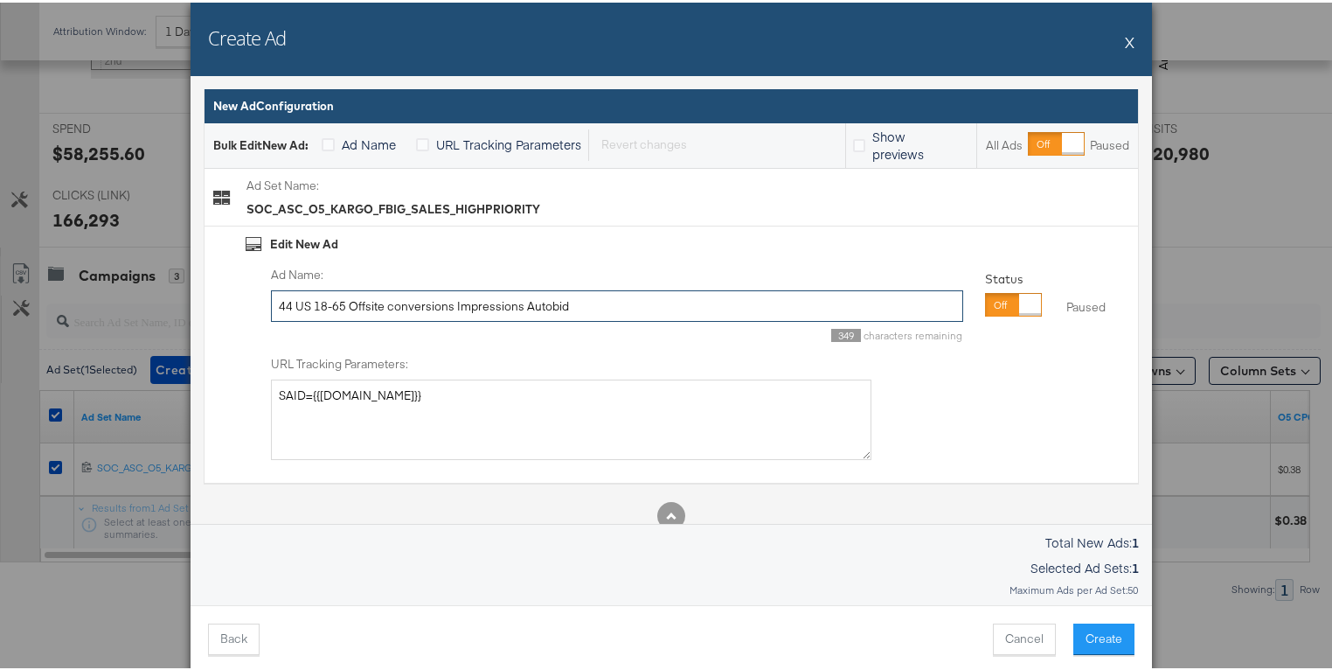
click at [479, 302] on input "44 US 18-65 Offsite conversions Impressions Autobid" at bounding box center [617, 304] width 692 height 32
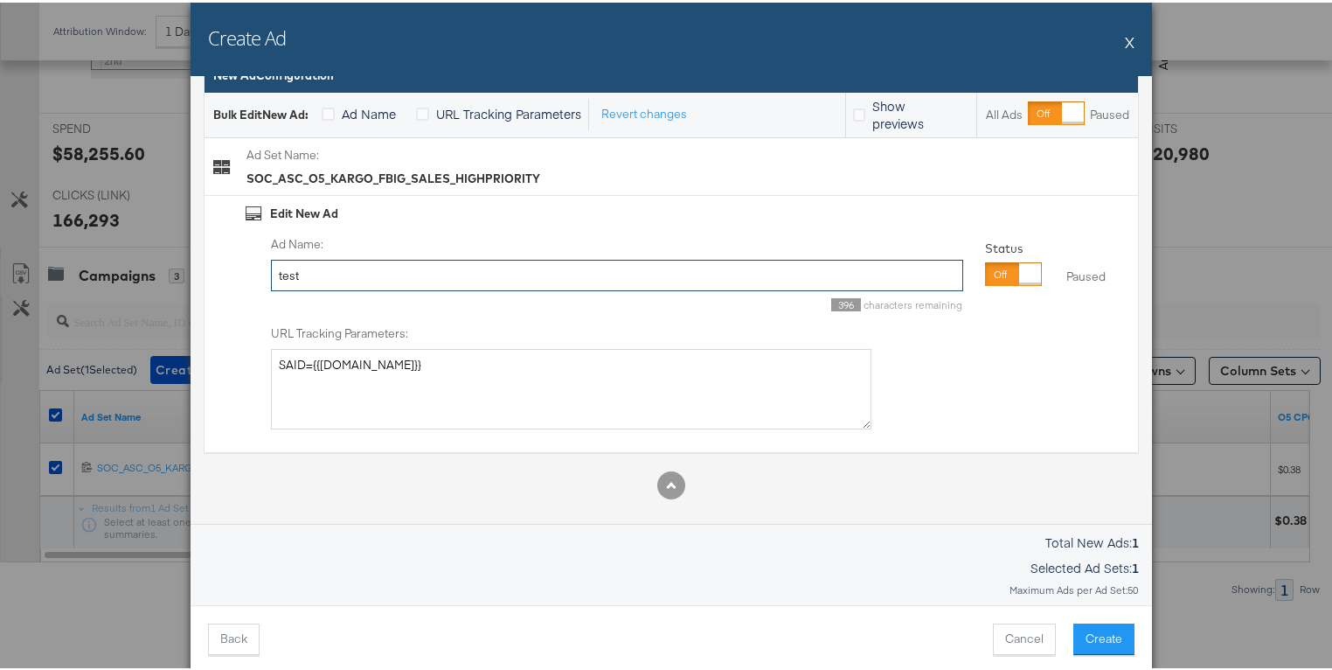
scroll to position [33, 0]
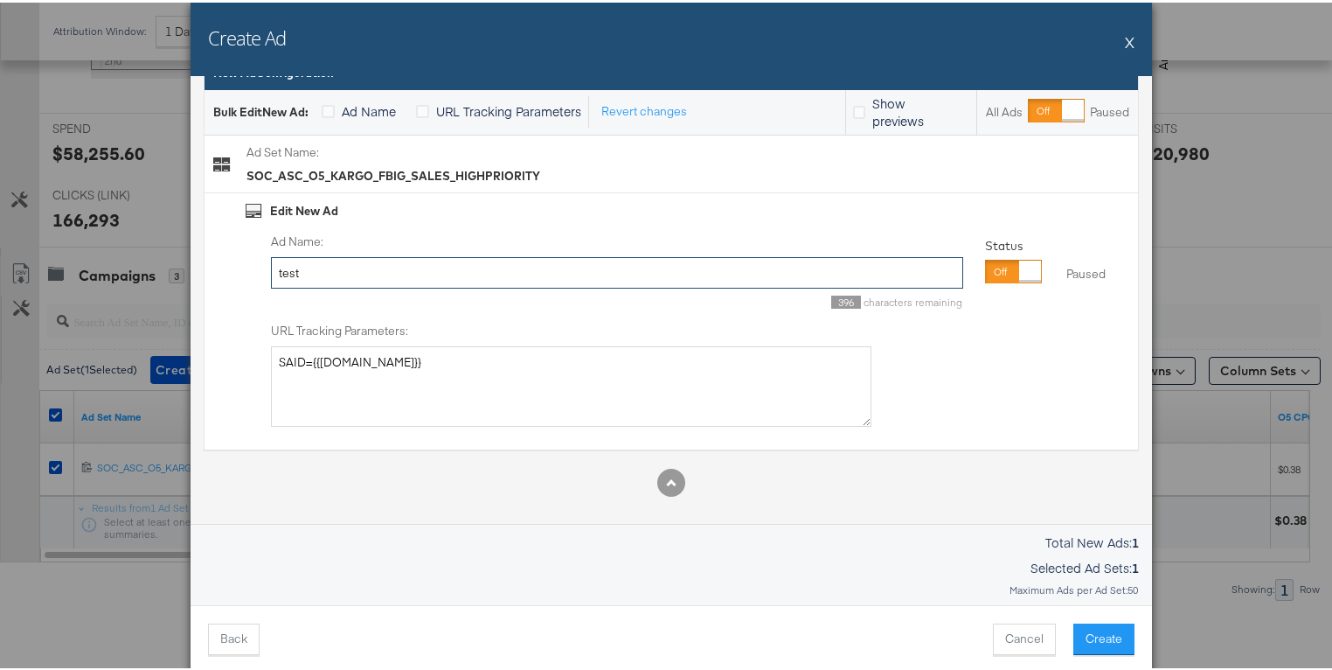
type input "test"
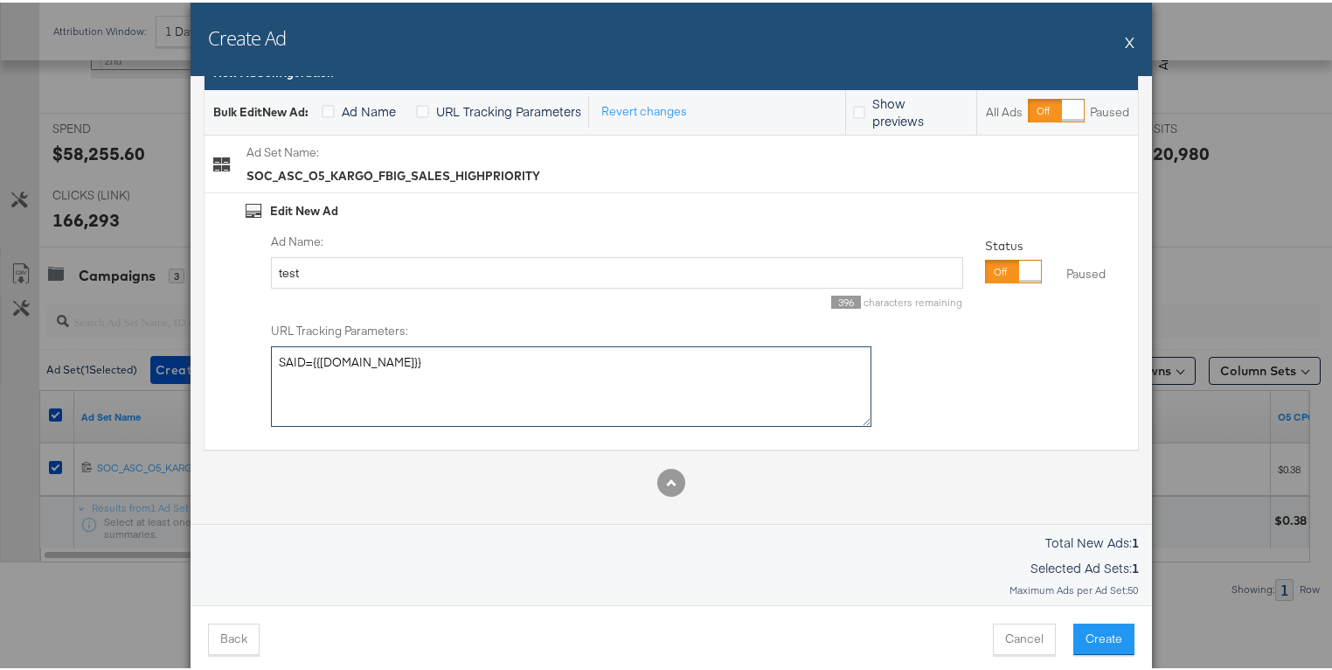
click at [334, 360] on textarea "SAID={{[DOMAIN_NAME]}}" at bounding box center [571, 384] width 601 height 80
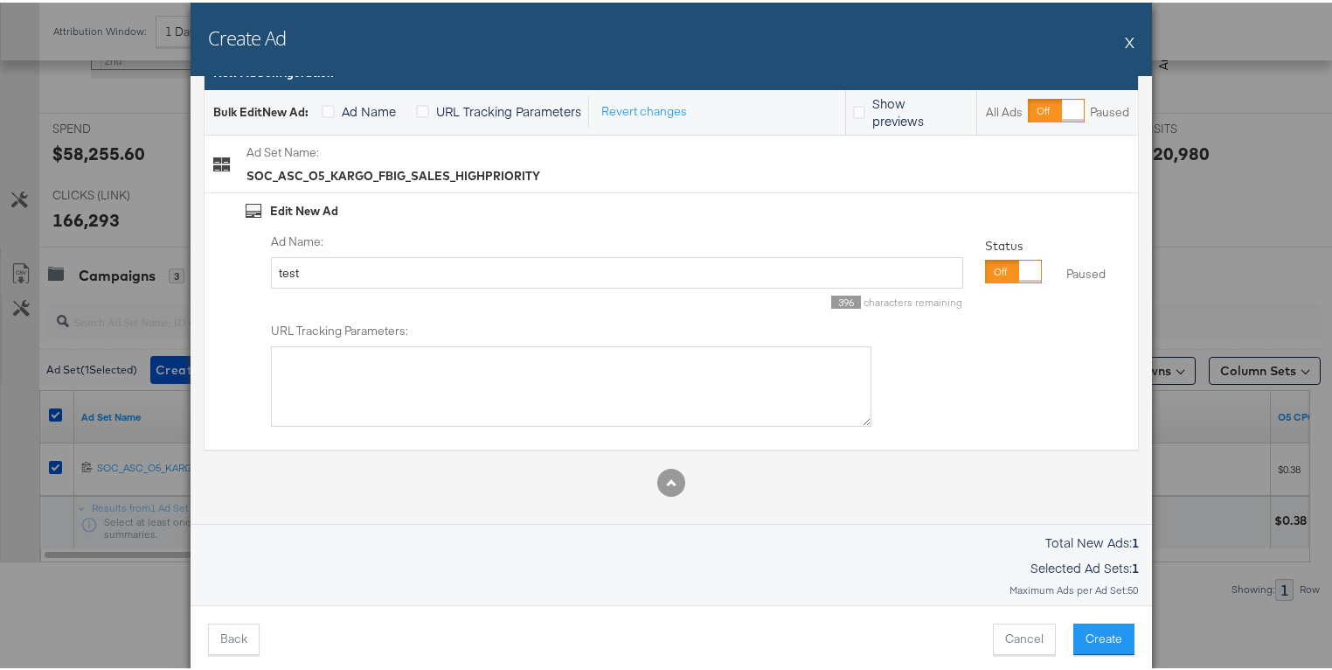
drag, startPoint x: 208, startPoint y: 379, endPoint x: 310, endPoint y: 386, distance: 102.5
click at [212, 379] on div "Edit New Ad Ad Name: test 396 characters remaining Status Paused Paused URL Tra…" at bounding box center [672, 319] width 934 height 257
click at [1090, 630] on button "Create" at bounding box center [1104, 636] width 61 height 31
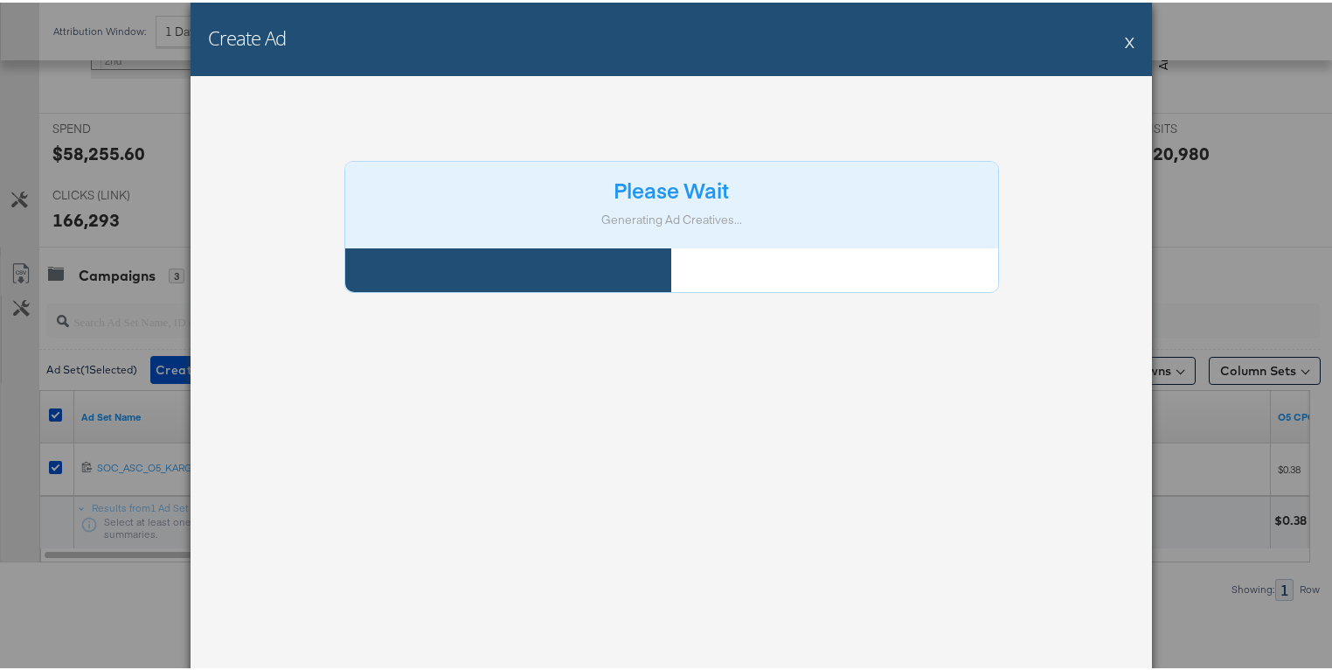
scroll to position [0, 0]
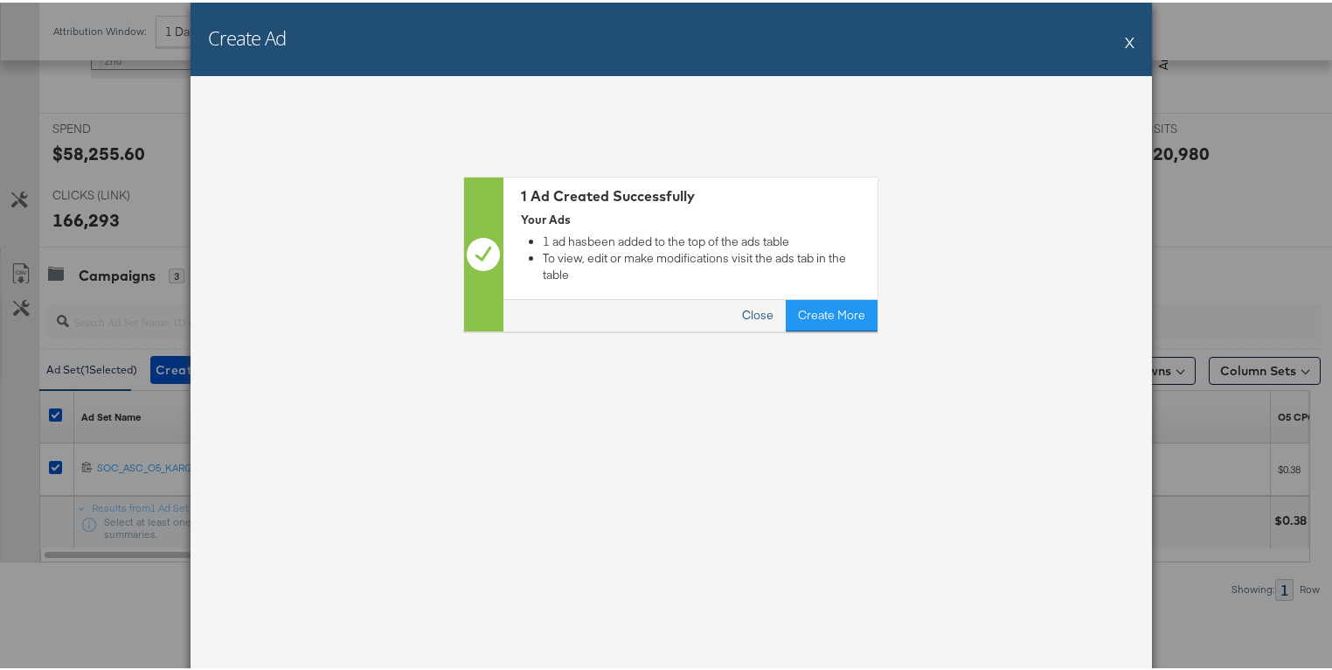
click at [745, 309] on button "Close" at bounding box center [759, 312] width 56 height 31
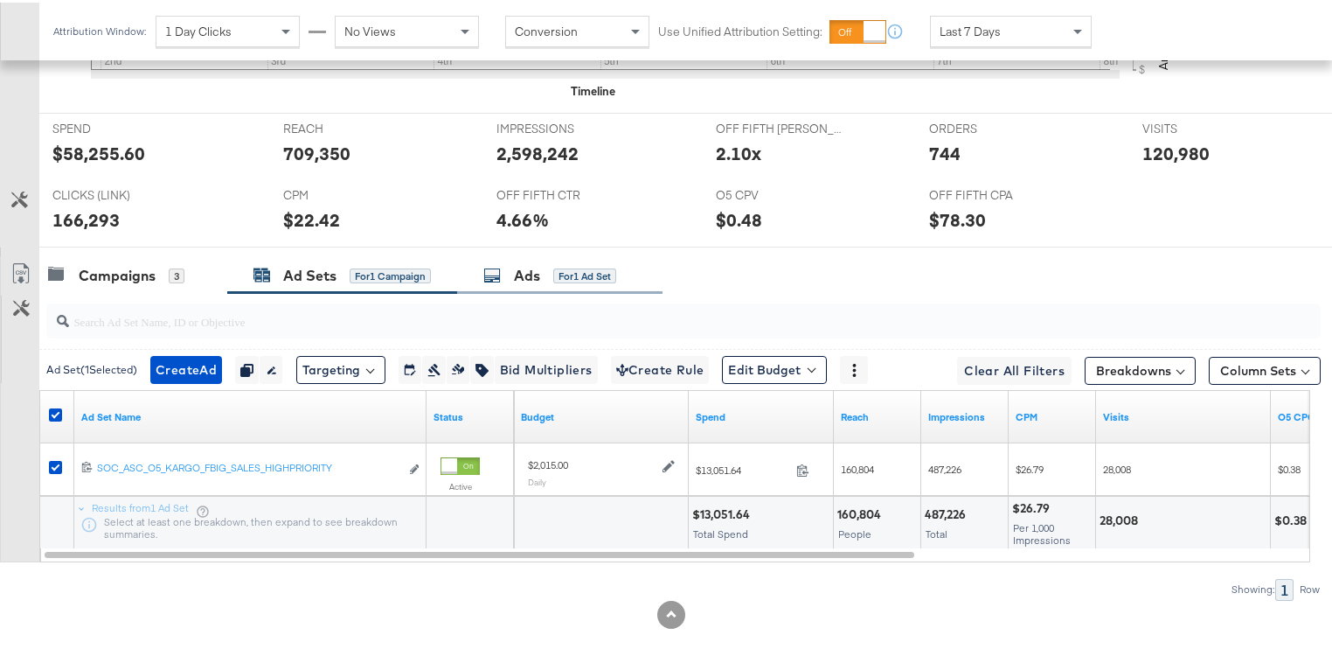
click at [511, 255] on div "Ads for 1 Ad Set" at bounding box center [559, 273] width 205 height 38
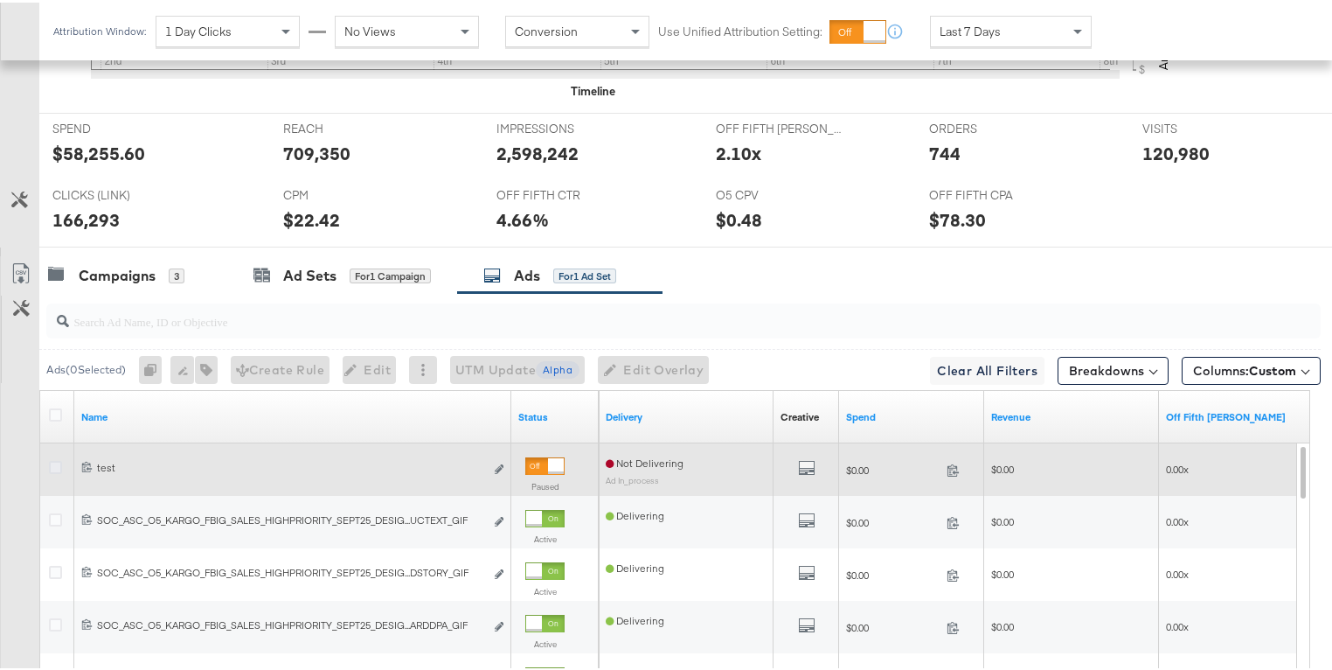
click at [54, 461] on icon at bounding box center [55, 464] width 13 height 13
click at [0, 0] on input "checkbox" at bounding box center [0, 0] width 0 height 0
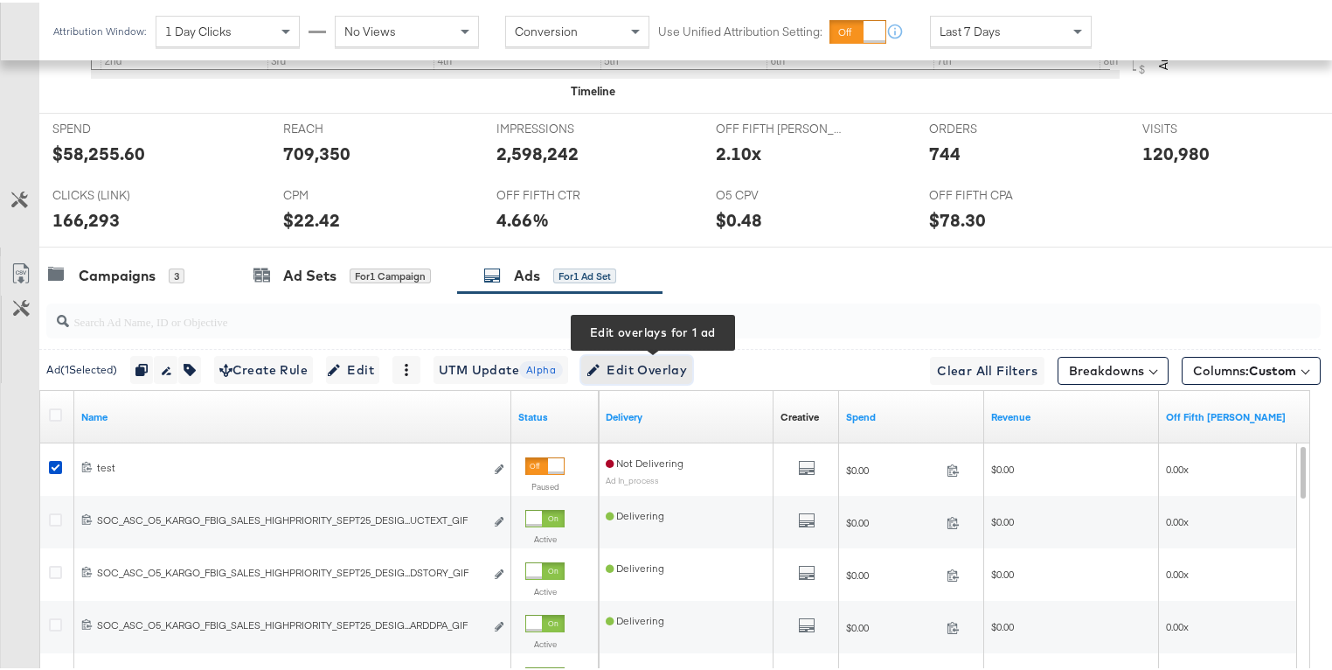
click at [616, 366] on span "Edit Overlay Edit overlays for 1 ad" at bounding box center [637, 368] width 101 height 22
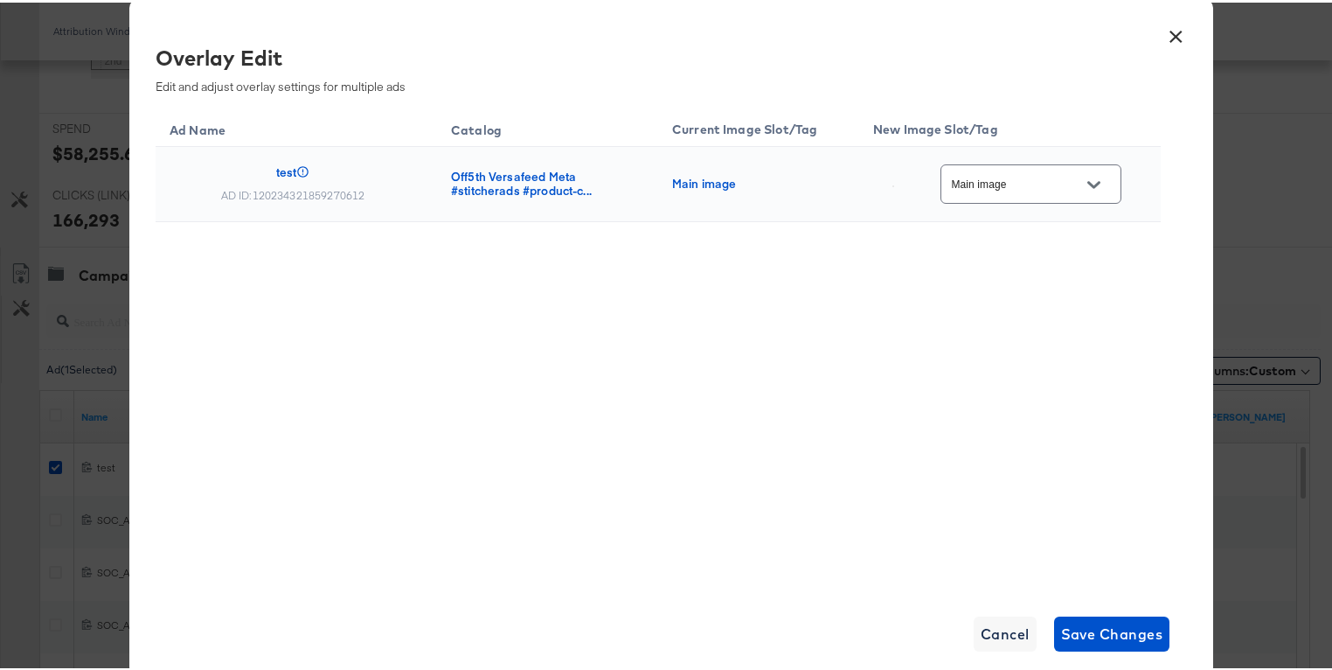
click at [1081, 185] on button "Open" at bounding box center [1094, 182] width 26 height 26
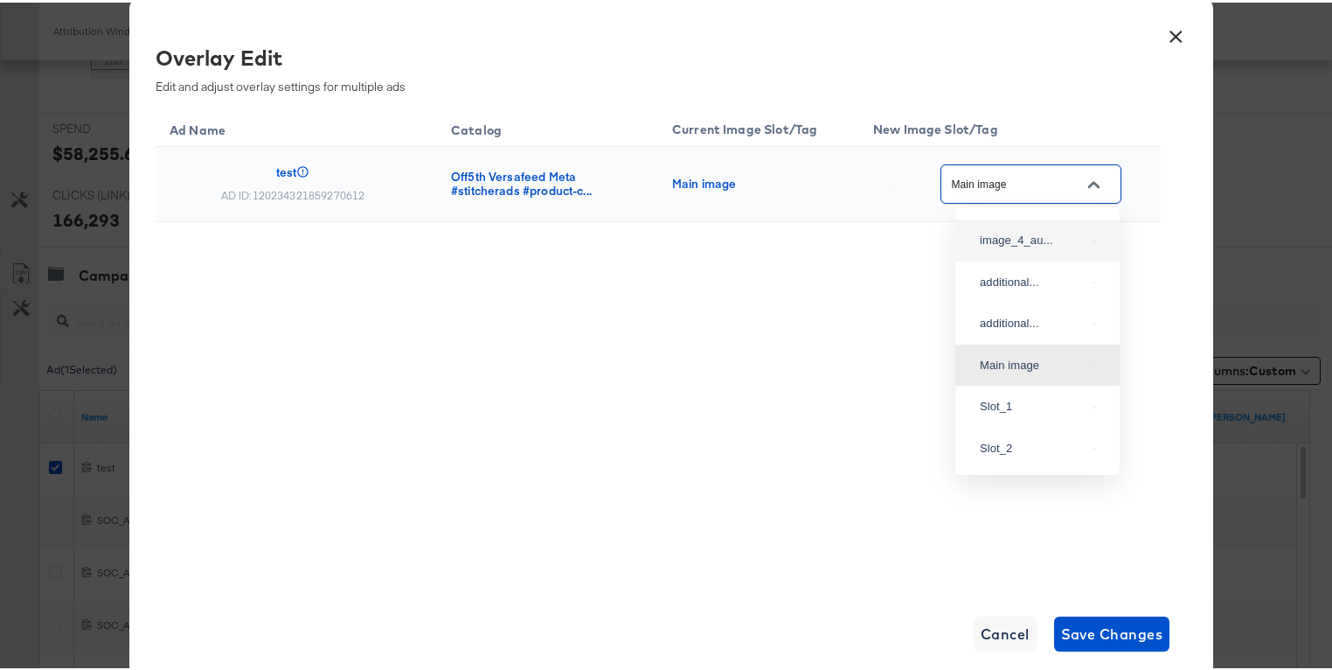
click at [1043, 247] on div "image_4_au..." at bounding box center [1033, 237] width 107 height 17
type input "image_4_auto_tag"
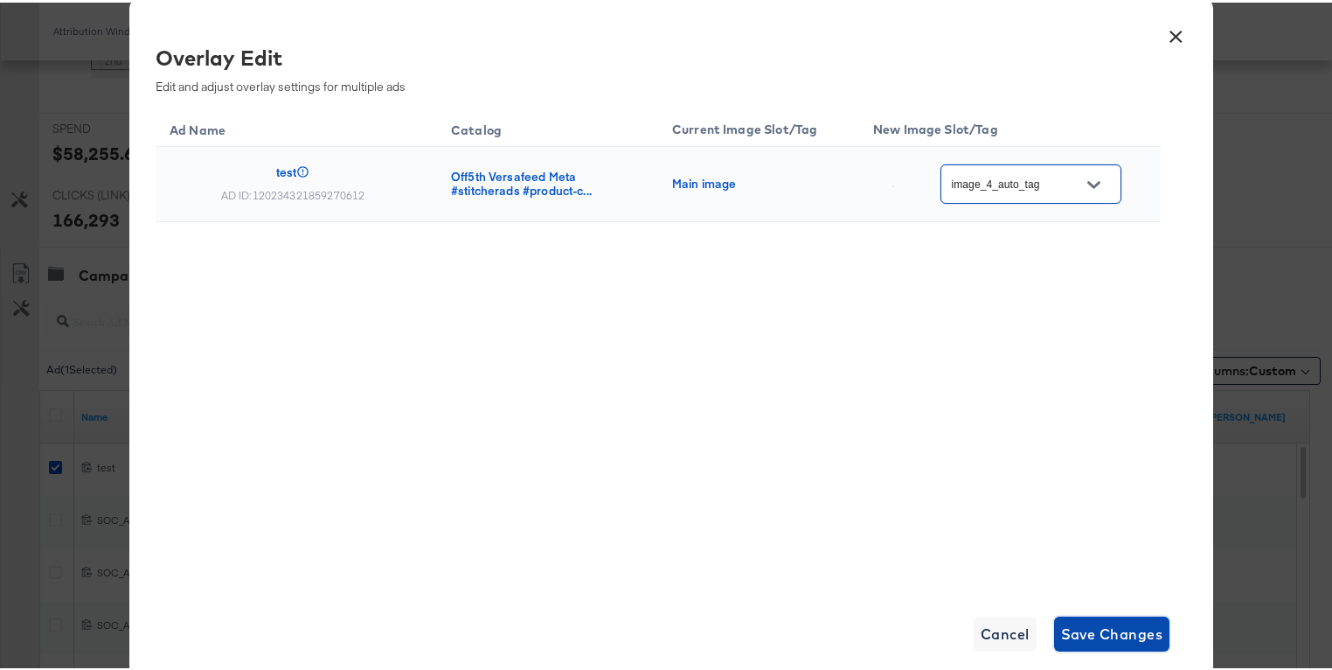
click at [1115, 624] on span "Save Changes" at bounding box center [1112, 631] width 102 height 24
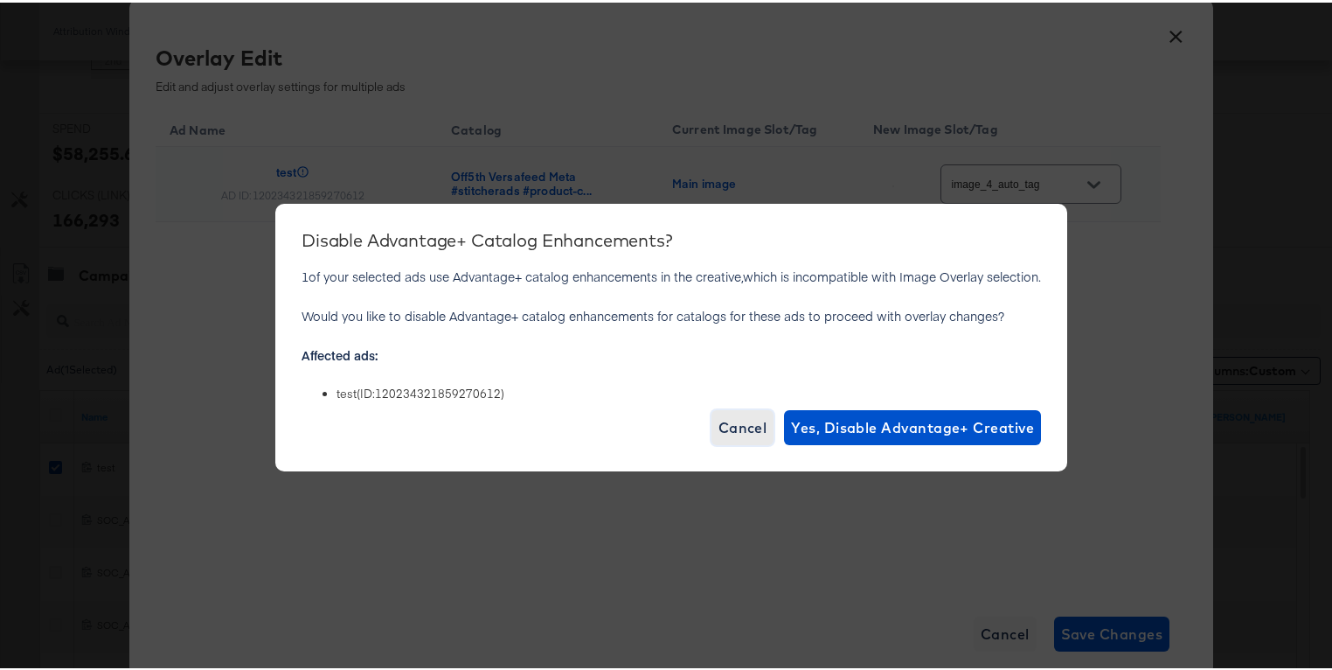
click at [742, 423] on span "Cancel" at bounding box center [743, 425] width 49 height 24
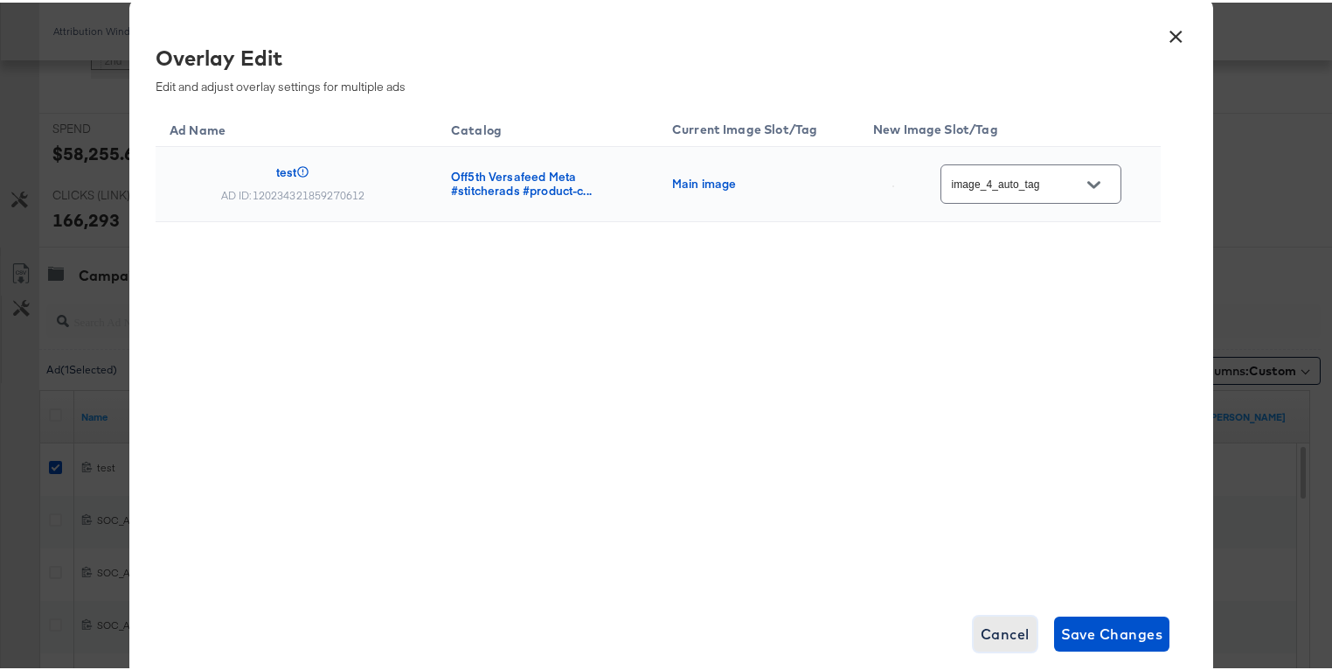
click at [1002, 624] on span "Cancel" at bounding box center [1005, 631] width 49 height 24
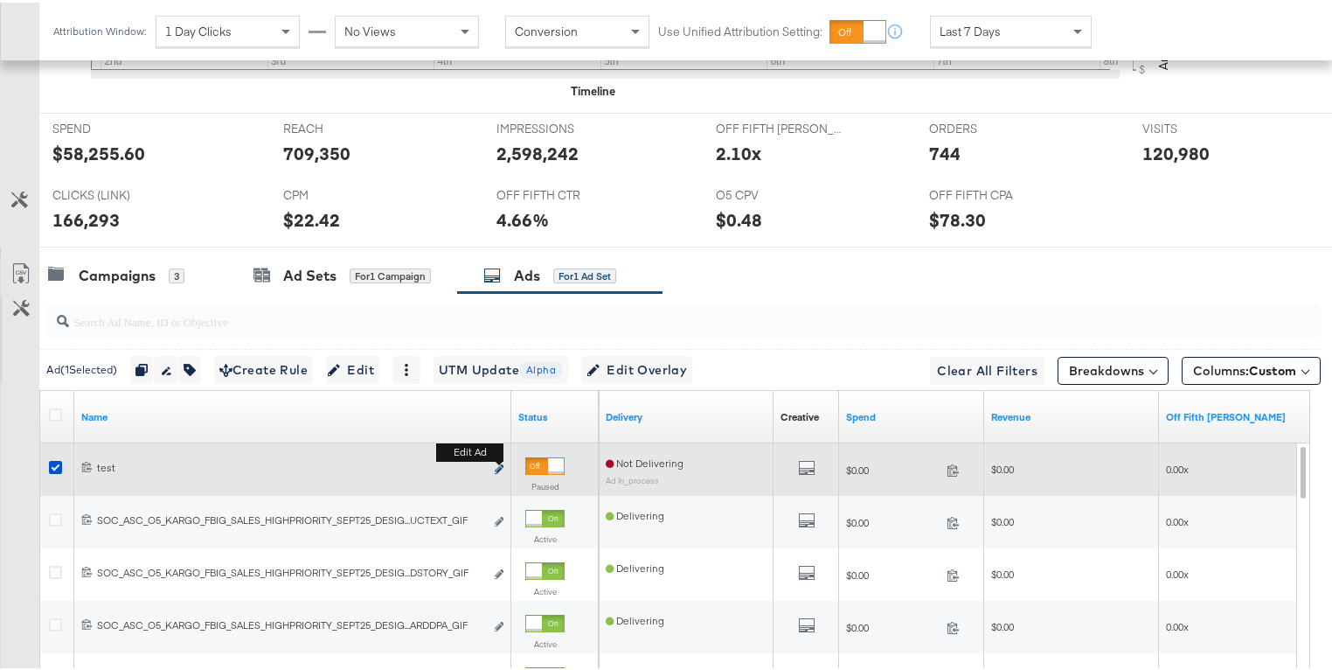
click at [497, 465] on icon "link" at bounding box center [499, 467] width 9 height 10
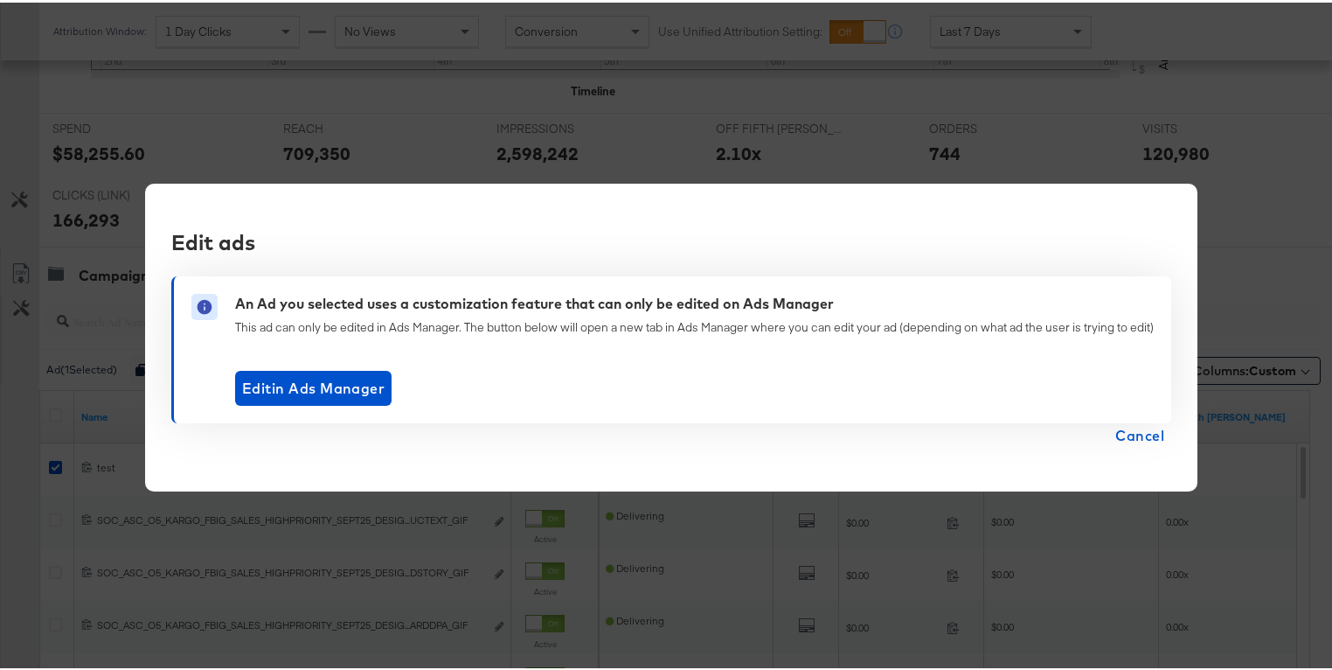
click at [1137, 434] on span "Cancel" at bounding box center [1140, 433] width 49 height 24
